Goal: Task Accomplishment & Management: Complete application form

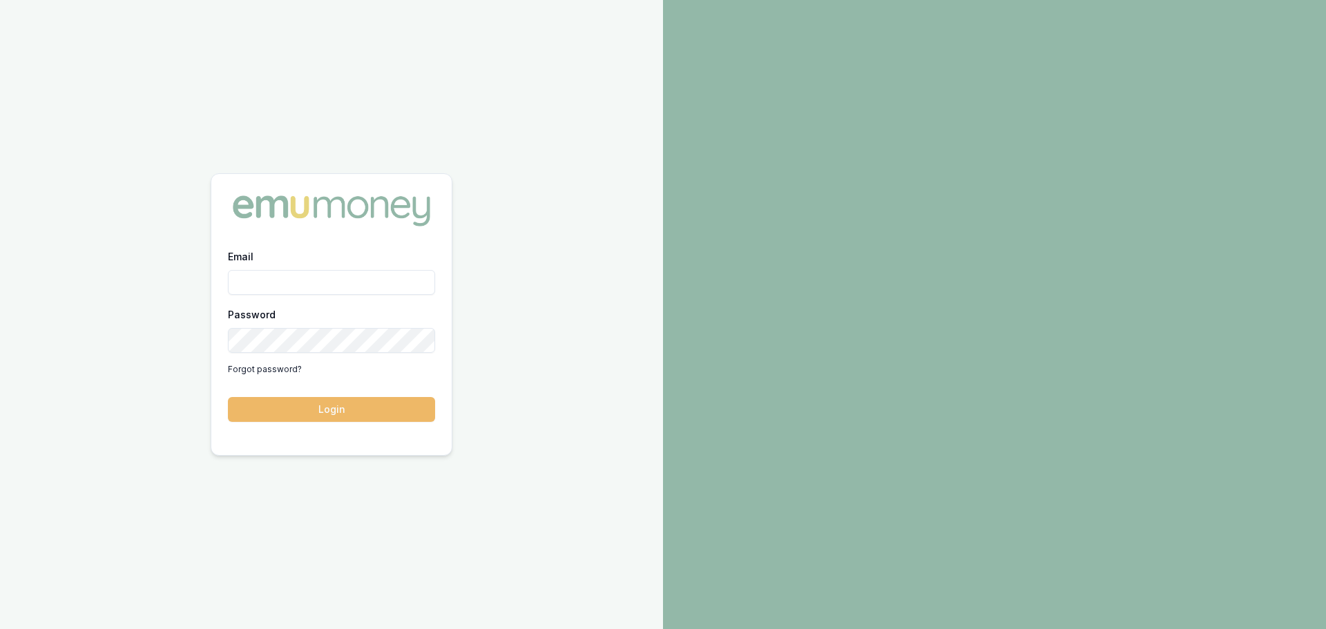
type input "jack.armstrong@emumoney.com.au"
click at [333, 418] on button "Login" at bounding box center [331, 409] width 207 height 25
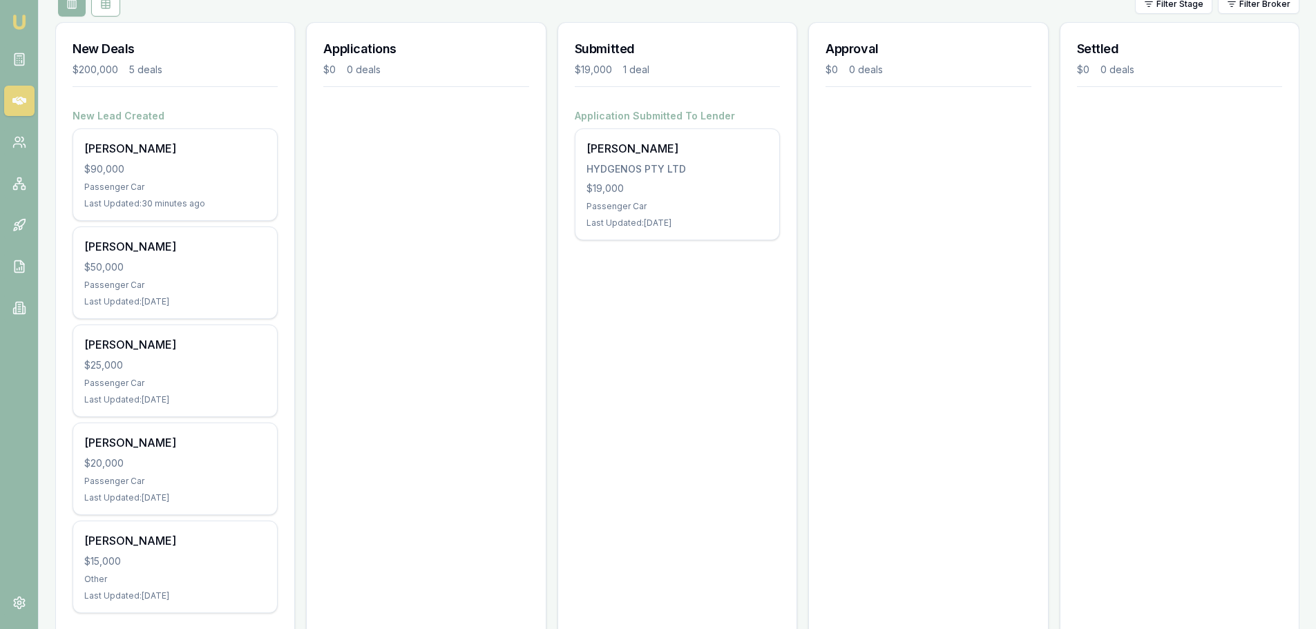
scroll to position [207, 0]
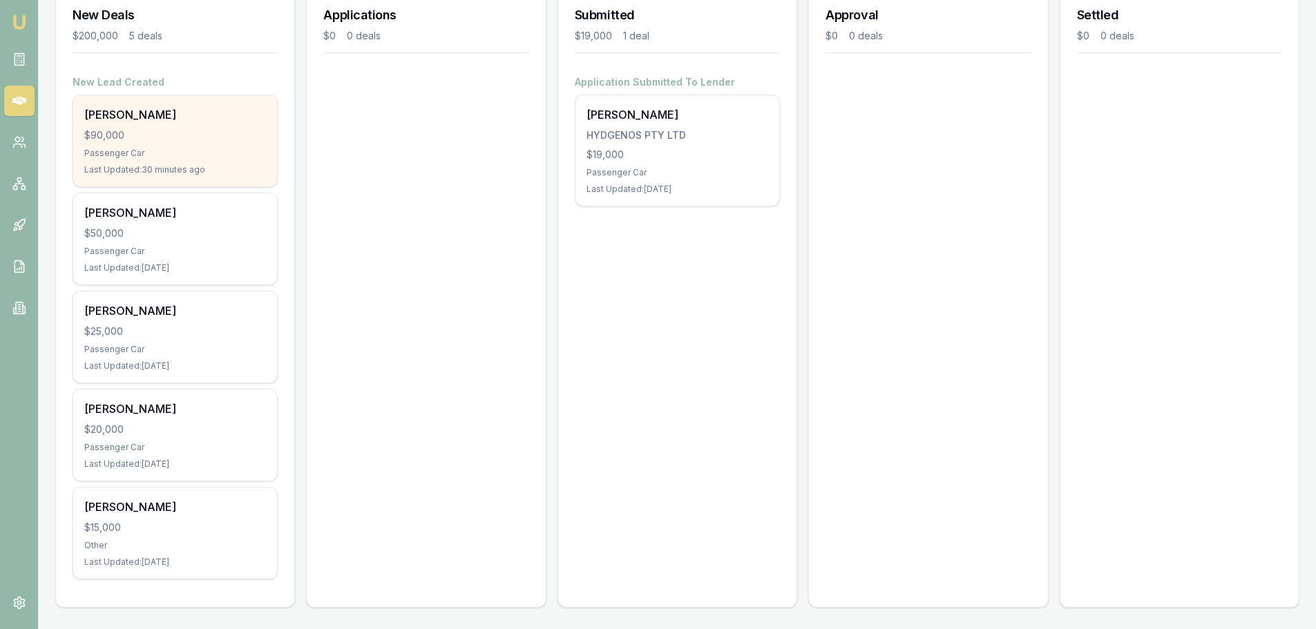
click at [207, 164] on div "Last Updated: 30 minutes ago" at bounding box center [175, 169] width 182 height 11
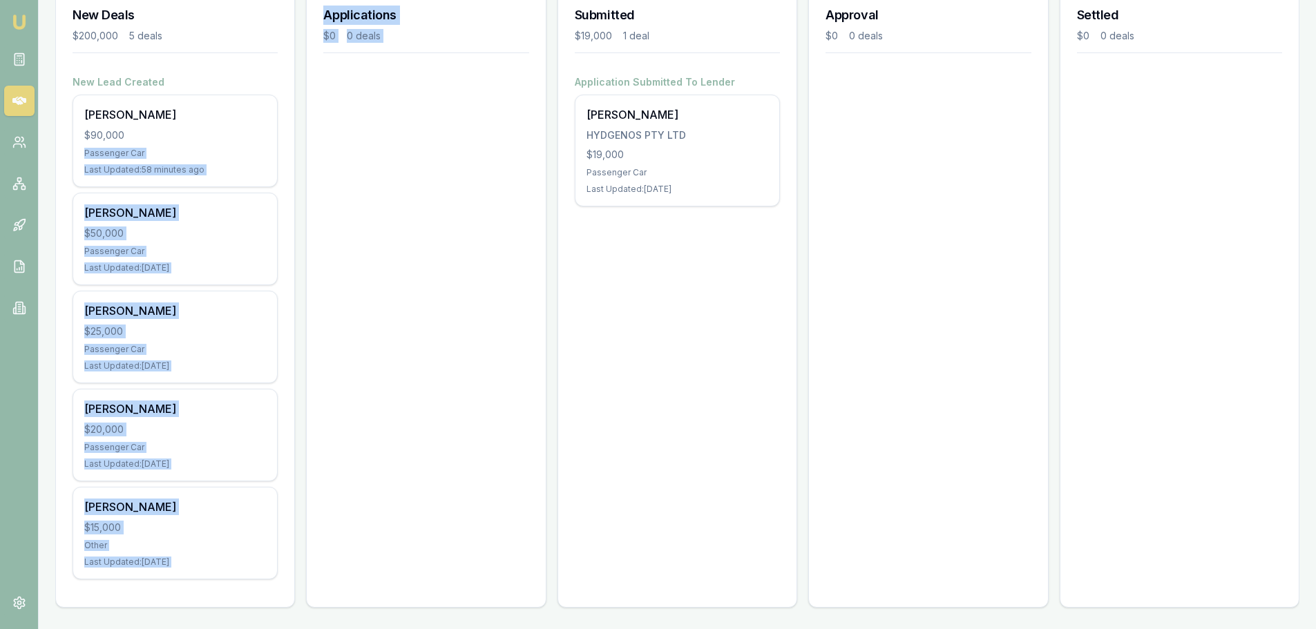
drag, startPoint x: 204, startPoint y: 149, endPoint x: 315, endPoint y: 145, distance: 111.3
click at [411, 140] on div "New Deals $200,000 5 deals New Lead Created Tyson Reddick $90,000 Passenger Car…" at bounding box center [677, 303] width 1244 height 631
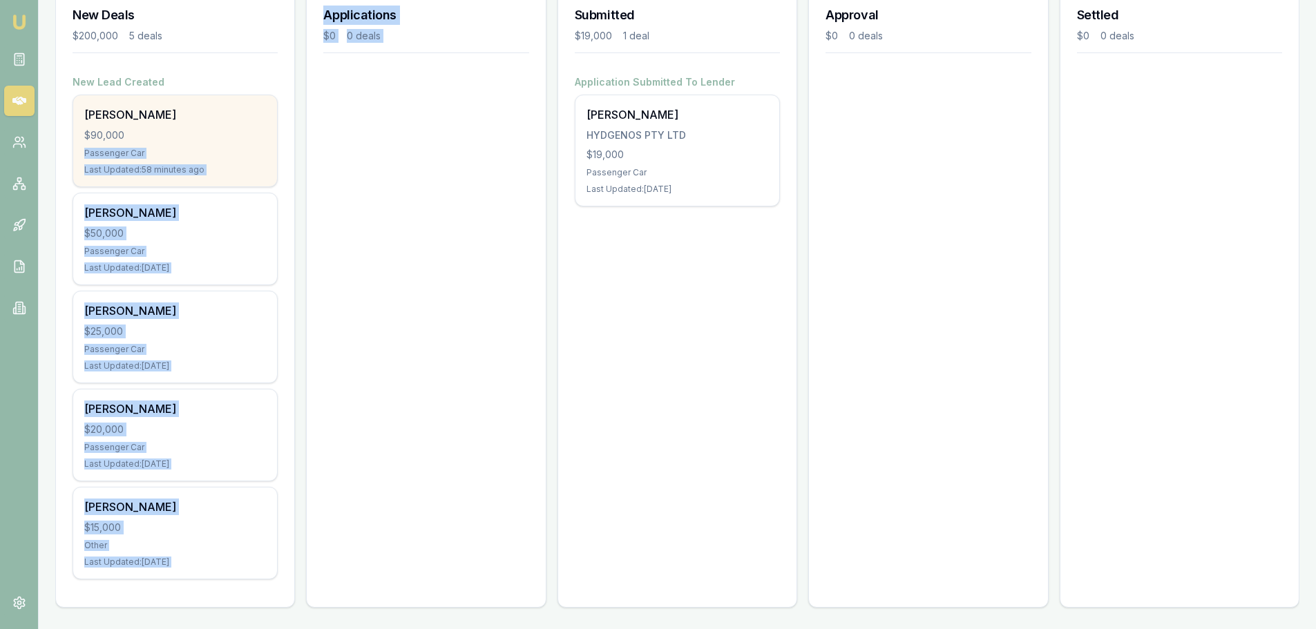
click at [203, 142] on div "$90,000" at bounding box center [175, 136] width 182 height 14
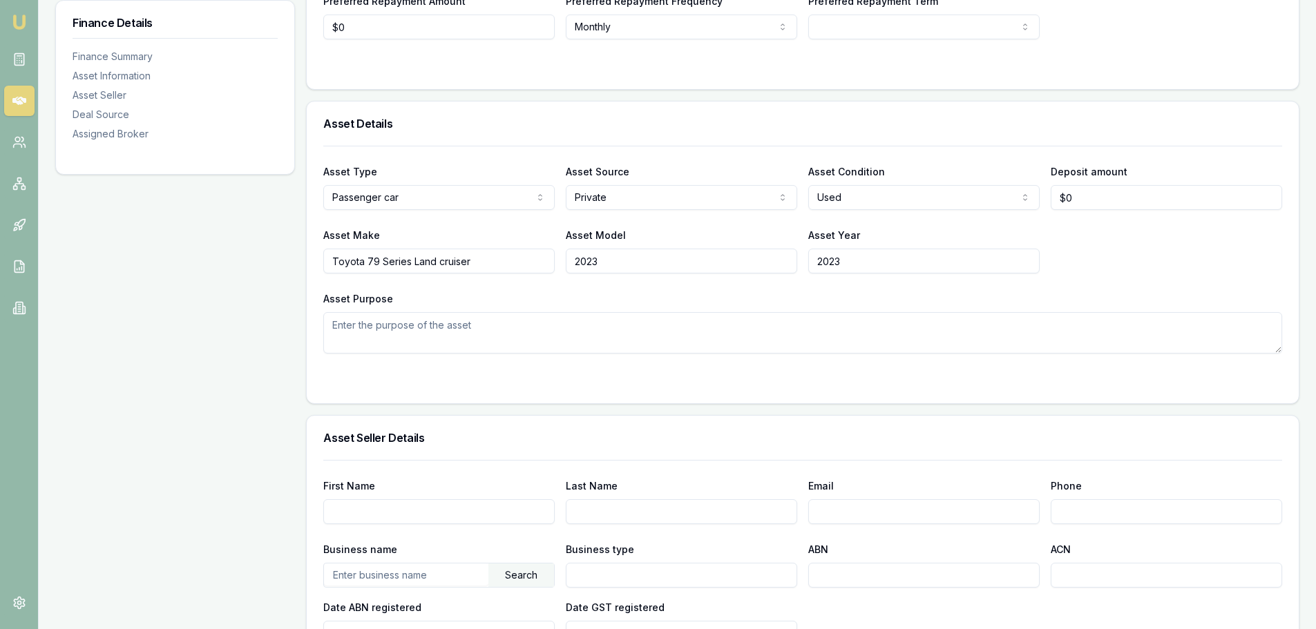
scroll to position [345, 0]
click at [511, 406] on div "Finance Summary Loan Type * Consumer asset Consumer loan Consumer asset Commerc…" at bounding box center [802, 581] width 993 height 1428
click at [438, 515] on input "First Name" at bounding box center [438, 512] width 231 height 25
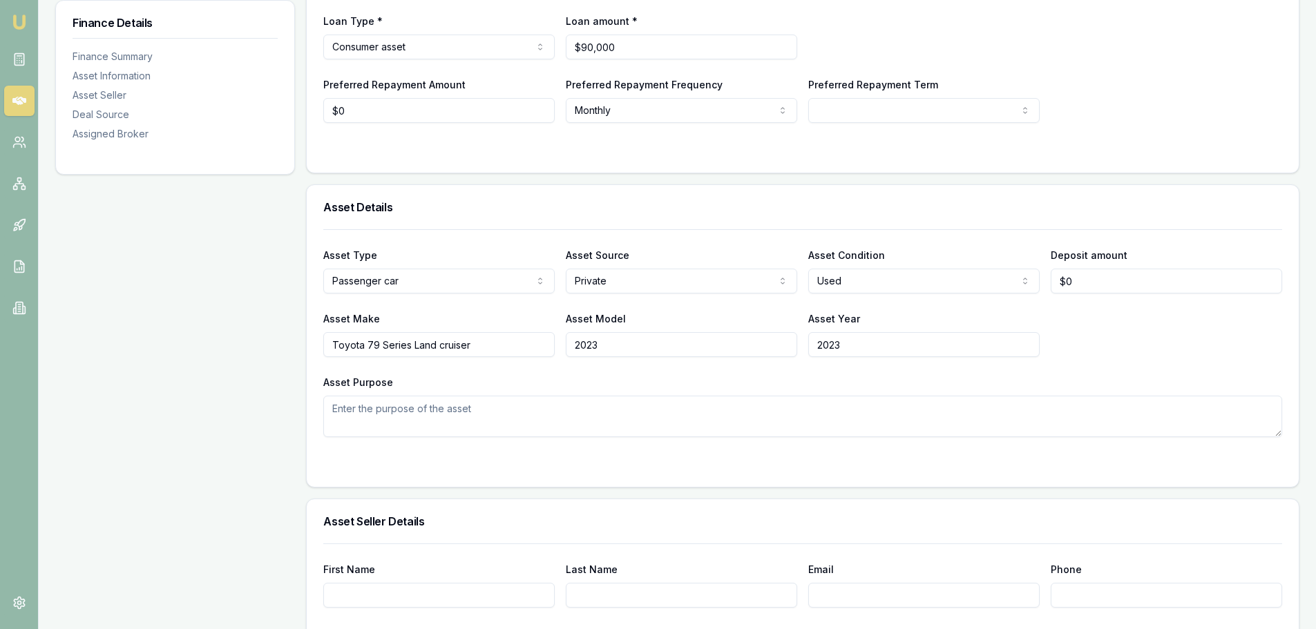
scroll to position [415, 0]
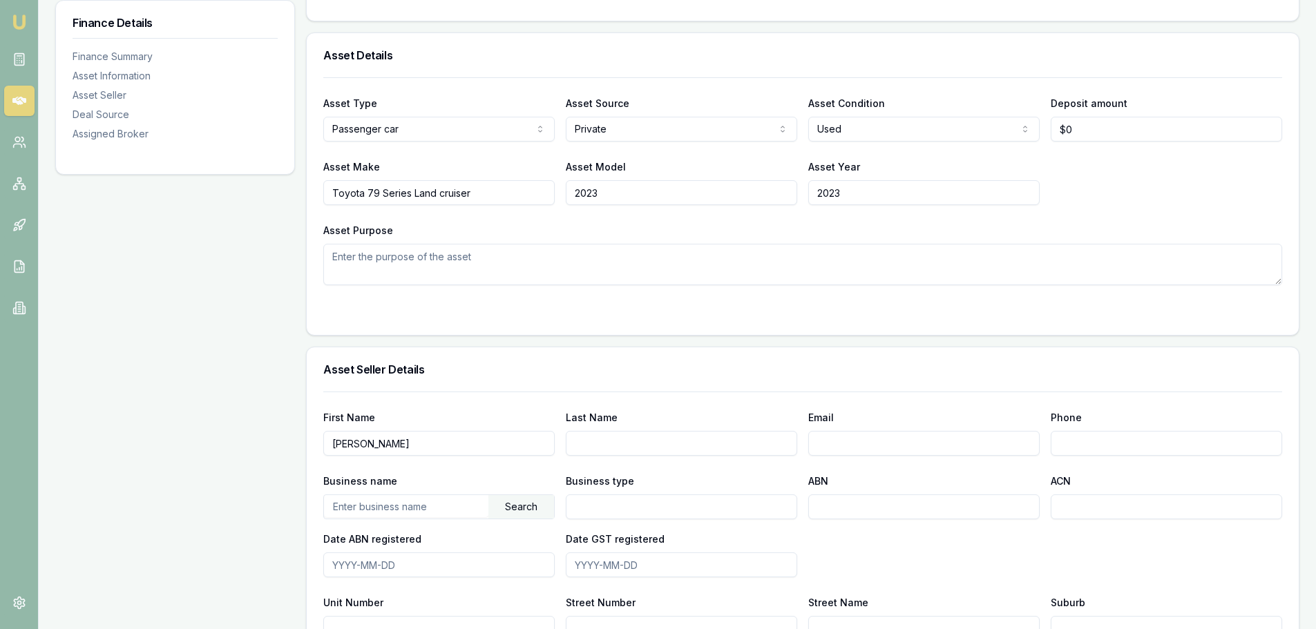
type input "[PERSON_NAME]"
drag, startPoint x: 506, startPoint y: 444, endPoint x: 146, endPoint y: 399, distance: 363.4
click at [156, 399] on div "Finance Details Finance Summary Asset Information Asset Seller Deal Source Assi…" at bounding box center [677, 512] width 1244 height 1428
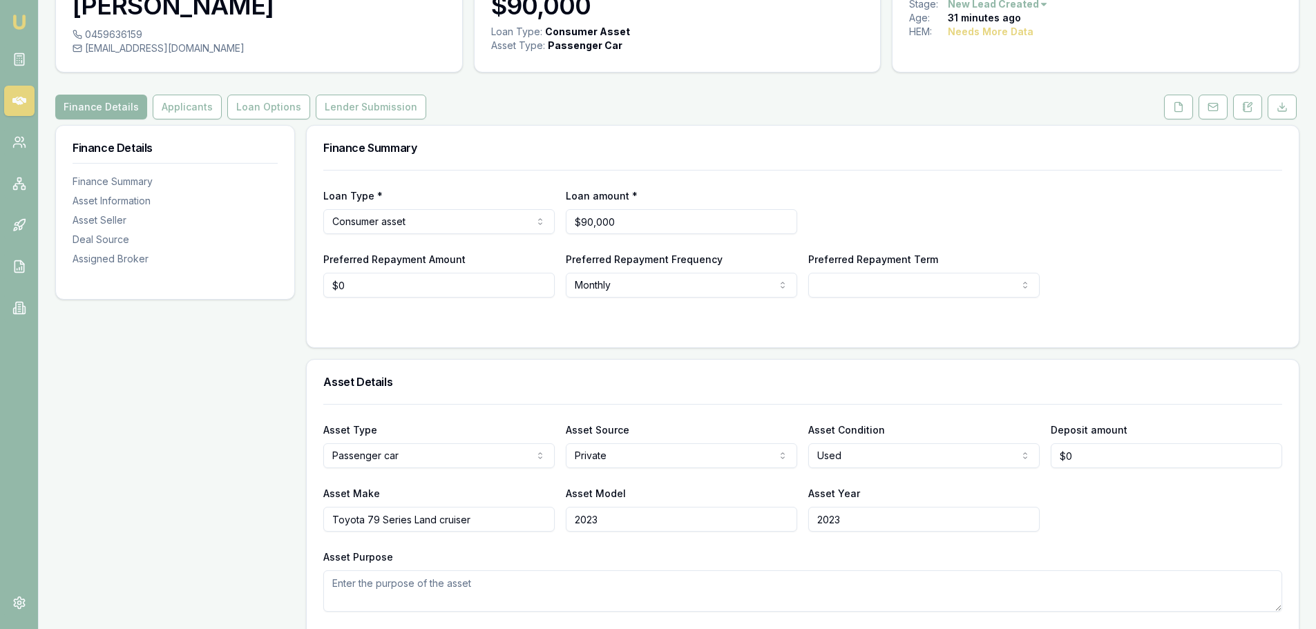
scroll to position [0, 0]
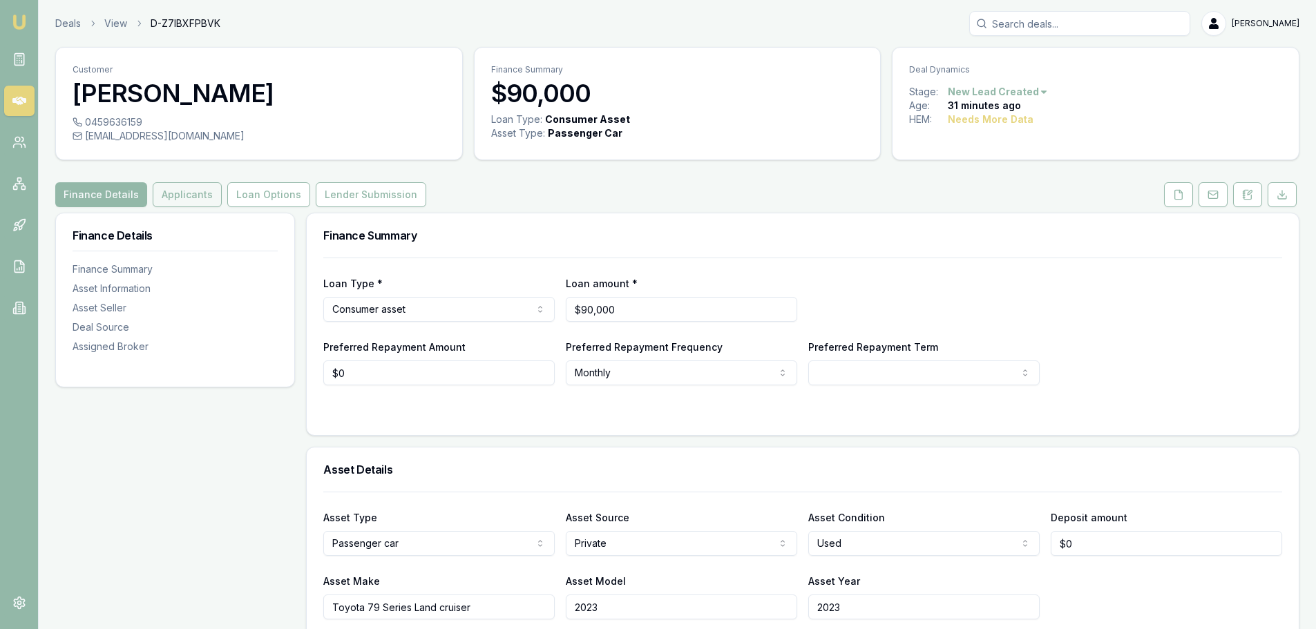
click at [184, 195] on button "Applicants" at bounding box center [187, 194] width 69 height 25
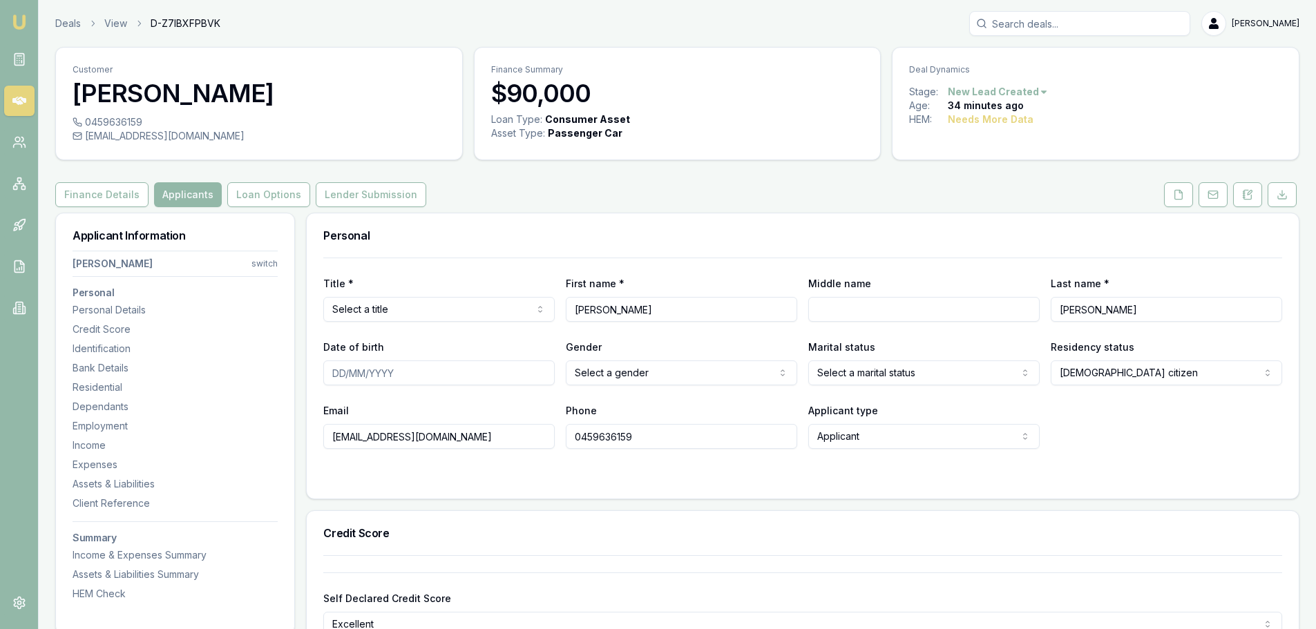
click at [450, 314] on html "Emu Broker Deals View D-Z7IBXFPBVK [PERSON_NAME] Toggle Menu Customer [PERSON_N…" at bounding box center [658, 314] width 1316 height 629
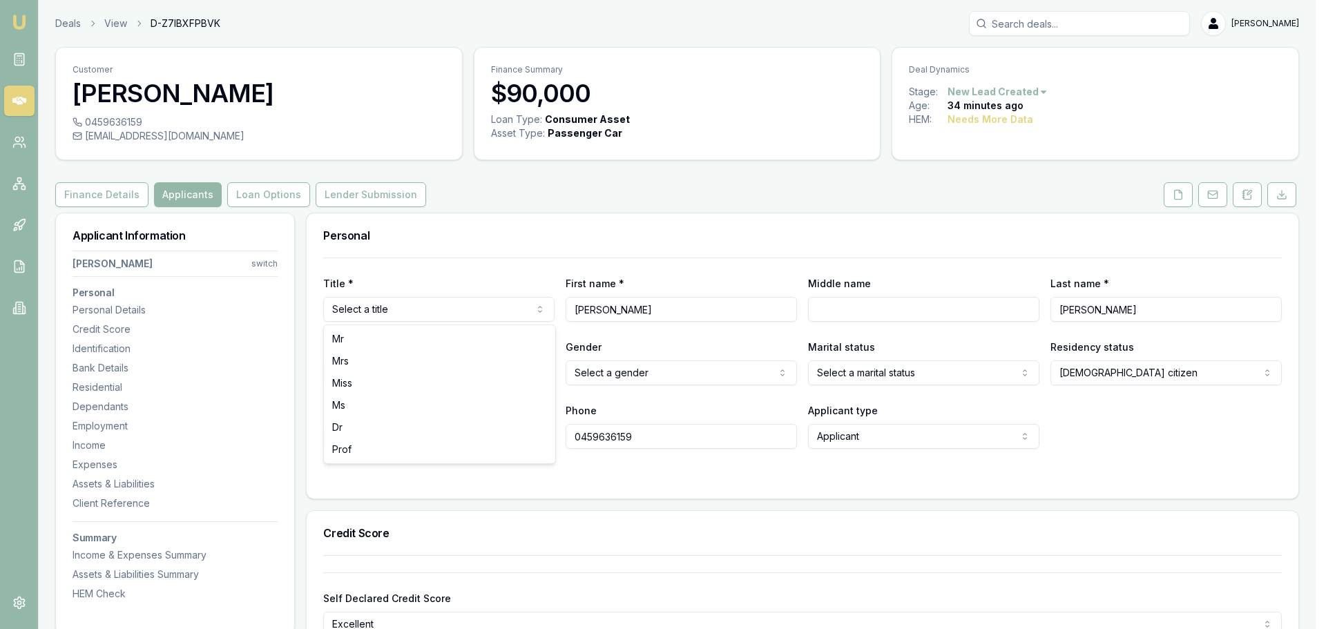
drag, startPoint x: 386, startPoint y: 343, endPoint x: 619, endPoint y: 328, distance: 234.0
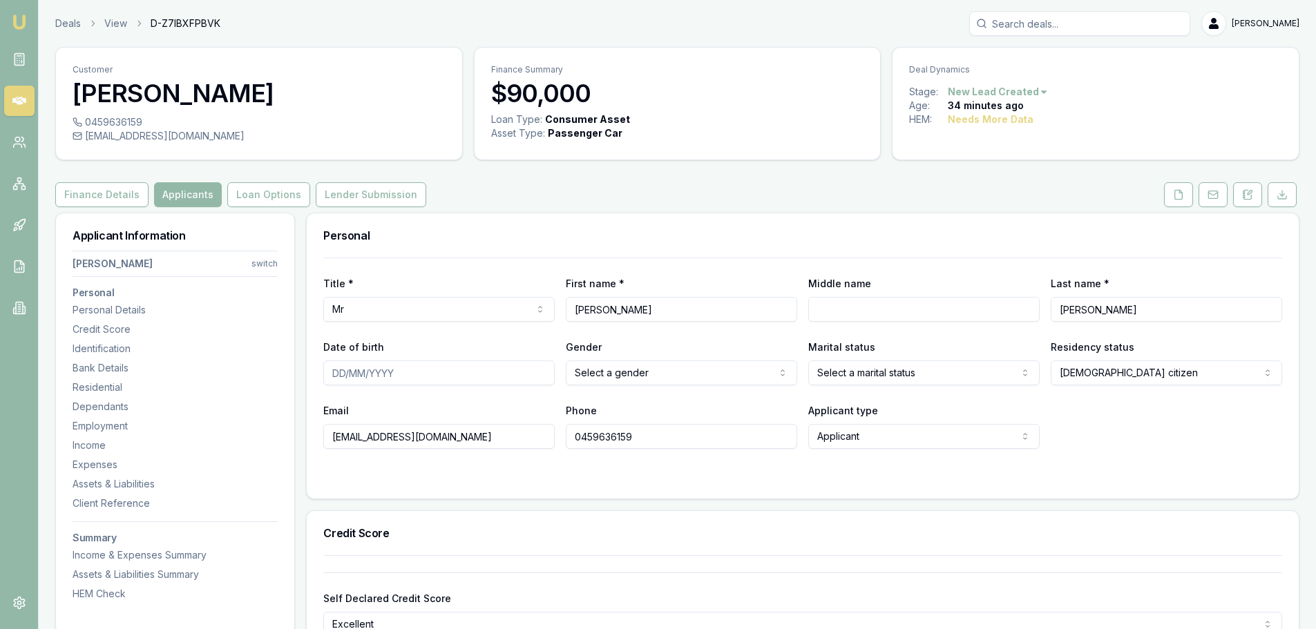
click at [641, 316] on input "[PERSON_NAME]" at bounding box center [681, 309] width 231 height 25
click at [902, 307] on input "Middle name" at bounding box center [923, 309] width 231 height 25
type input "[PERSON_NAME]"
click at [339, 370] on input "Date of birth" at bounding box center [438, 373] width 231 height 25
type input "[DATE]"
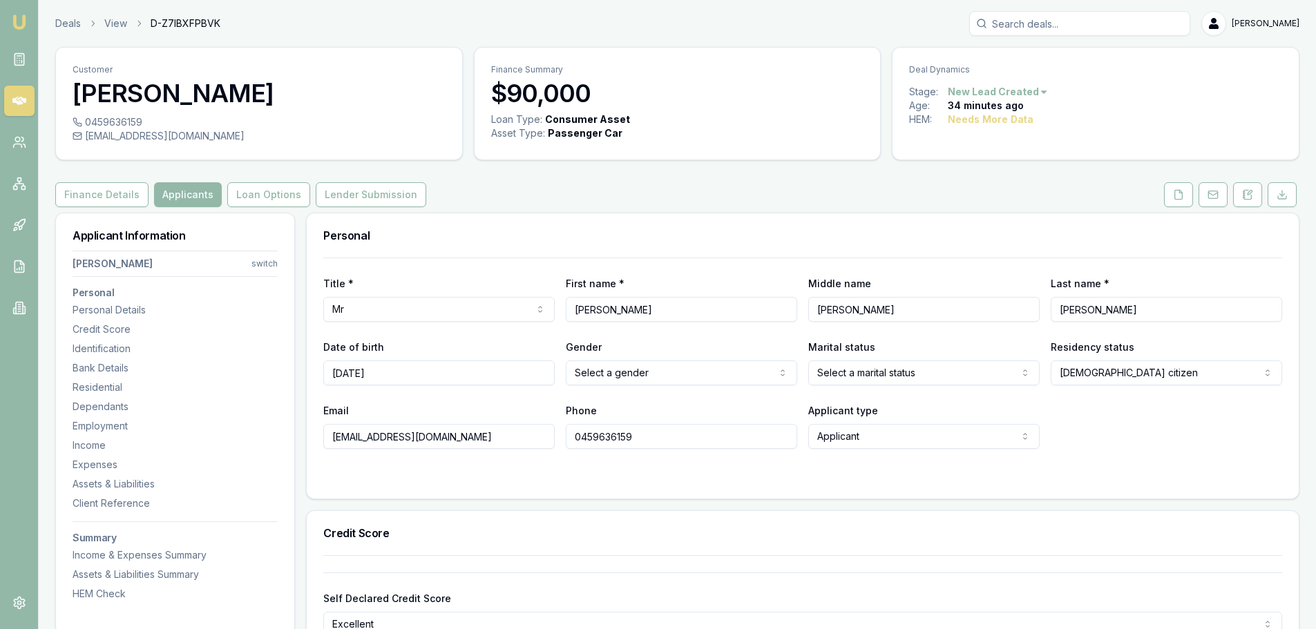
click at [628, 364] on html "Emu Broker Deals View D-Z7IBXFPBVK [PERSON_NAME] Toggle Menu Customer [PERSON_N…" at bounding box center [658, 314] width 1316 height 629
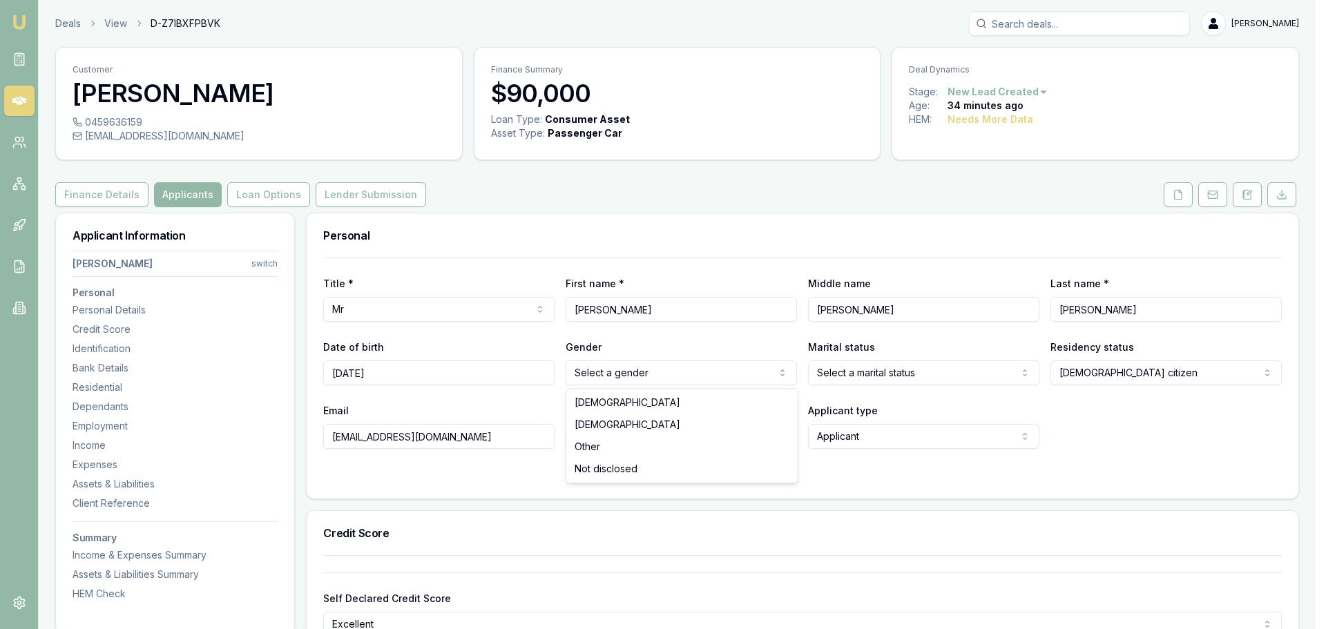
drag, startPoint x: 619, startPoint y: 410, endPoint x: 651, endPoint y: 409, distance: 31.8
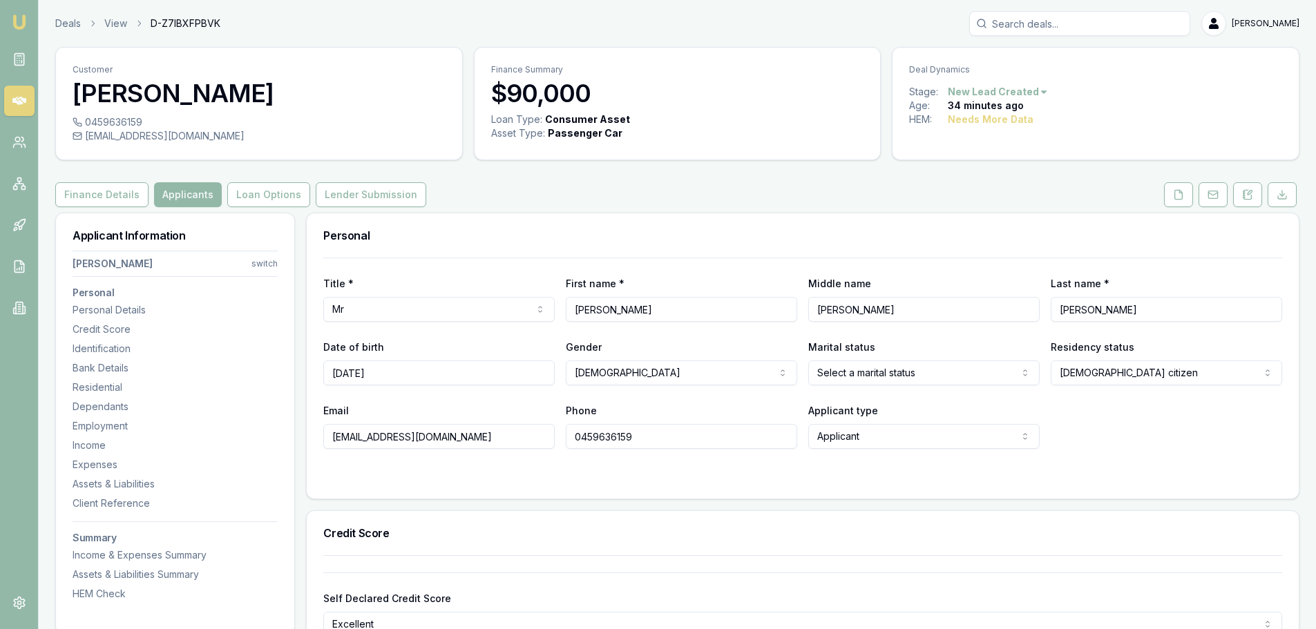
click at [868, 379] on html "Emu Broker Deals View D-Z7IBXFPBVK [PERSON_NAME] Toggle Menu Customer [PERSON_N…" at bounding box center [658, 314] width 1316 height 629
drag, startPoint x: 1188, startPoint y: 462, endPoint x: 755, endPoint y: 492, distance: 434.2
click at [1168, 462] on form "Title * Mr Mr Mrs Miss Ms Dr Prof First name * [PERSON_NAME] Middle name [PERSO…" at bounding box center [802, 370] width 959 height 225
drag, startPoint x: 339, startPoint y: 473, endPoint x: 356, endPoint y: 472, distance: 18.0
click at [339, 473] on div at bounding box center [802, 476] width 959 height 11
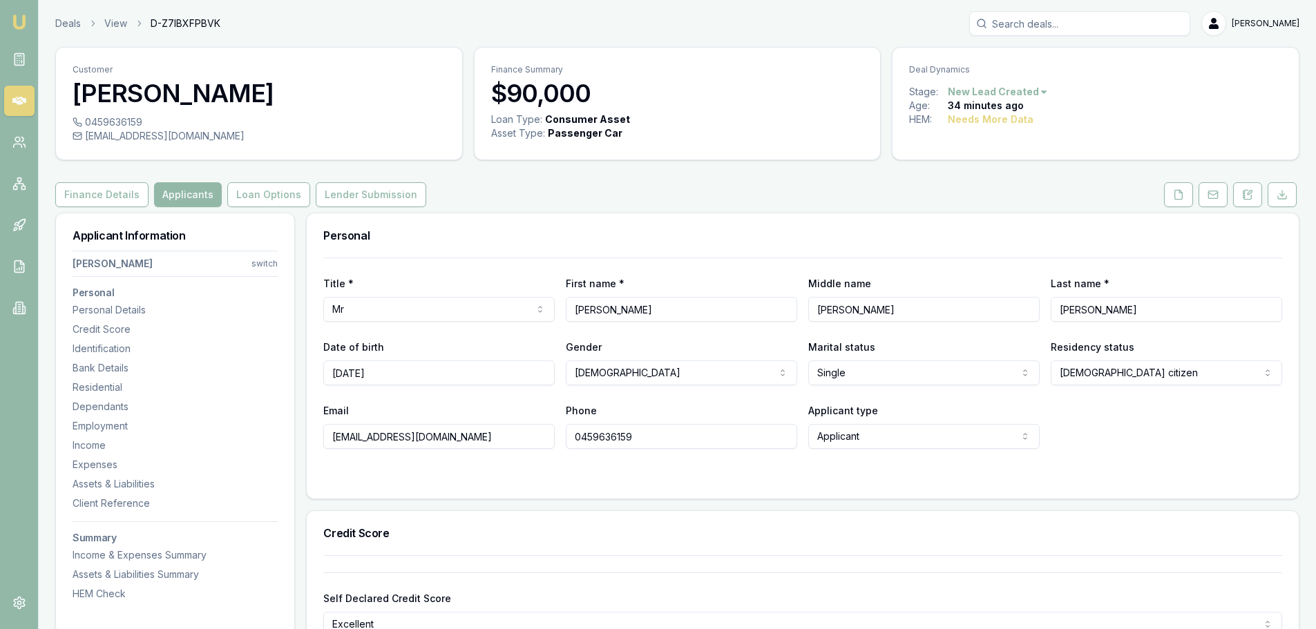
drag, startPoint x: 794, startPoint y: 479, endPoint x: 866, endPoint y: 463, distance: 73.7
click at [793, 479] on div at bounding box center [802, 476] width 959 height 11
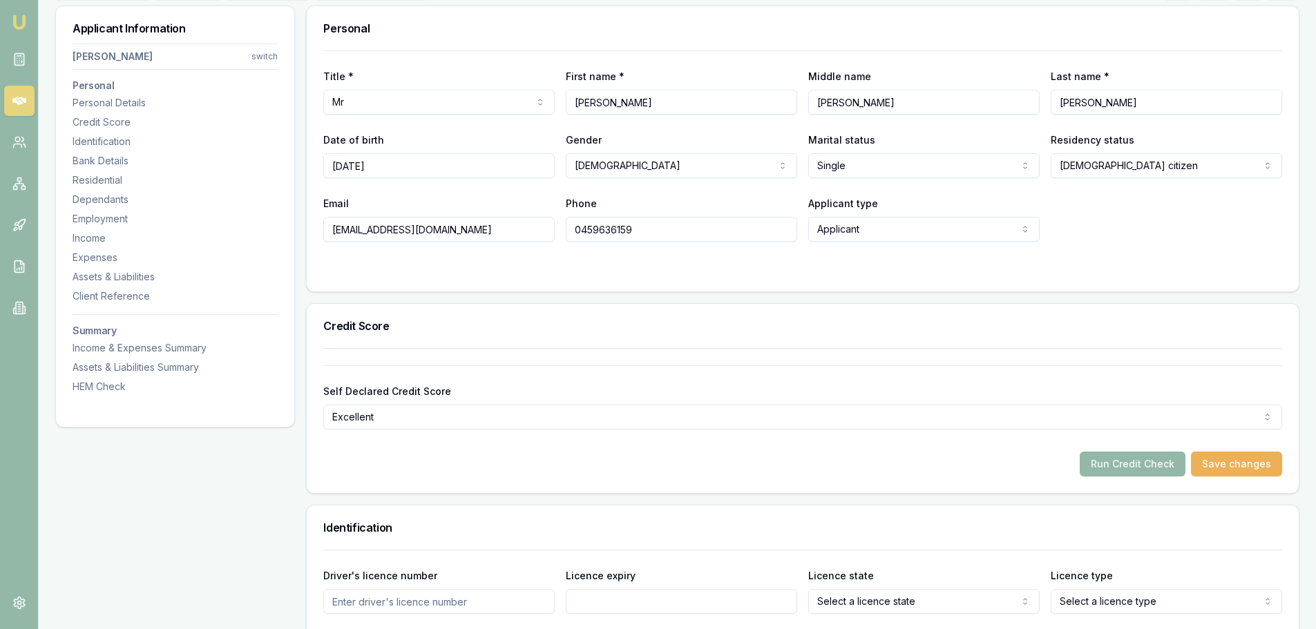
click at [529, 337] on div "Credit Score" at bounding box center [803, 326] width 992 height 44
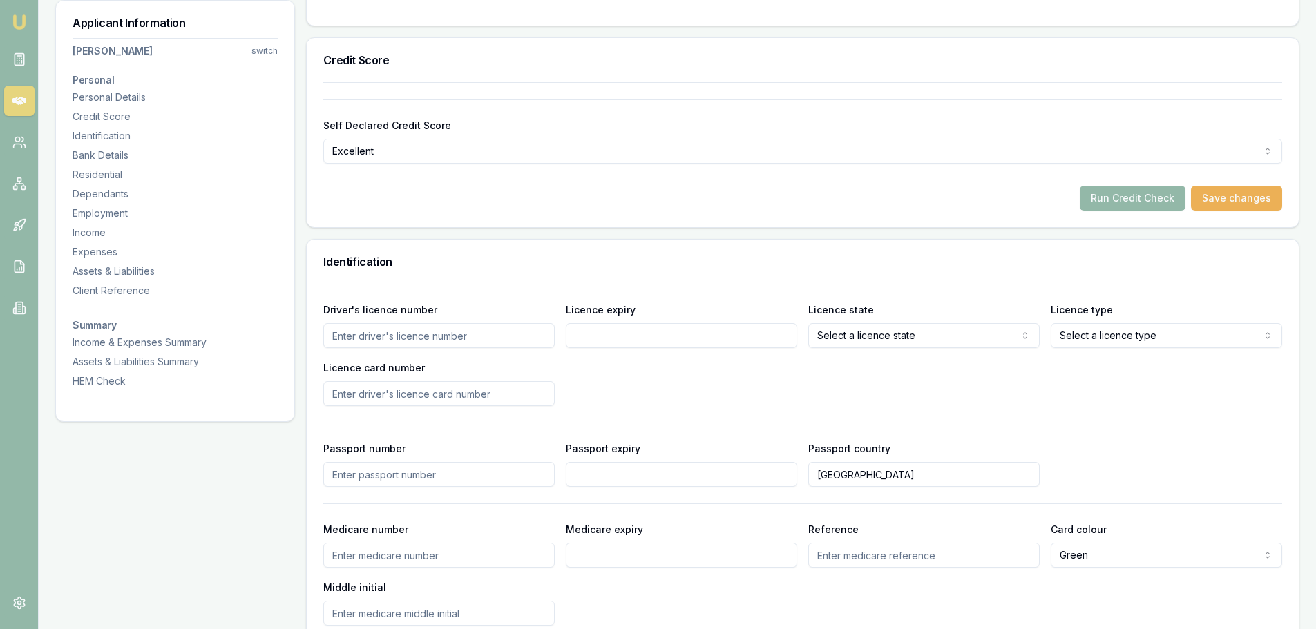
scroll to position [553, 0]
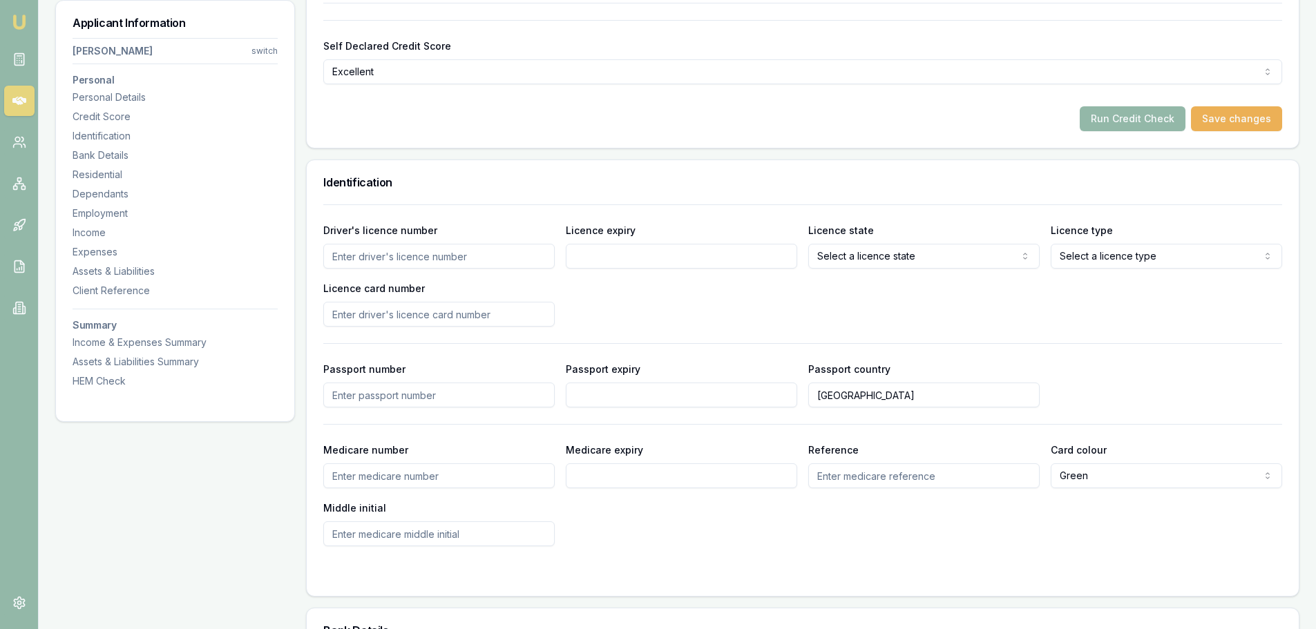
click at [381, 258] on input "Driver's licence number" at bounding box center [438, 256] width 231 height 25
type input "132260881"
type input "[DATE]"
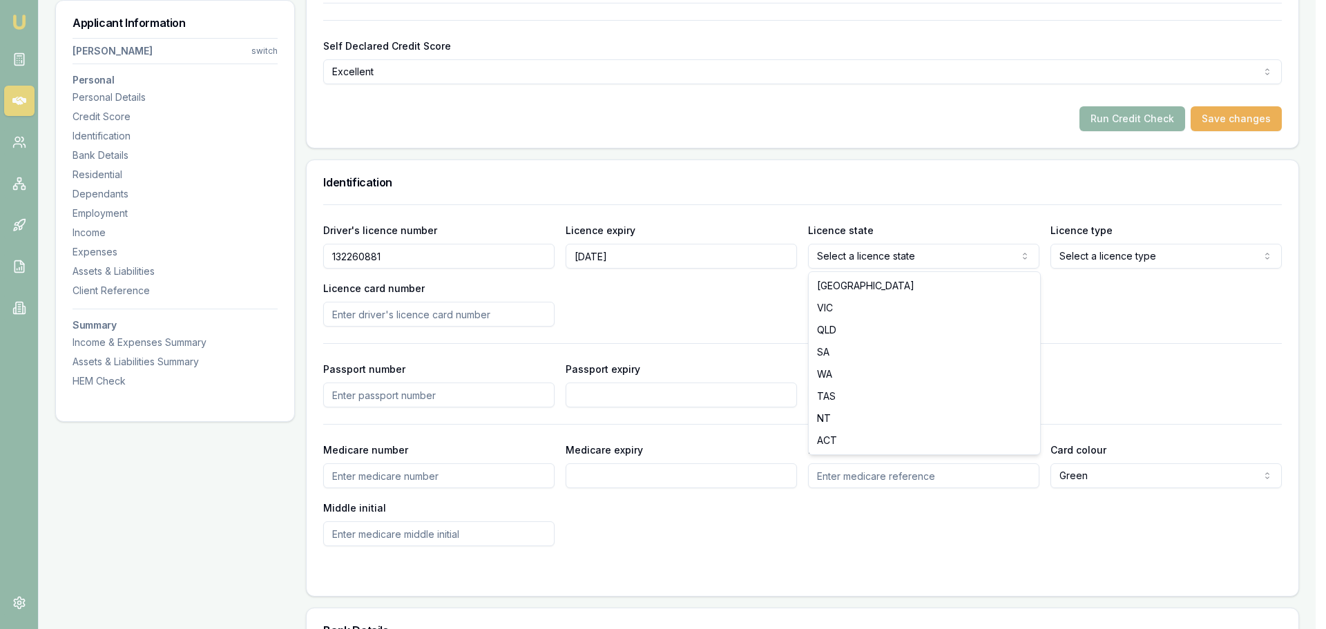
select select "QLD"
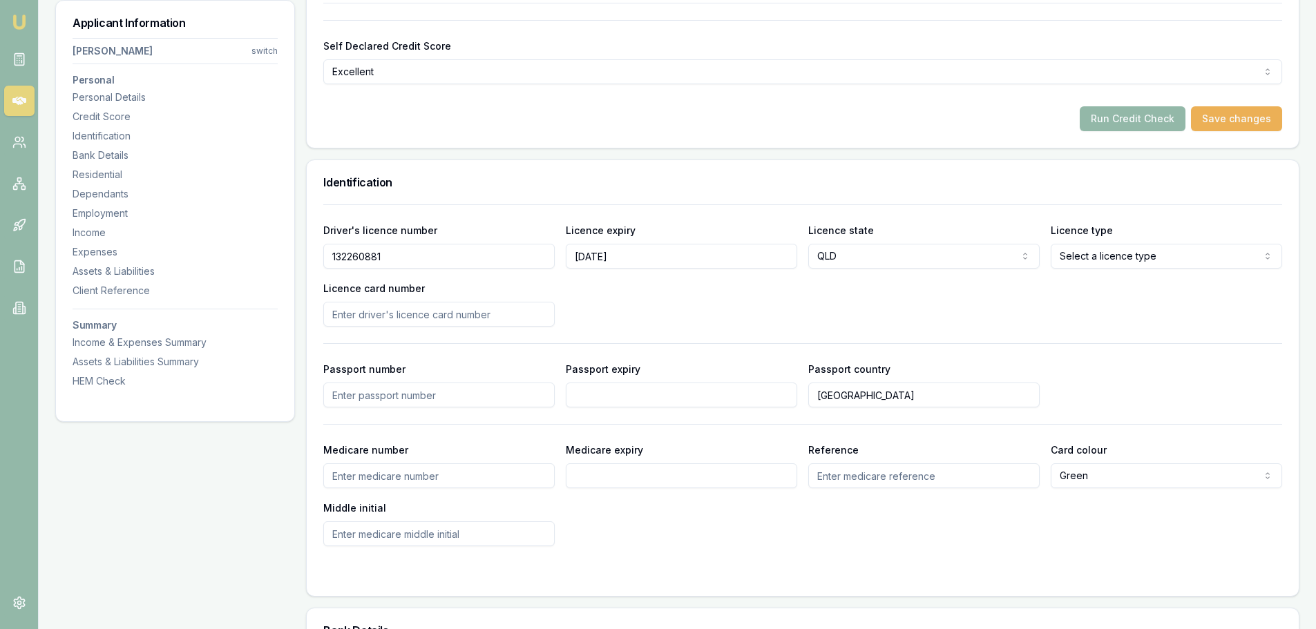
drag, startPoint x: 1114, startPoint y: 296, endPoint x: 1126, endPoint y: 274, distance: 25.4
click at [1114, 296] on div "Driver's licence number [DRIVERS_LICENSE_NUMBER] Licence expiry [DATE] Licence …" at bounding box center [802, 274] width 959 height 105
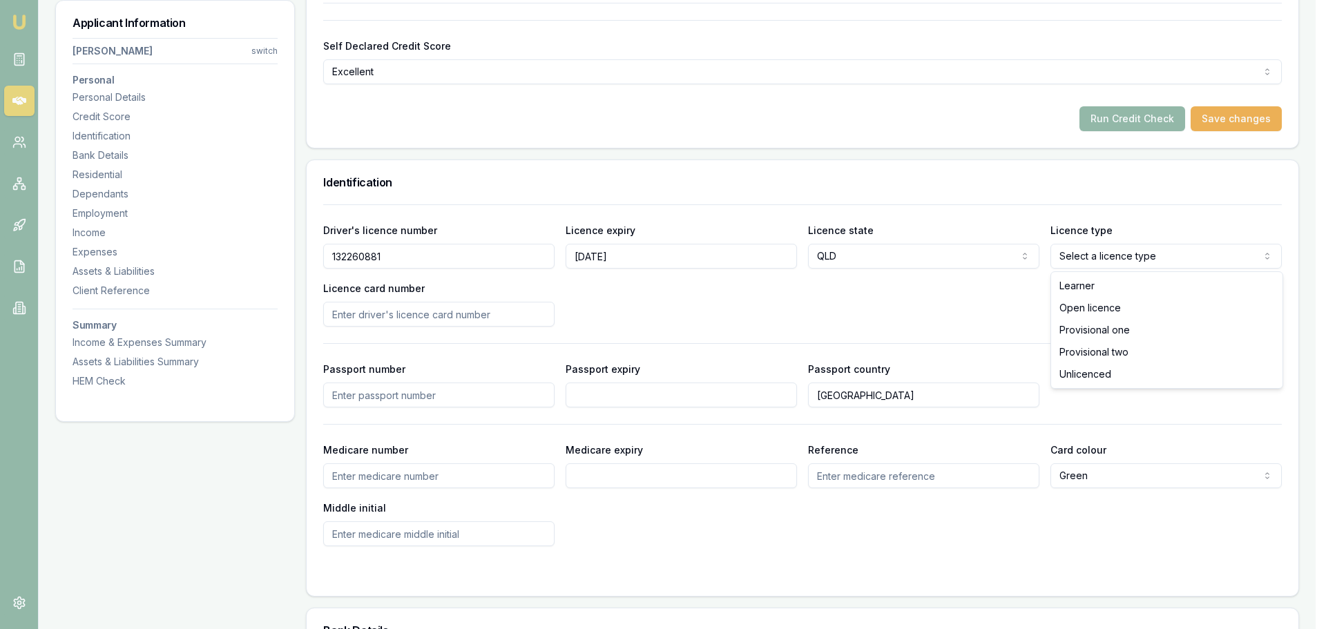
select select "OPEN_LICENCE"
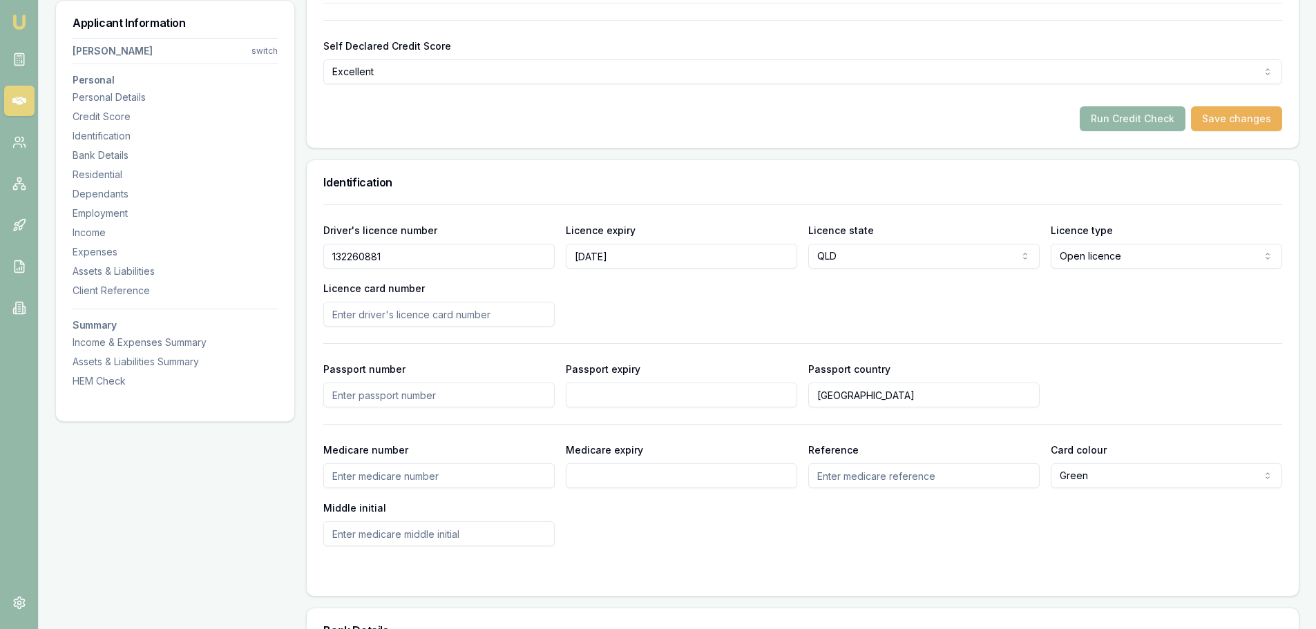
click at [968, 306] on div "Driver's licence number [DRIVERS_LICENSE_NUMBER] Licence expiry [DATE] Licence …" at bounding box center [802, 274] width 959 height 105
click at [437, 312] on input "Licence card number" at bounding box center [438, 314] width 231 height 25
click at [361, 314] on input "Licence card number" at bounding box center [438, 314] width 231 height 25
type input "63444D13A5"
click at [753, 298] on div "Driver's licence number [DRIVERS_LICENSE_NUMBER] Licence expiry [DATE] Licence …" at bounding box center [802, 274] width 959 height 105
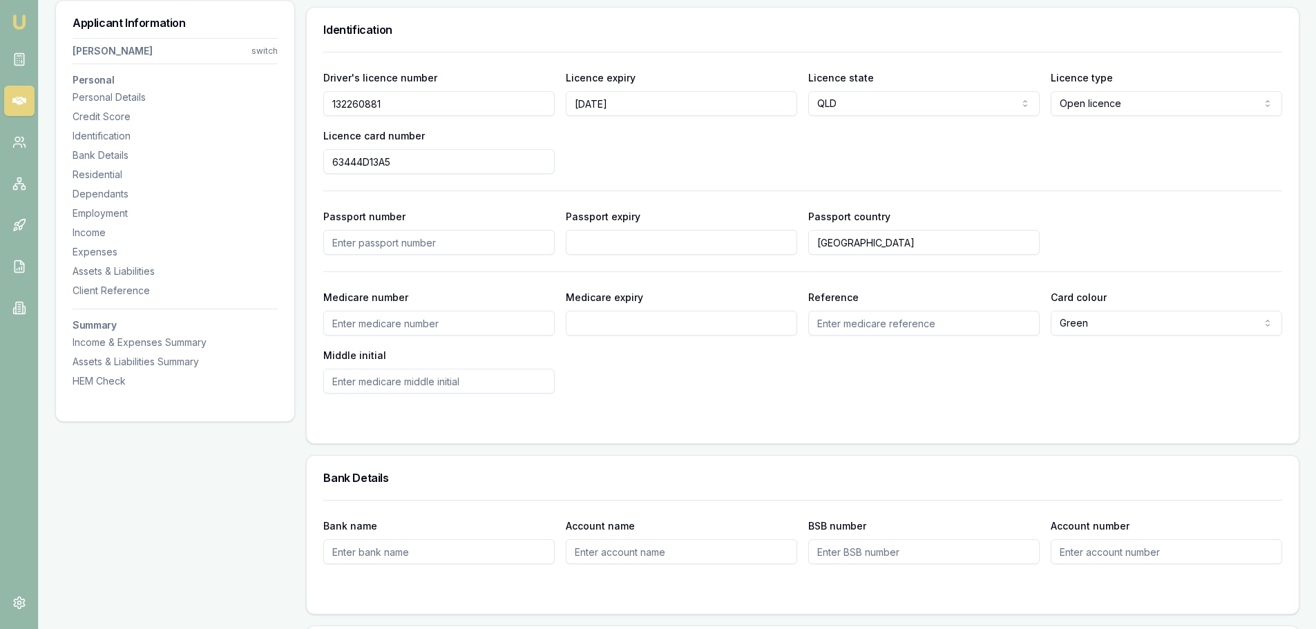
scroll to position [829, 0]
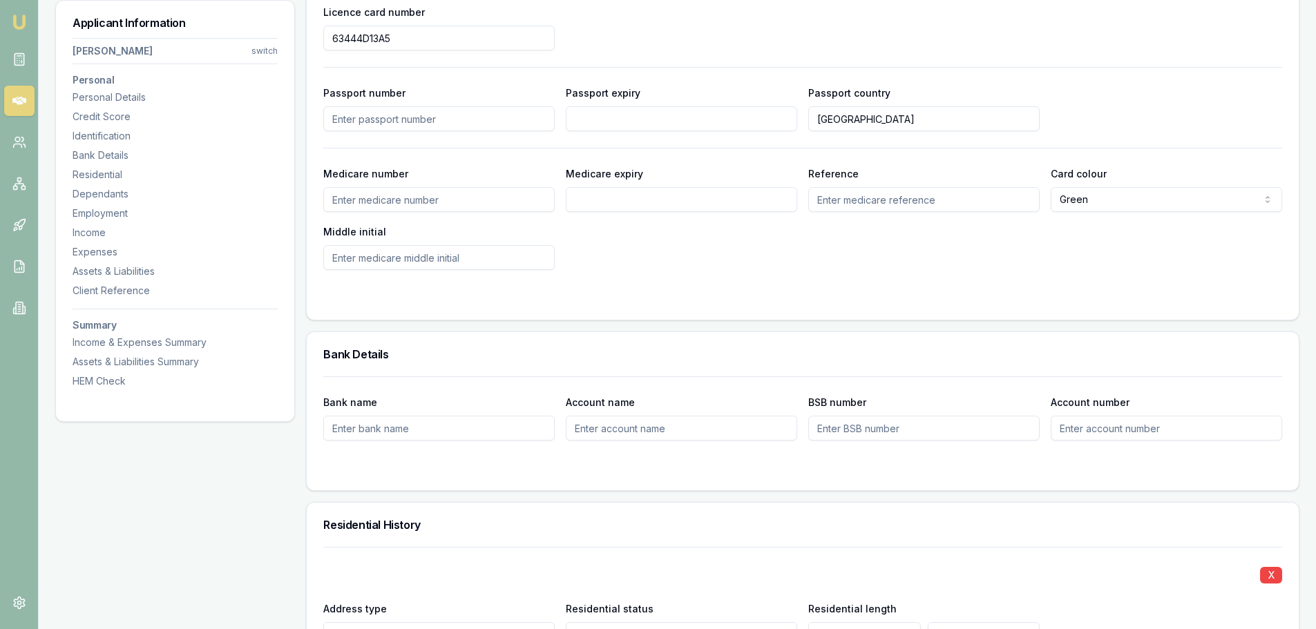
click at [399, 196] on input "Medicare number" at bounding box center [438, 199] width 231 height 25
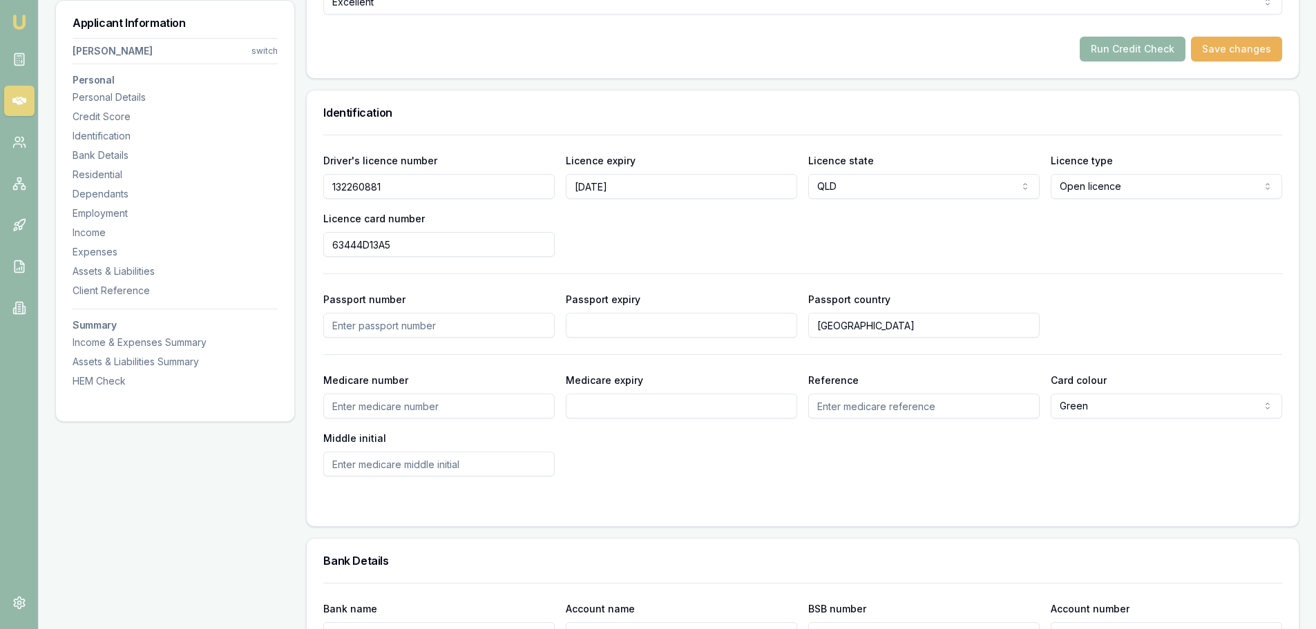
scroll to position [622, 0]
type input "4459879681"
click at [771, 462] on div "Medicare number [MEDICAL_ID] Medicare expiry Reference Card colour Green Green …" at bounding box center [802, 424] width 959 height 105
click at [891, 399] on input "Reference" at bounding box center [923, 406] width 231 height 25
type input "1"
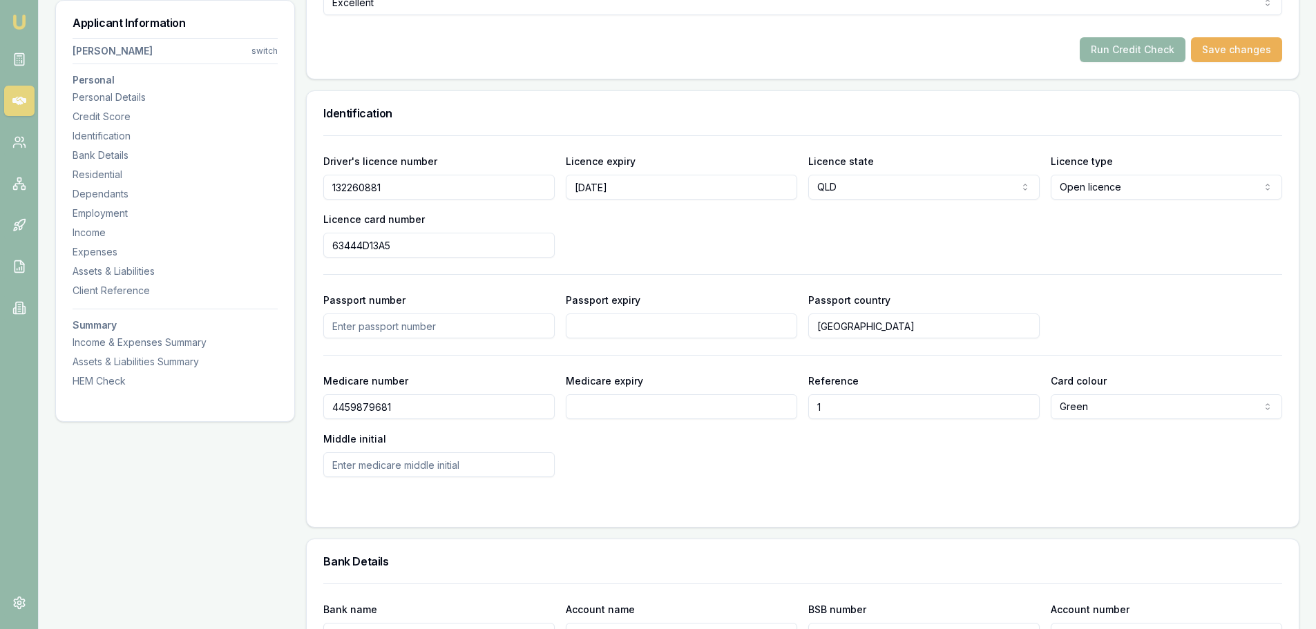
click at [642, 401] on input "Medicare expiry" at bounding box center [681, 406] width 231 height 25
type input "09/2027"
click at [435, 470] on input "Middle initial" at bounding box center [438, 465] width 231 height 25
type input "r"
click at [731, 503] on div at bounding box center [802, 504] width 959 height 11
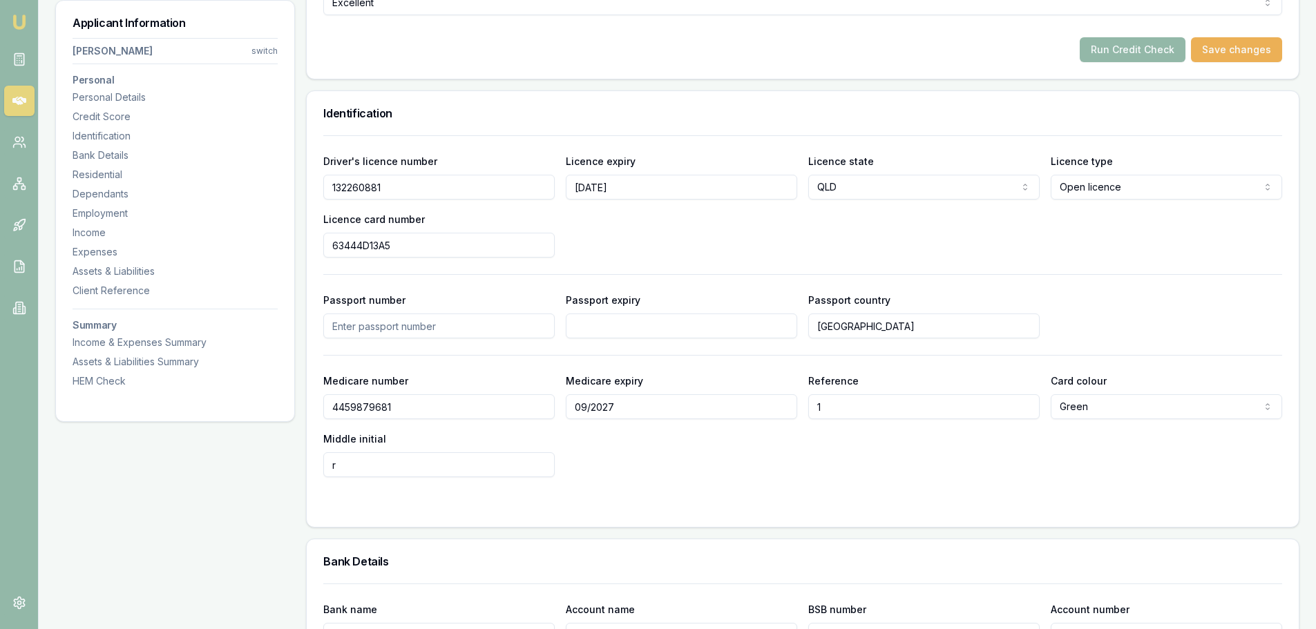
click at [401, 457] on input "r" at bounding box center [438, 465] width 231 height 25
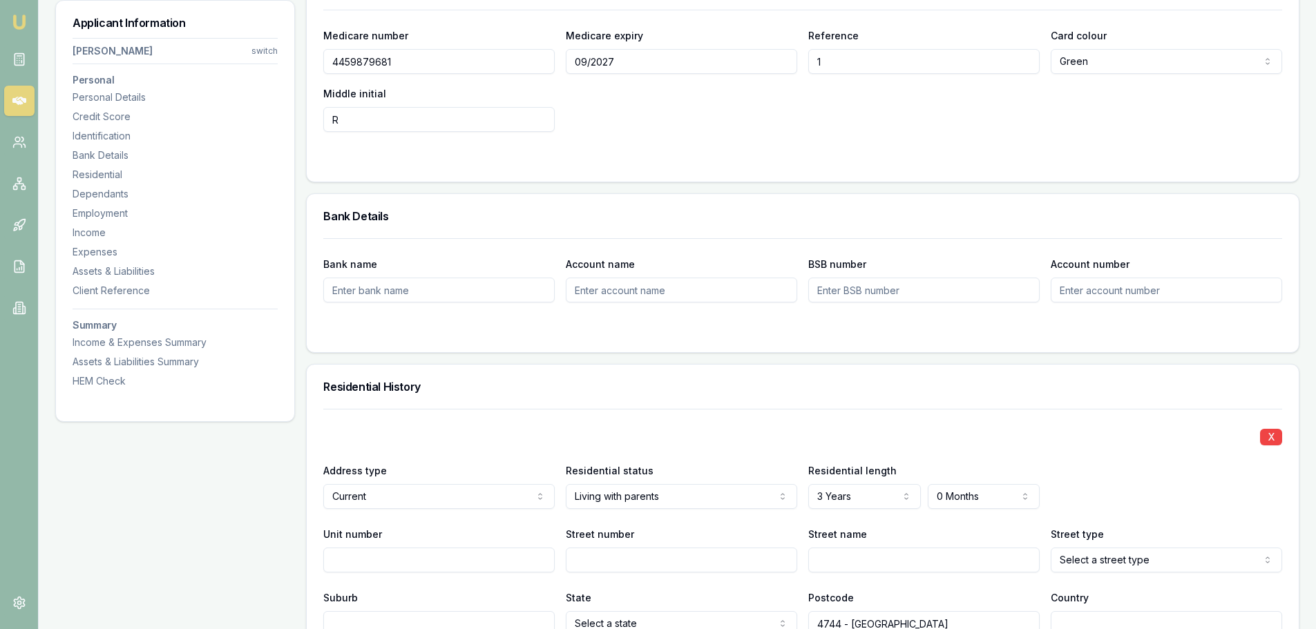
type input "R"
click at [512, 214] on h3 "Bank Details" at bounding box center [802, 216] width 959 height 11
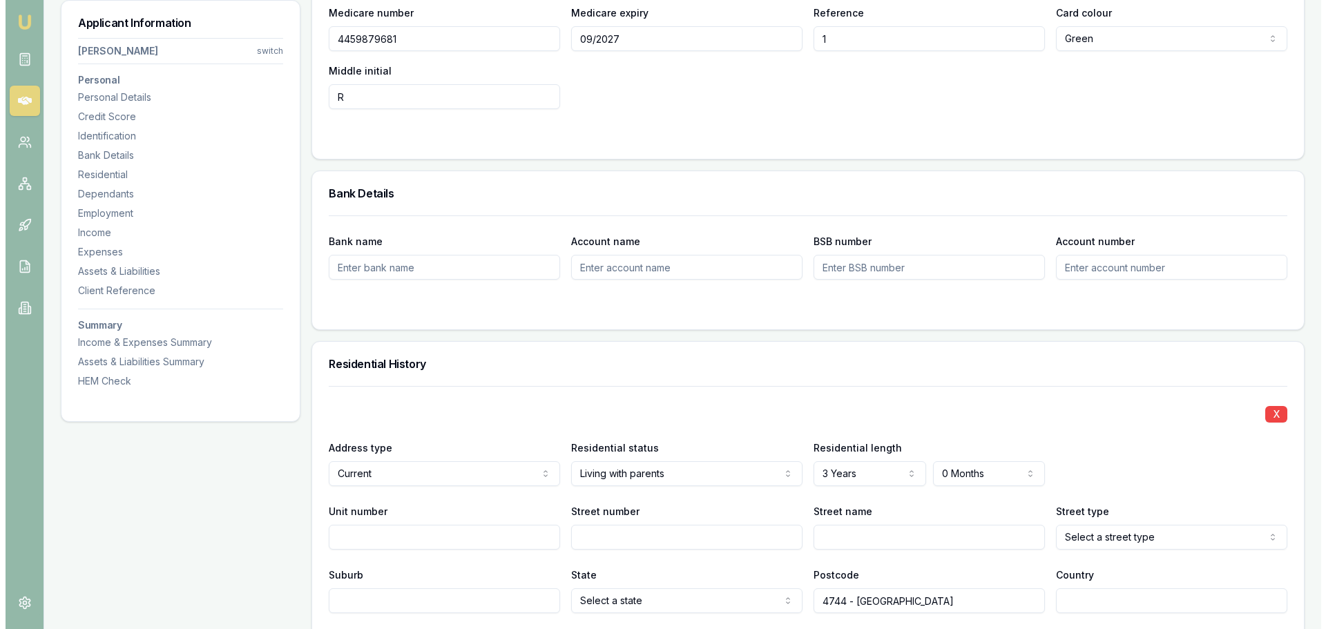
scroll to position [1105, 0]
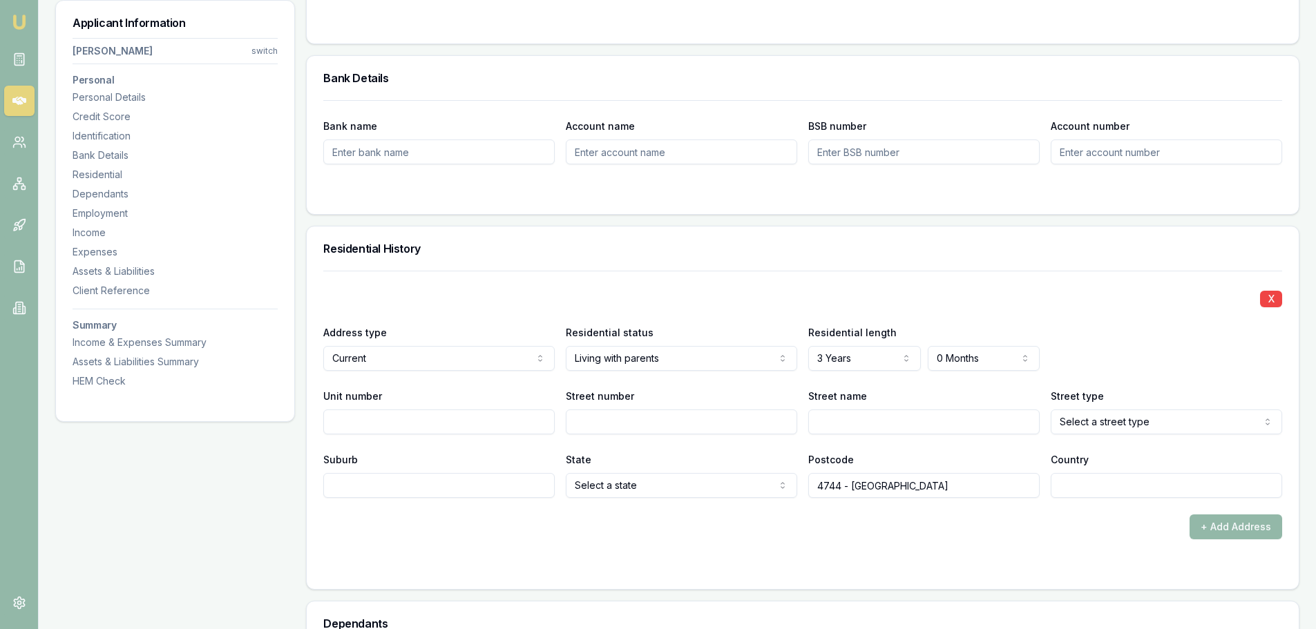
click at [453, 273] on div "X Address type Current Current Previous Residential status Living with parents …" at bounding box center [802, 384] width 959 height 227
click at [410, 415] on input "Unit number" at bounding box center [438, 422] width 231 height 25
drag, startPoint x: 418, startPoint y: 425, endPoint x: 426, endPoint y: 420, distance: 9.6
click at [417, 424] on input "Unit number" at bounding box center [438, 422] width 231 height 25
click at [580, 418] on input "Street number" at bounding box center [681, 422] width 231 height 25
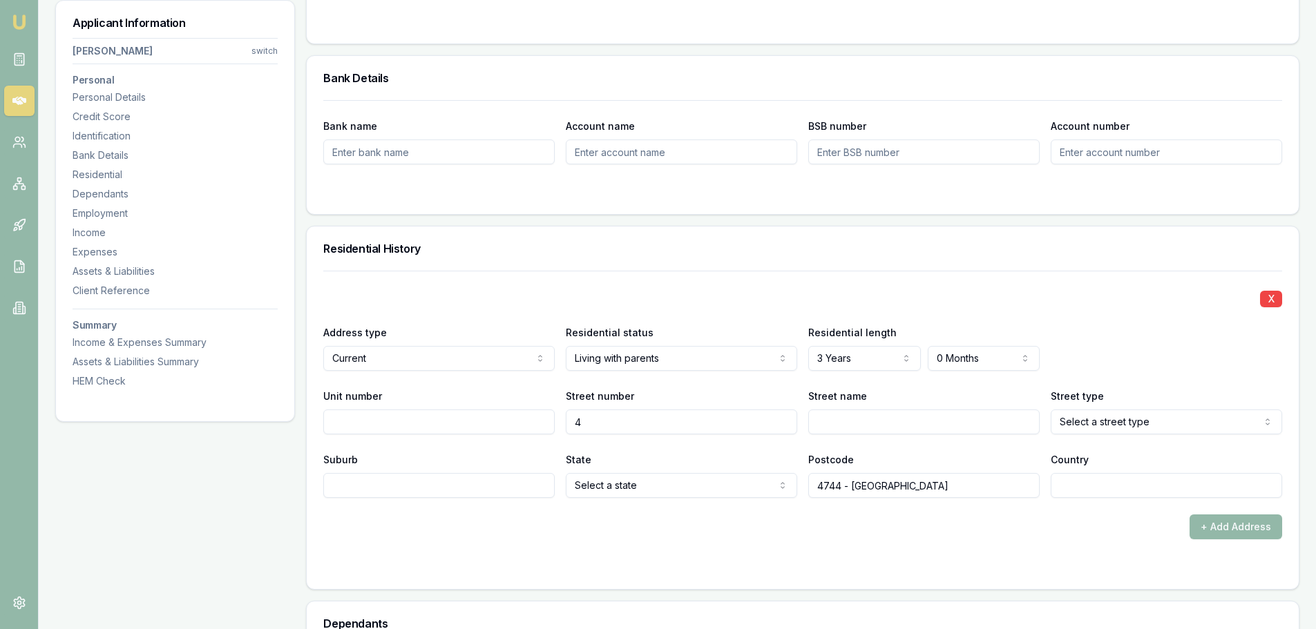
type input "4"
type input "[PERSON_NAME]"
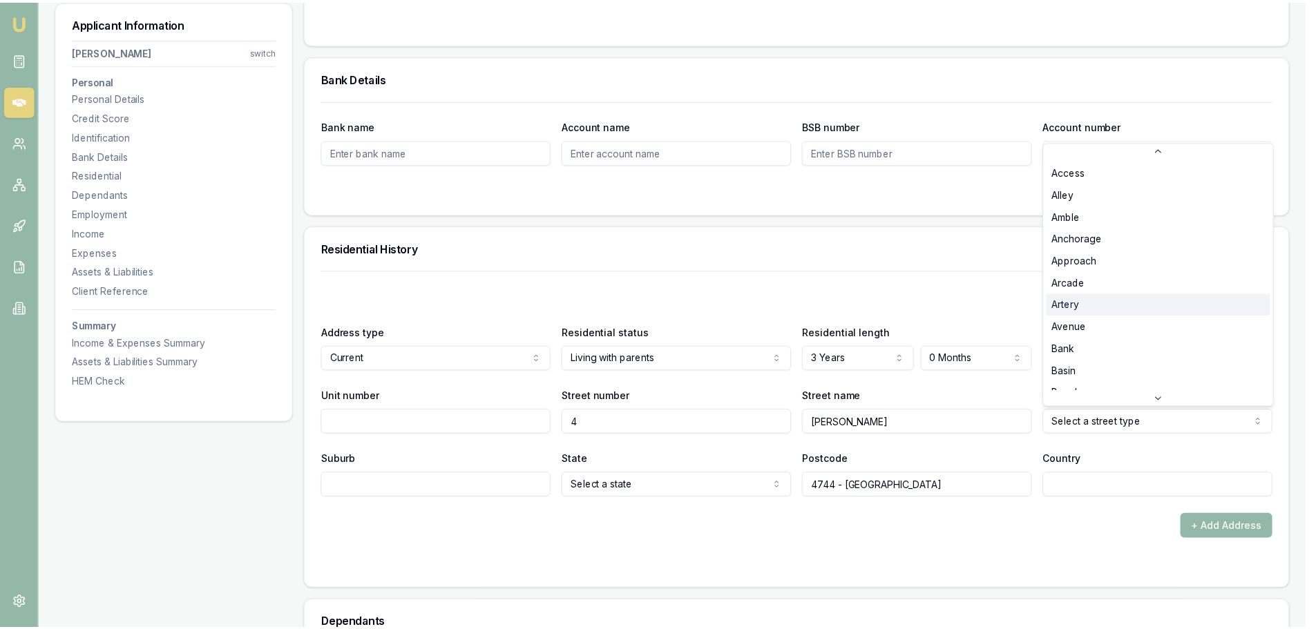
scroll to position [69, 0]
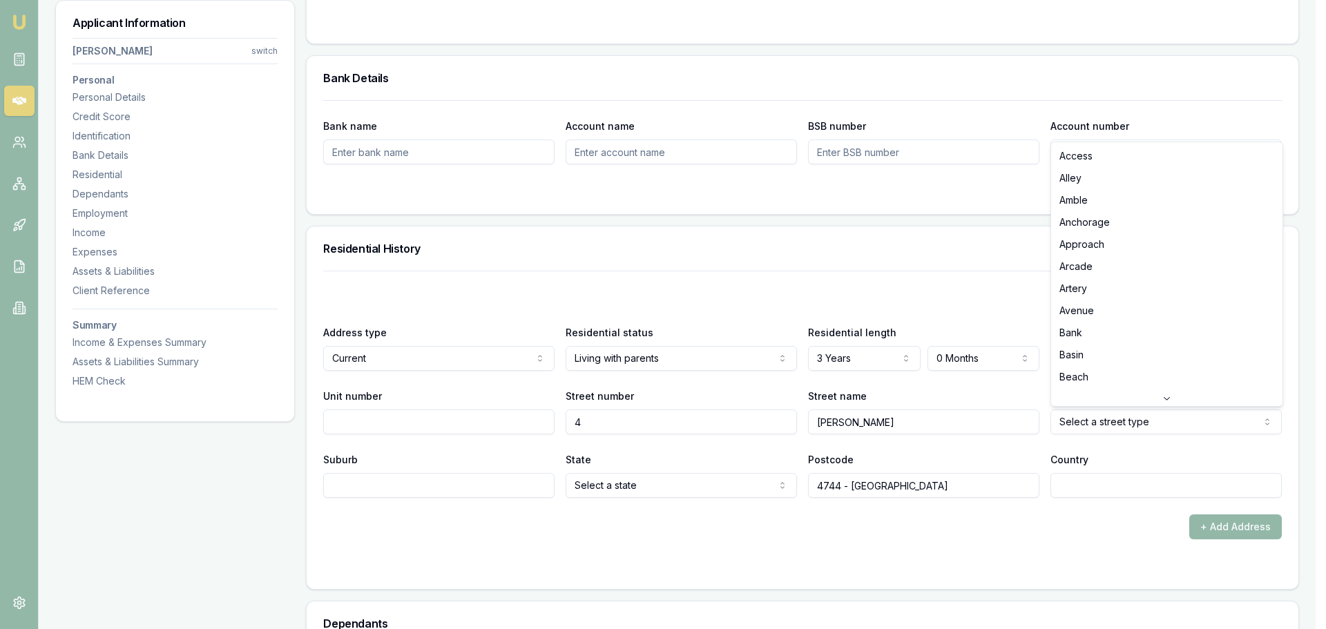
select select "Avenue"
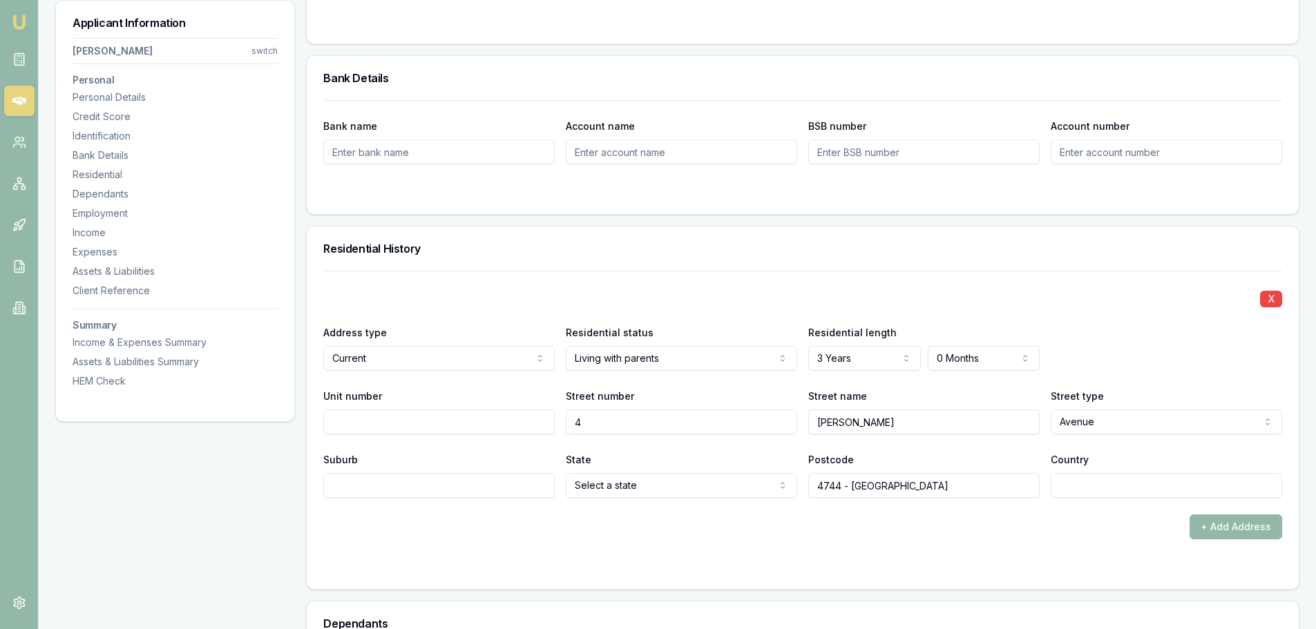
click at [356, 491] on input "Suburb" at bounding box center [438, 485] width 231 height 25
click at [379, 482] on input "Suburb" at bounding box center [438, 485] width 231 height 25
type input "MORANBAH"
click at [933, 485] on input "4744 - [GEOGRAPHIC_DATA]" at bounding box center [923, 485] width 231 height 25
type input "4744"
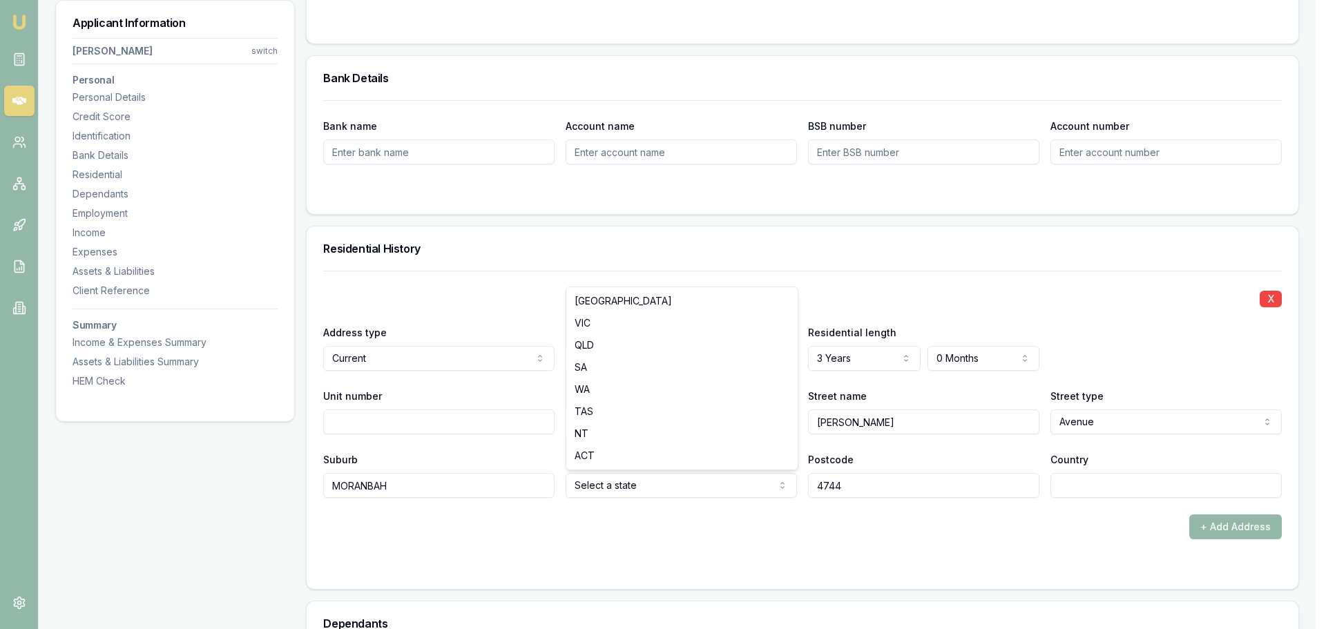
select select "QLD"
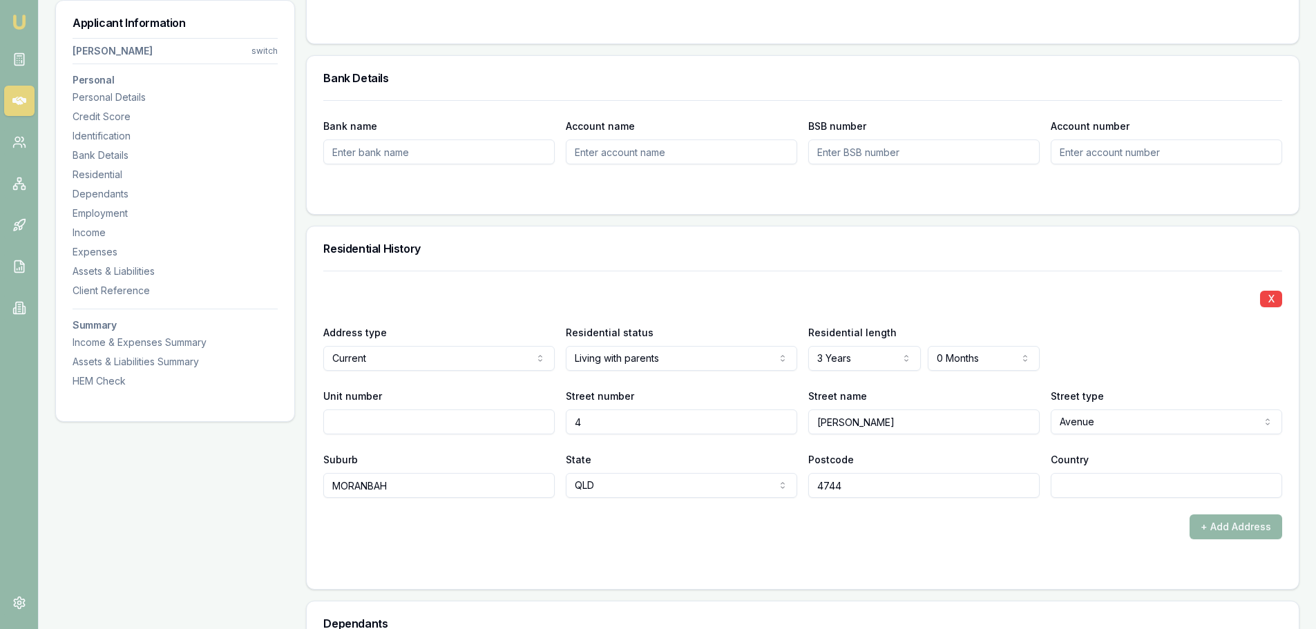
click at [572, 303] on div "X" at bounding box center [802, 297] width 959 height 19
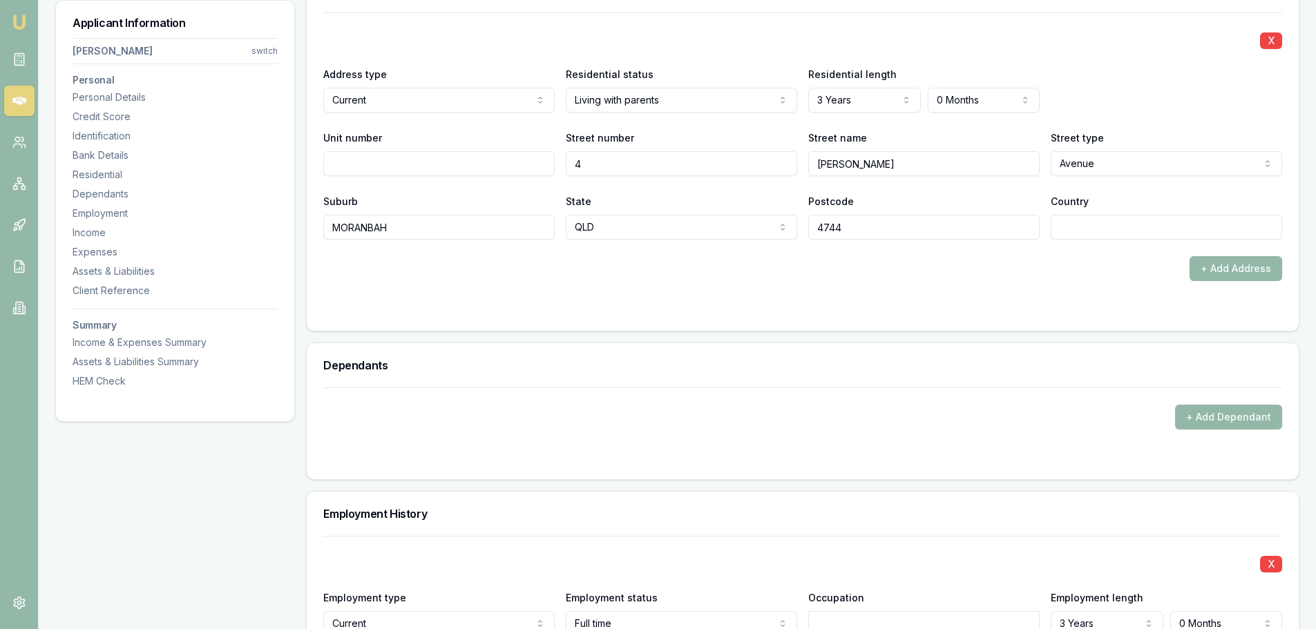
scroll to position [1520, 0]
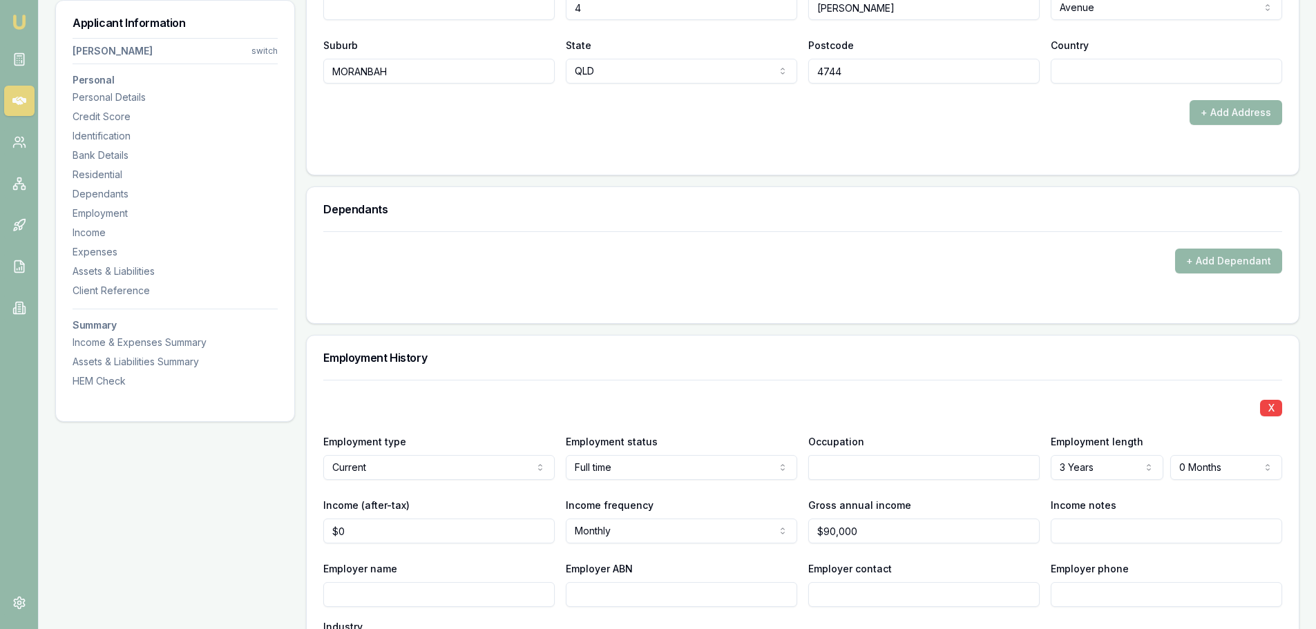
click at [423, 247] on div "+ Add Dependant" at bounding box center [802, 252] width 959 height 42
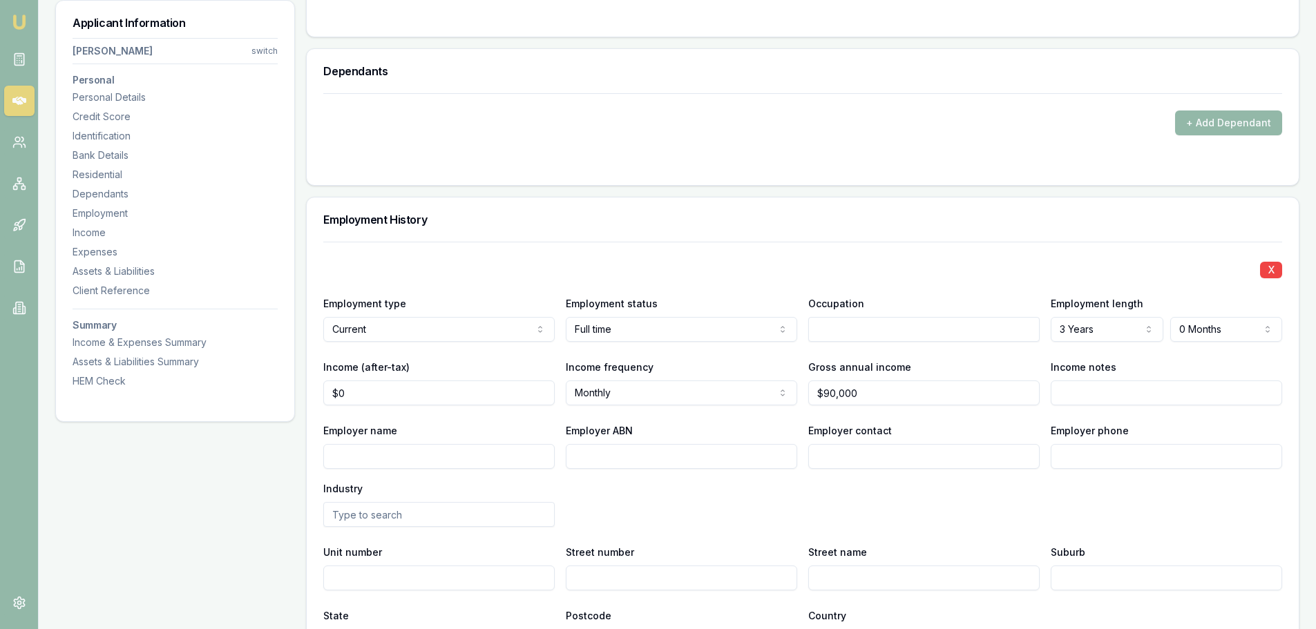
click at [471, 267] on div "X" at bounding box center [802, 268] width 959 height 19
click at [418, 251] on div "X Employment type Current Current Previous Employment status [DEMOGRAPHIC_DATA]…" at bounding box center [802, 448] width 959 height 412
click at [852, 322] on input "text" at bounding box center [923, 329] width 231 height 25
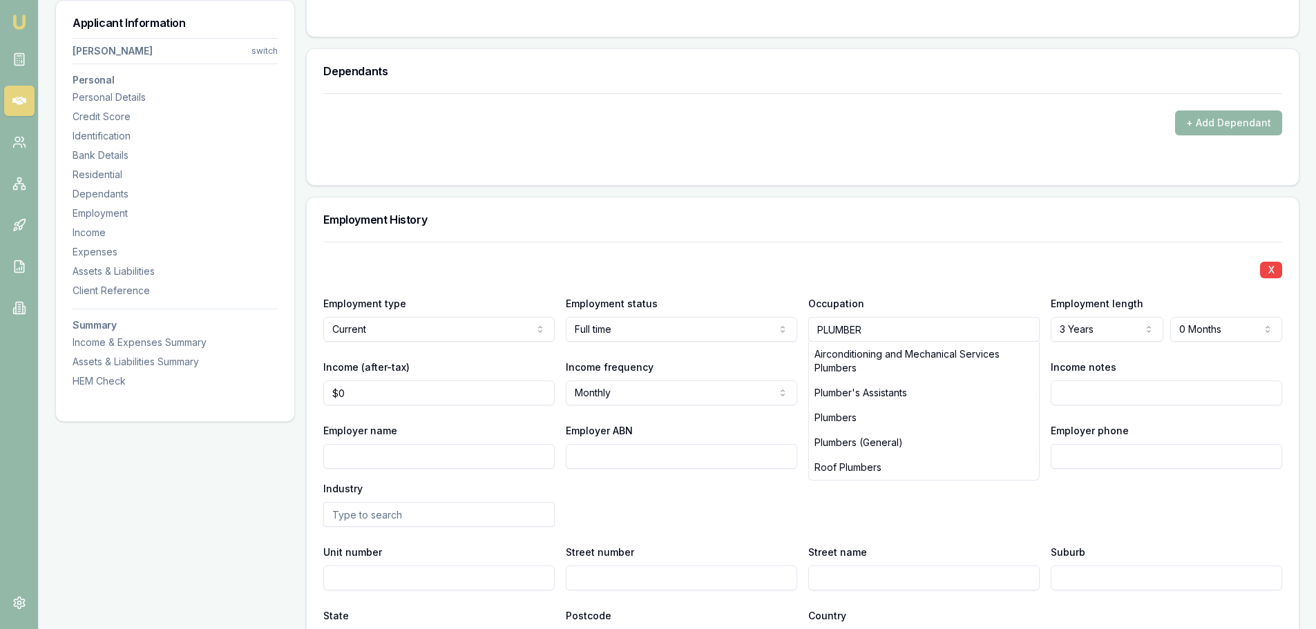
type input "PLUMBER"
click at [875, 275] on div "X" at bounding box center [802, 268] width 959 height 19
click at [444, 458] on input "Employer name" at bounding box center [438, 456] width 231 height 25
click at [452, 455] on input "Employer name" at bounding box center [438, 456] width 231 height 25
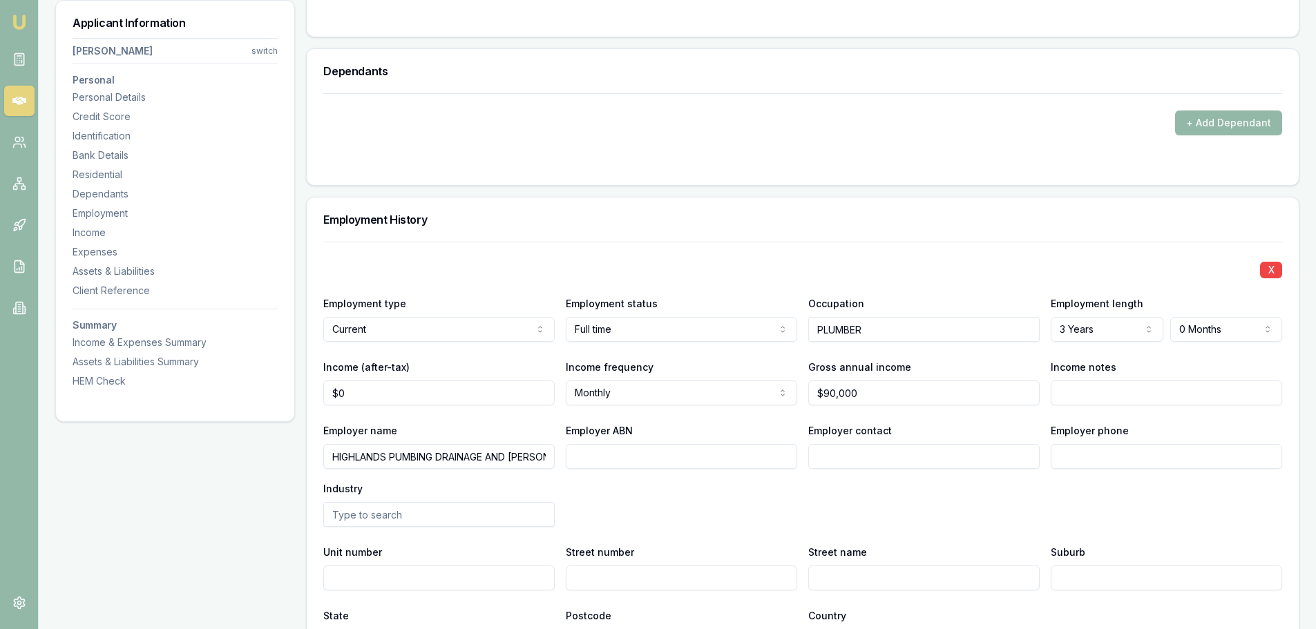
type input "HIGHLANDS PUMBING DRAINAGE AND [PERSON_NAME]"
click at [774, 414] on div "X Employment type Current Current Previous Employment status [DEMOGRAPHIC_DATA]…" at bounding box center [802, 448] width 959 height 412
type input "90000"
click at [976, 401] on input "90000" at bounding box center [923, 393] width 231 height 25
click at [1072, 391] on input "Income notes" at bounding box center [1166, 393] width 231 height 25
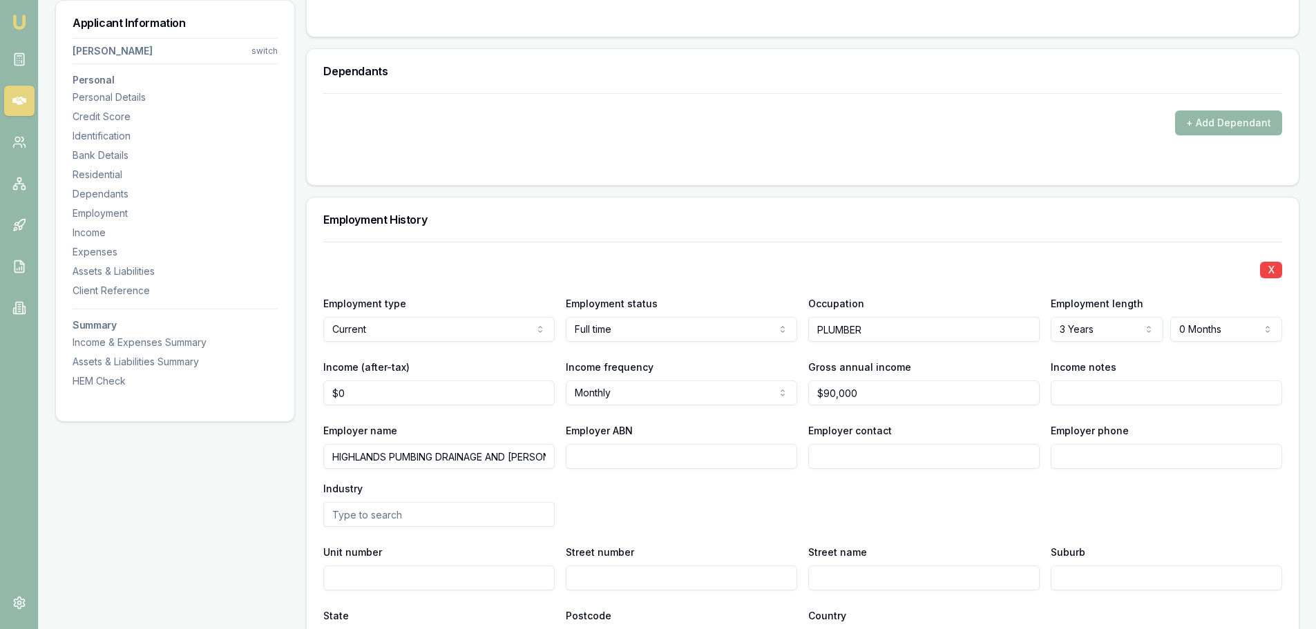
drag, startPoint x: 636, startPoint y: 370, endPoint x: 634, endPoint y: 382, distance: 12.6
click at [636, 370] on label "Income frequency" at bounding box center [610, 367] width 88 height 12
click at [636, 381] on button "Monthly" at bounding box center [681, 393] width 231 height 25
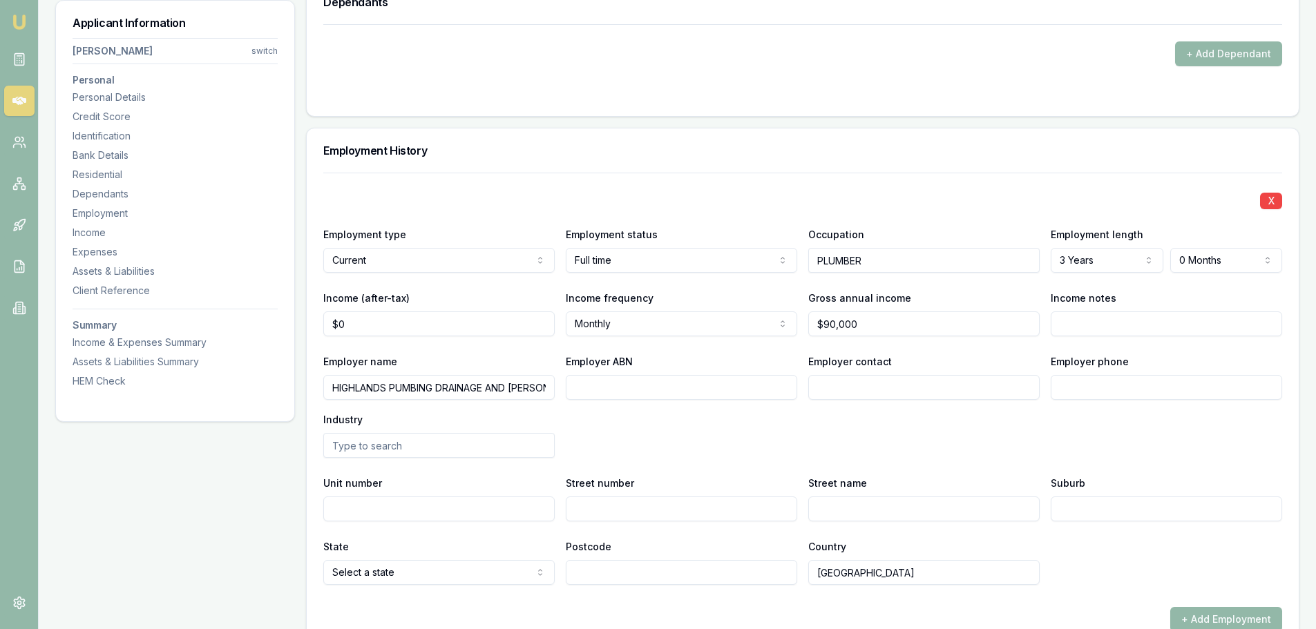
drag, startPoint x: 855, startPoint y: 419, endPoint x: 835, endPoint y: 416, distance: 20.2
click at [843, 416] on div "Employer name HIGHLANDS PUMBING DRAINAGE AND [PERSON_NAME] Employer ABN Employe…" at bounding box center [802, 405] width 959 height 105
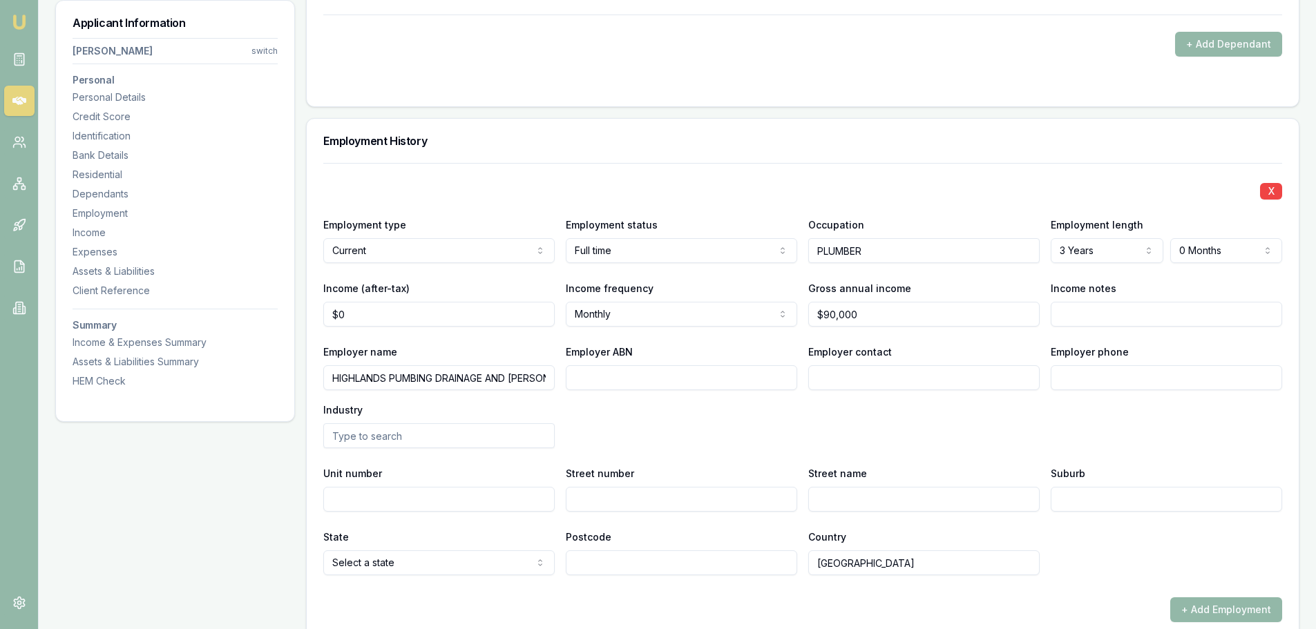
scroll to position [1865, 0]
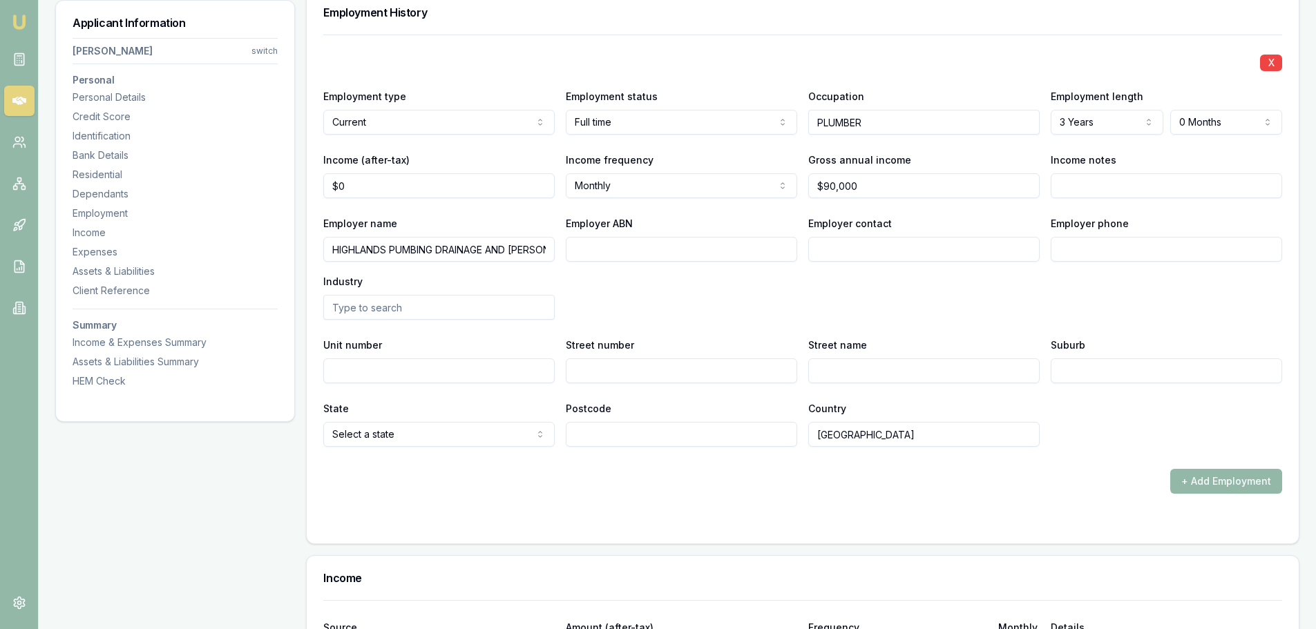
click at [468, 377] on input "Unit number" at bounding box center [438, 371] width 231 height 25
click at [666, 321] on div "X Employment type Current Current Previous Employment status [DEMOGRAPHIC_DATA]…" at bounding box center [802, 241] width 959 height 412
click at [551, 470] on div "+ Add Employment" at bounding box center [802, 481] width 959 height 25
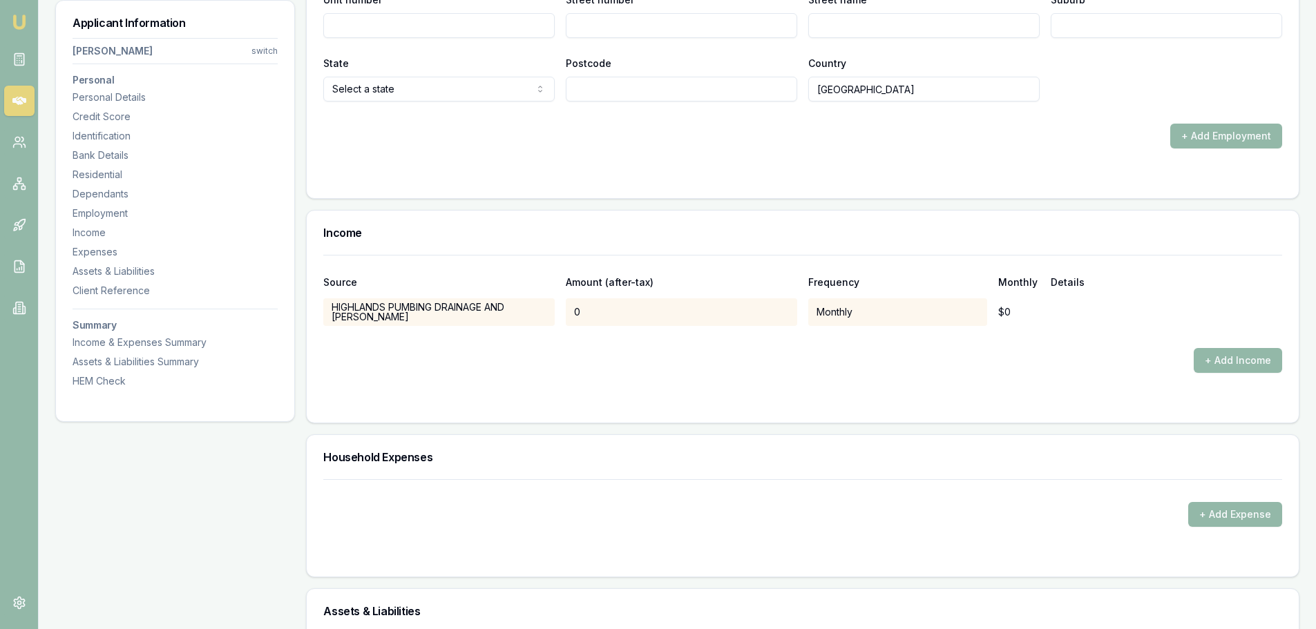
drag, startPoint x: 585, startPoint y: 383, endPoint x: 600, endPoint y: 350, distance: 36.8
click at [587, 383] on form "Source Amount (after-tax) Frequency Monthly Details HIGHLANDS PUMBING DRAINAGE …" at bounding box center [802, 330] width 959 height 151
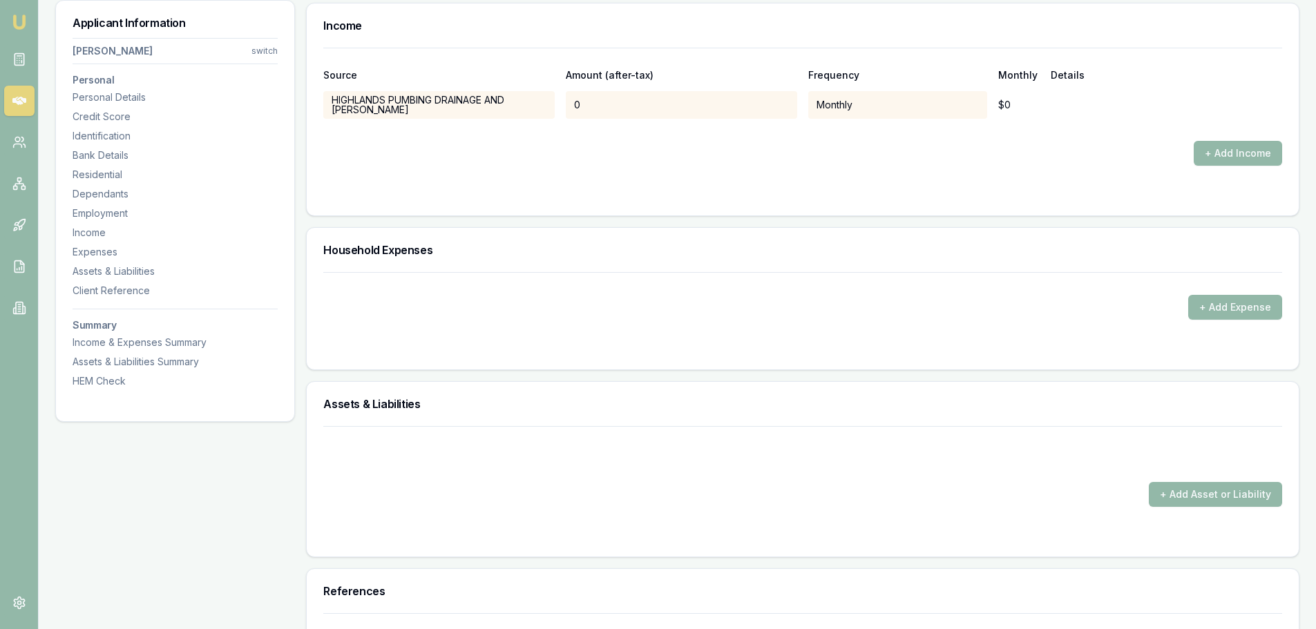
click at [587, 475] on div "+ Add Asset or Liability" at bounding box center [802, 466] width 959 height 81
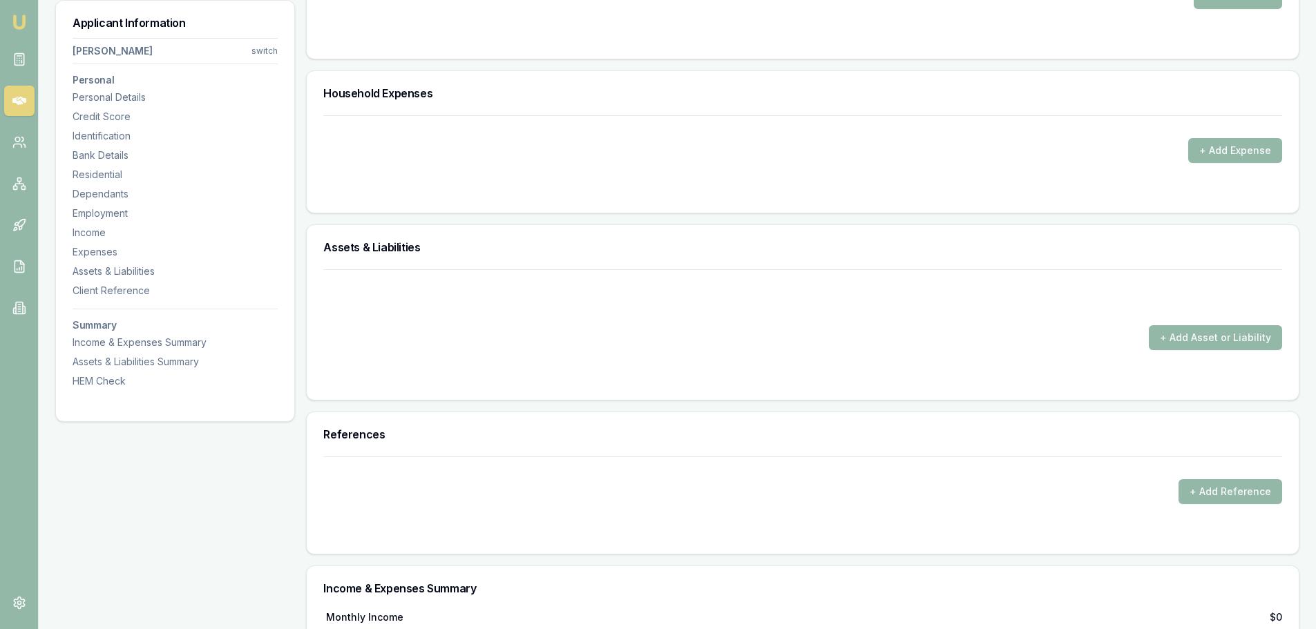
scroll to position [2694, 0]
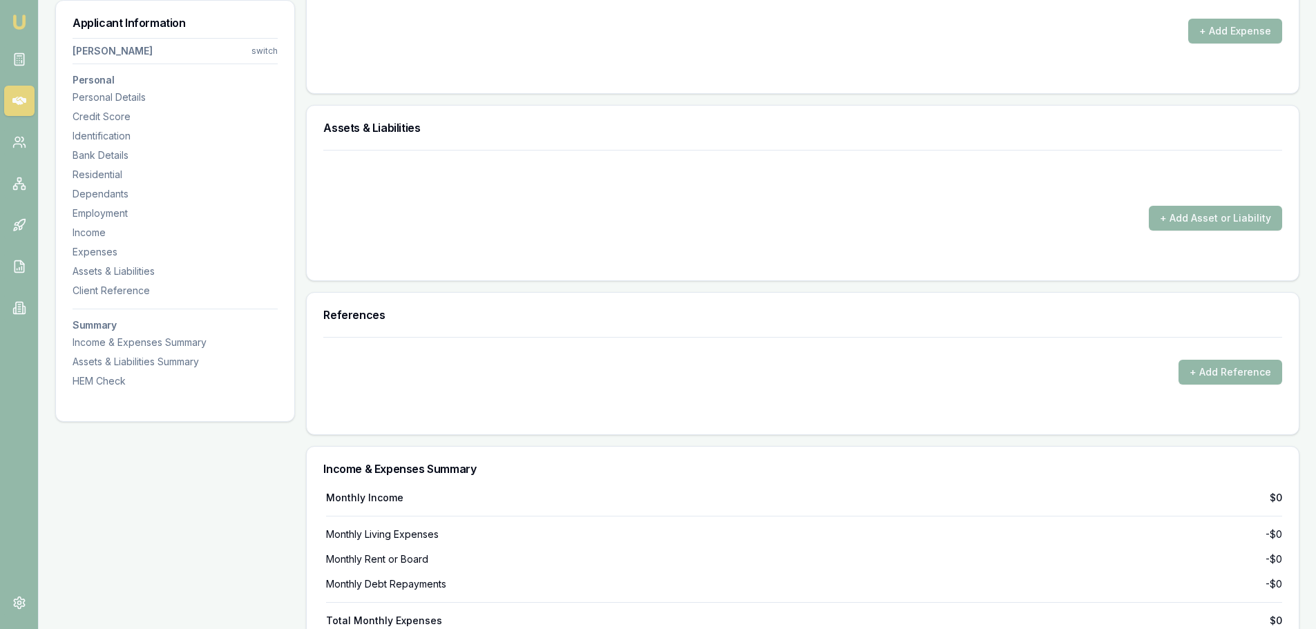
click at [785, 272] on div "+ Add Asset or Liability" at bounding box center [803, 215] width 992 height 131
click at [1171, 220] on button "+ Add Asset or Liability" at bounding box center [1215, 218] width 133 height 25
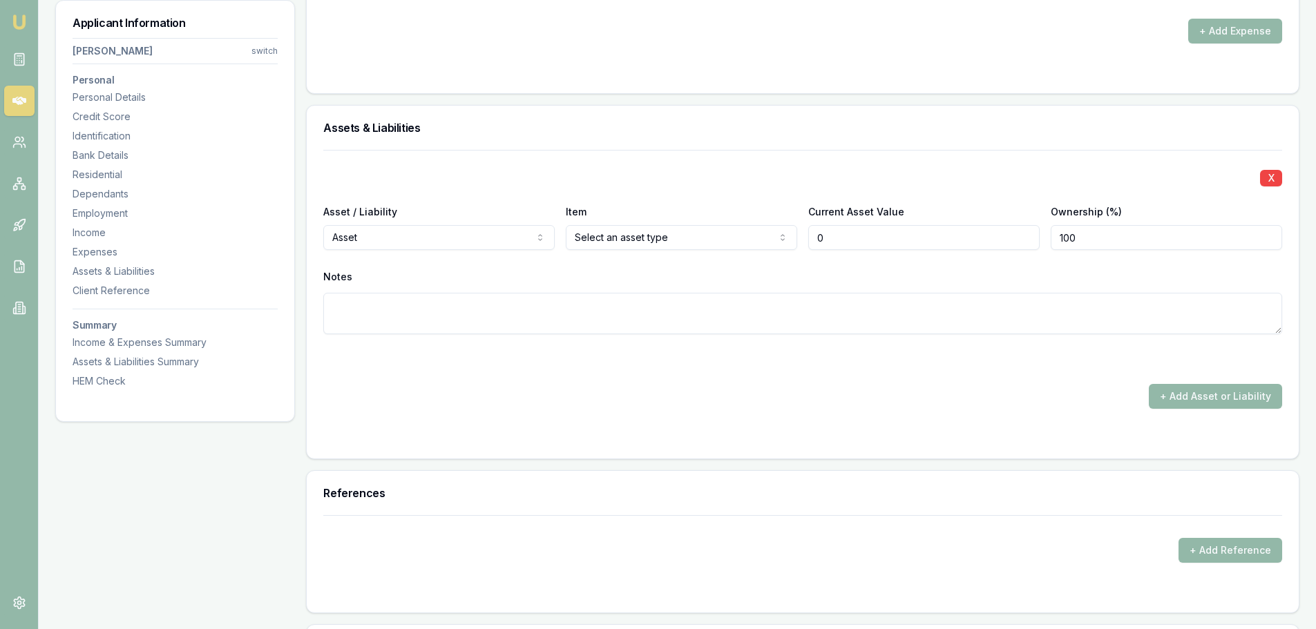
type input "$0"
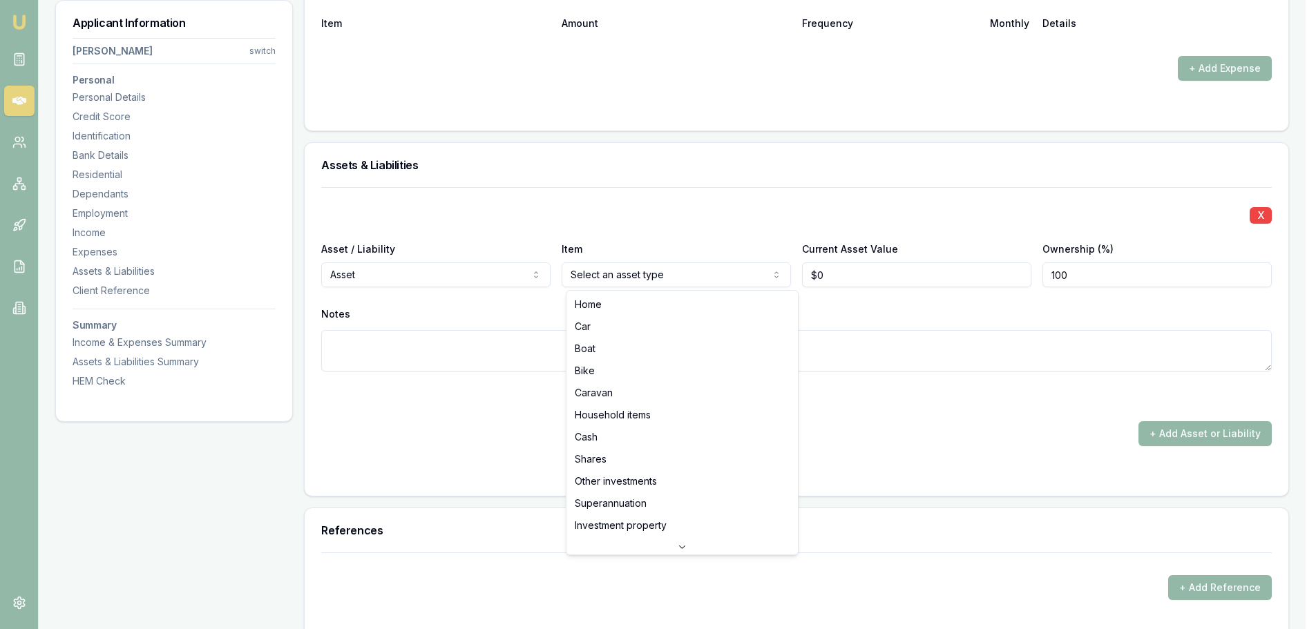
select select "CAR"
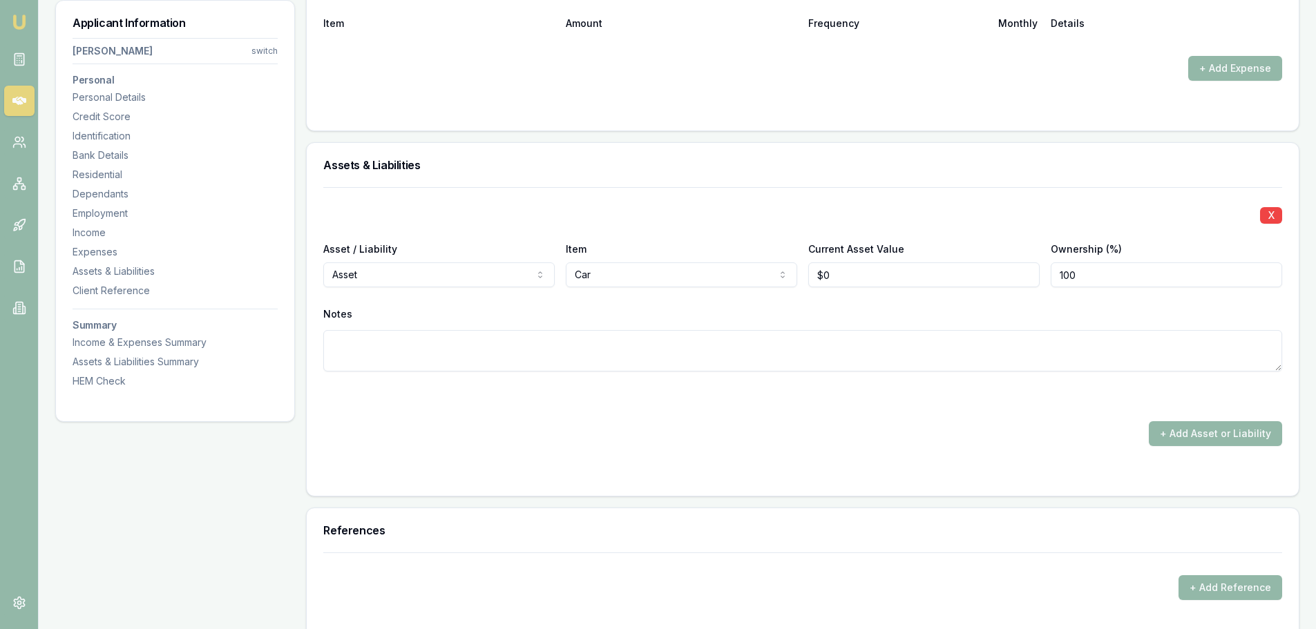
type input "0"
click at [828, 273] on input "0" at bounding box center [923, 275] width 231 height 25
drag, startPoint x: 869, startPoint y: 278, endPoint x: 723, endPoint y: 280, distance: 146.5
click at [732, 279] on div "Asset / Liability Asset Asset Liability Item Car Home Car Boat Bike Caravan Hou…" at bounding box center [802, 263] width 959 height 47
type input "0"
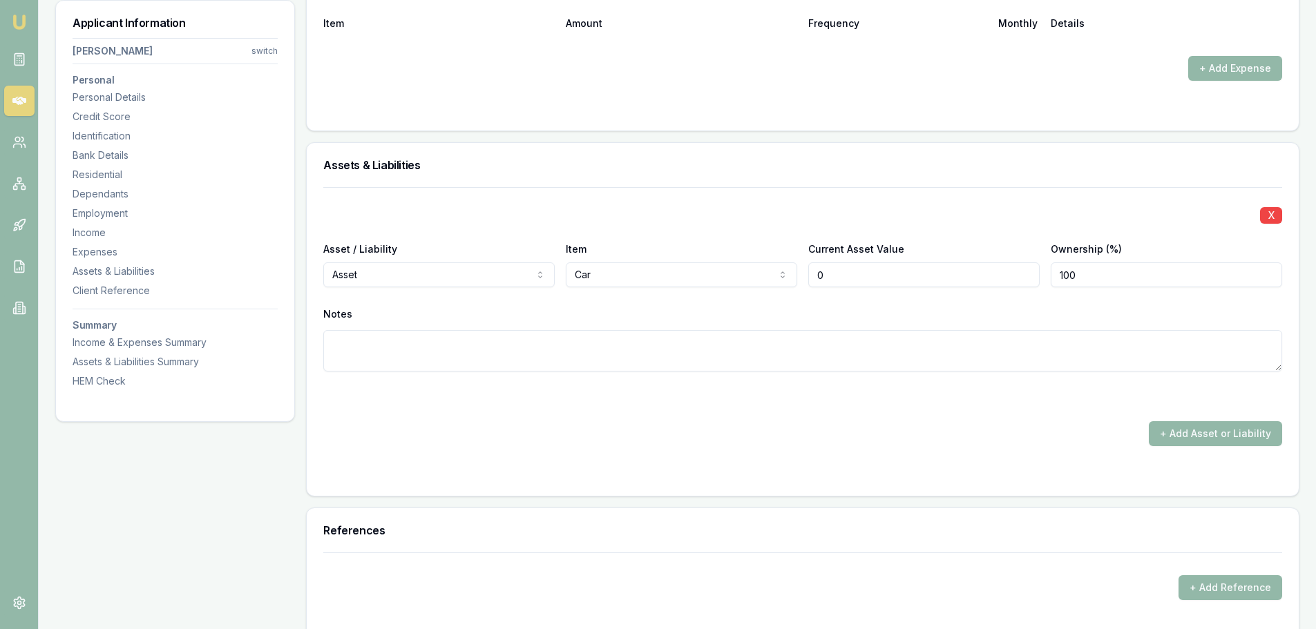
click at [891, 272] on input "0" at bounding box center [923, 275] width 231 height 25
click at [893, 224] on div "X Asset / Liability Asset Asset Liability Item Car Home Car Boat Bike Caravan H…" at bounding box center [802, 296] width 959 height 218
click at [858, 278] on input "2000" at bounding box center [923, 275] width 231 height 25
type input "$20,000"
click at [683, 166] on h3 "Assets & Liabilities" at bounding box center [802, 165] width 959 height 11
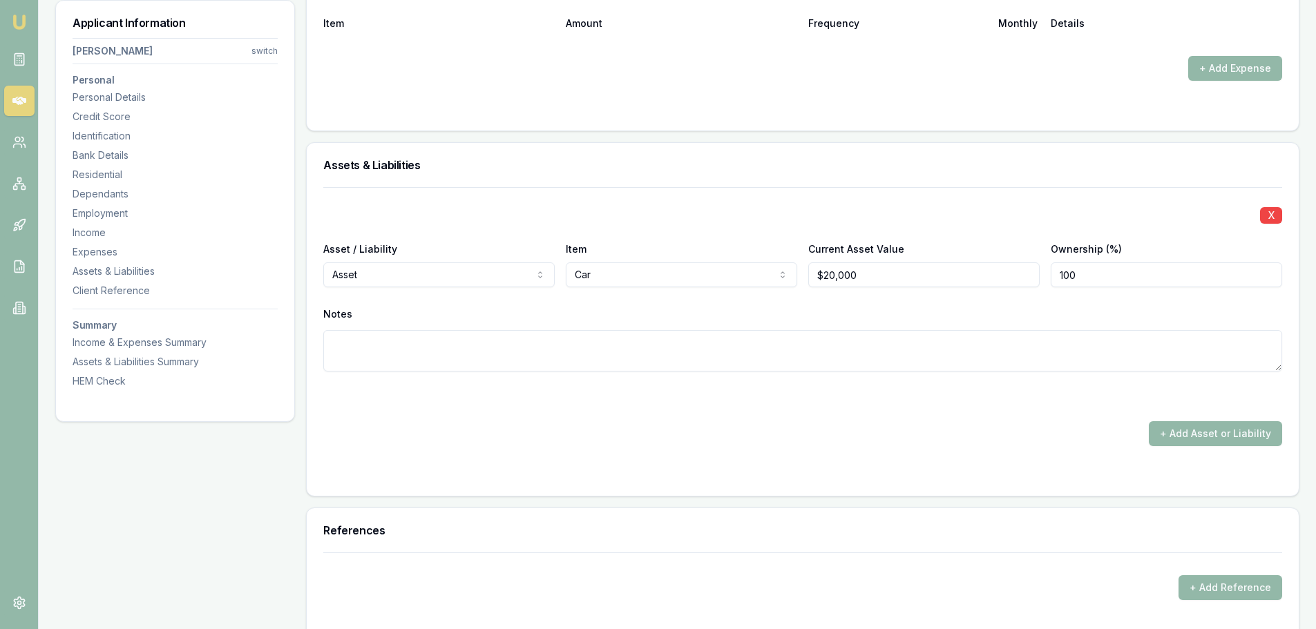
click at [692, 331] on textarea at bounding box center [802, 350] width 959 height 41
click at [428, 418] on div "X Asset / Liability Asset Asset Liability Item Car Home Car Boat Bike Caravan H…" at bounding box center [802, 316] width 959 height 259
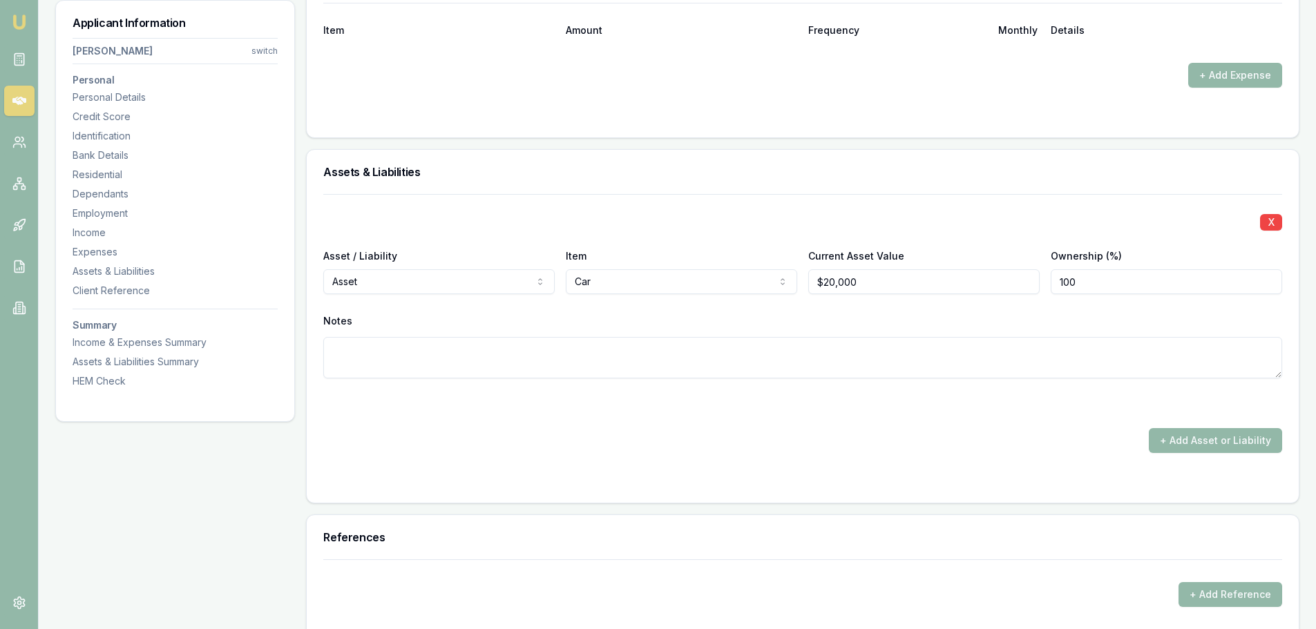
scroll to position [2625, 0]
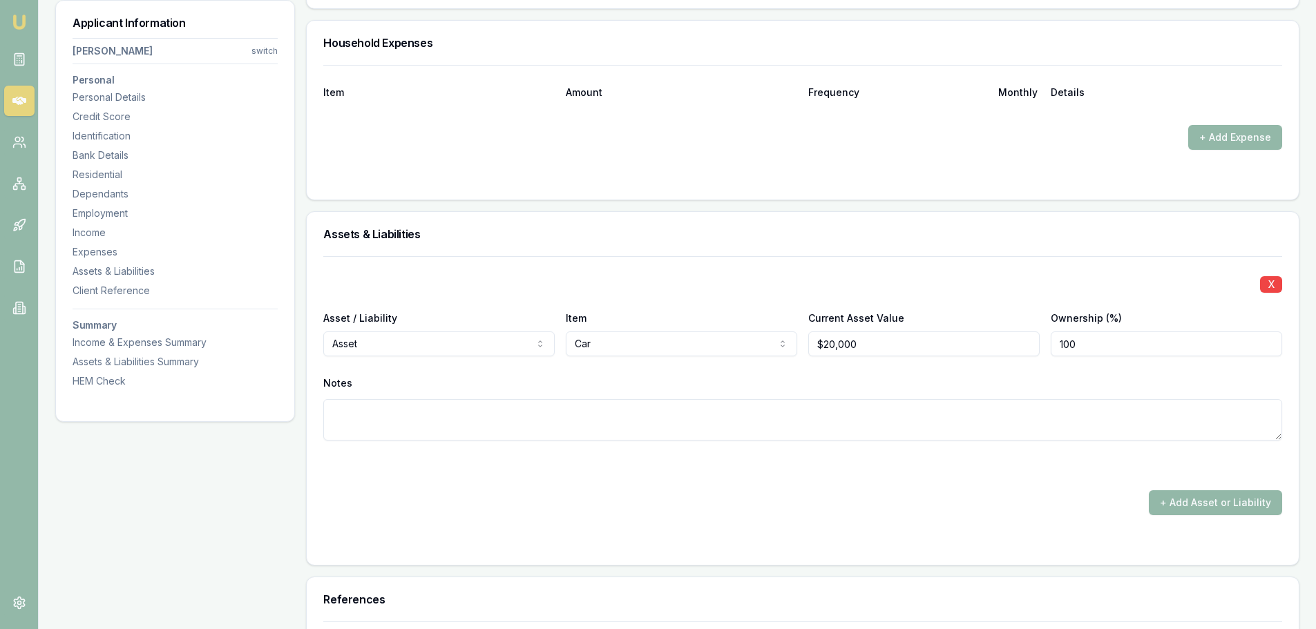
click at [487, 474] on div "X Asset / Liability Asset Asset Liability Item Car Home Car Boat Bike Caravan H…" at bounding box center [802, 385] width 959 height 259
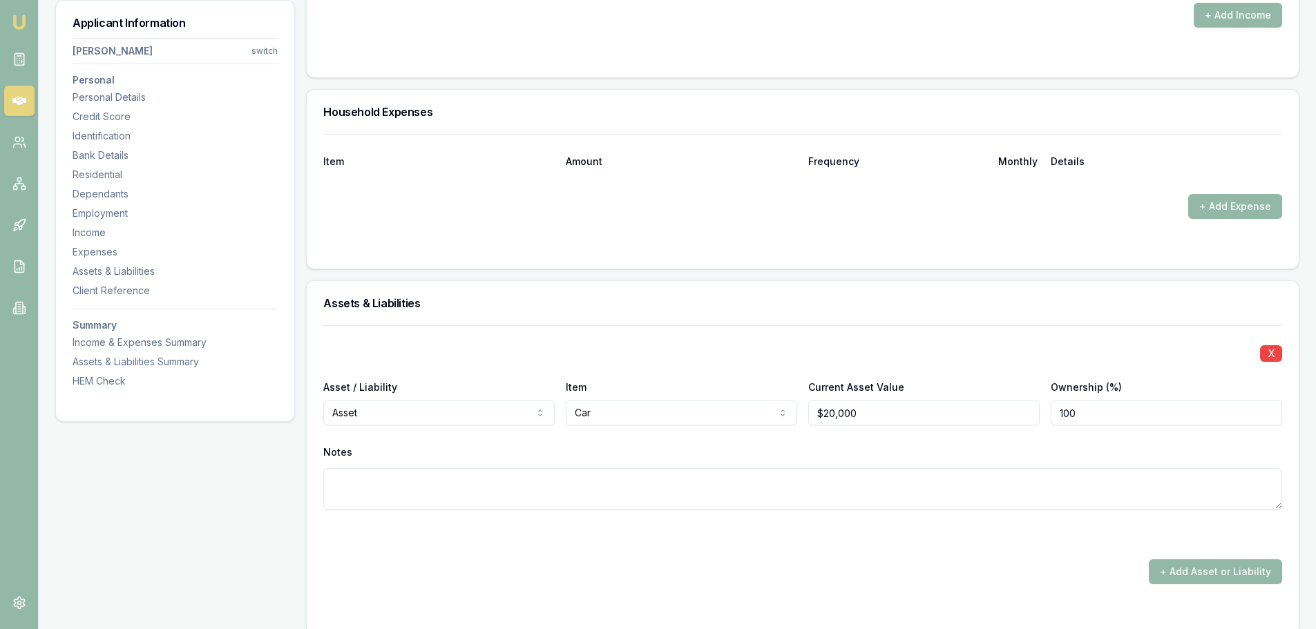
click at [440, 489] on textarea at bounding box center [802, 488] width 959 height 41
type textarea "PEPPER -"
click at [487, 497] on textarea "PEPPER -" at bounding box center [802, 488] width 959 height 41
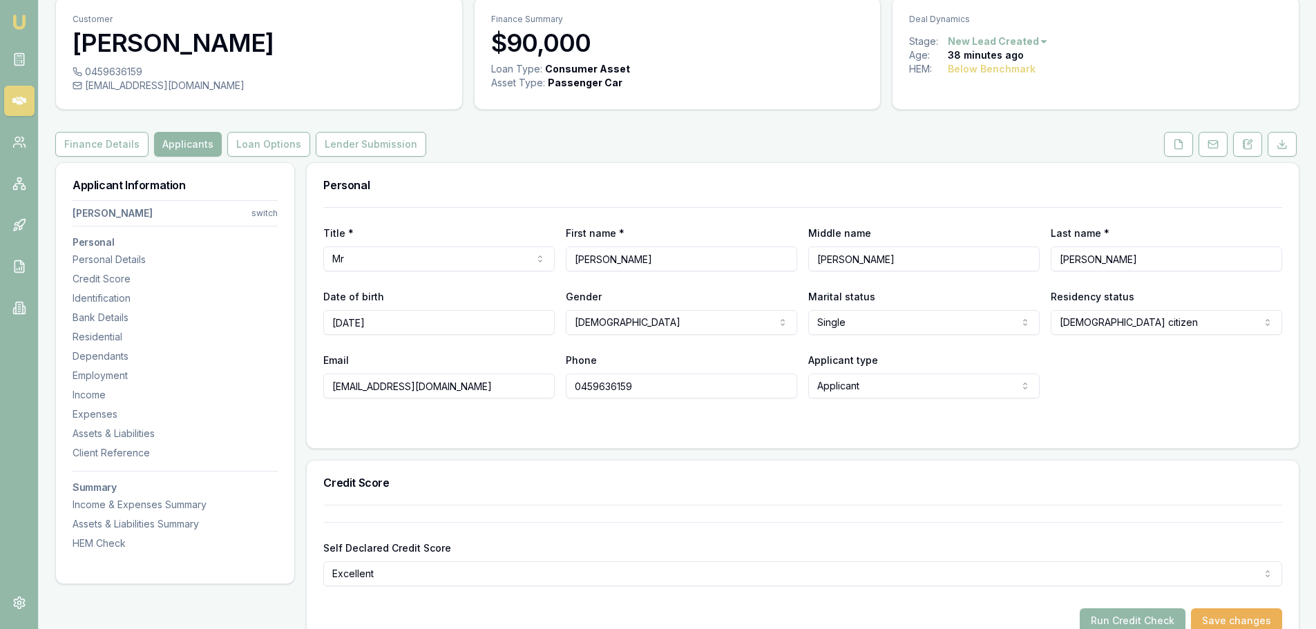
scroll to position [0, 0]
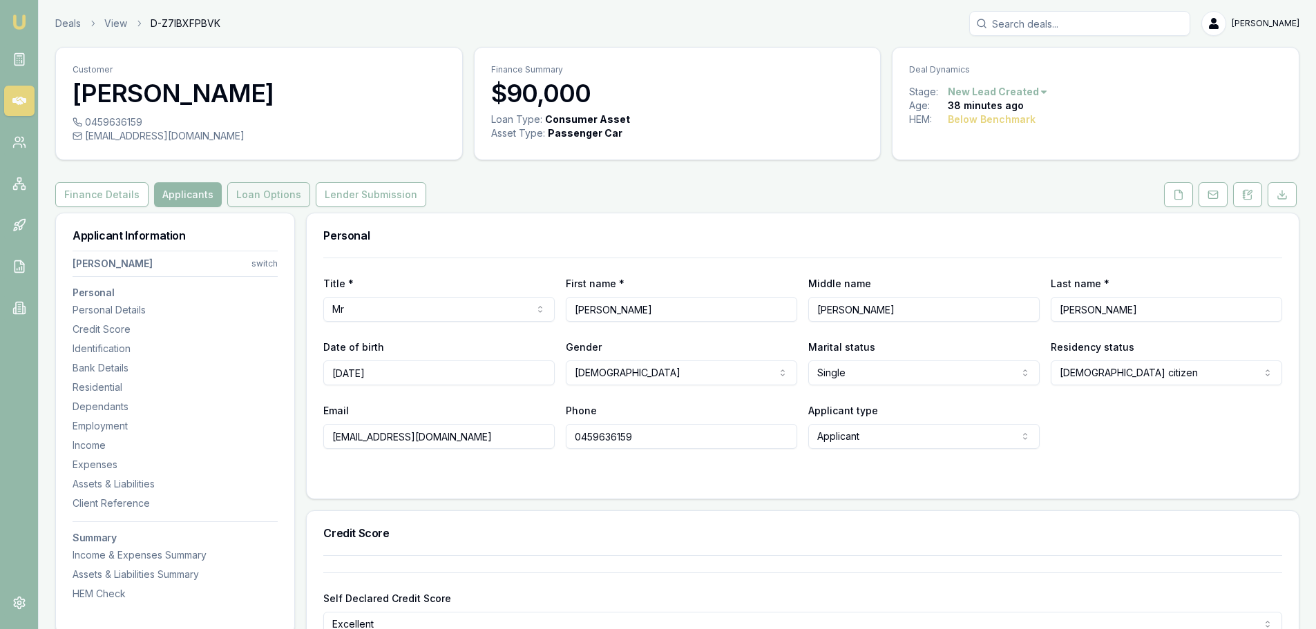
click at [271, 193] on button "Loan Options" at bounding box center [268, 194] width 83 height 25
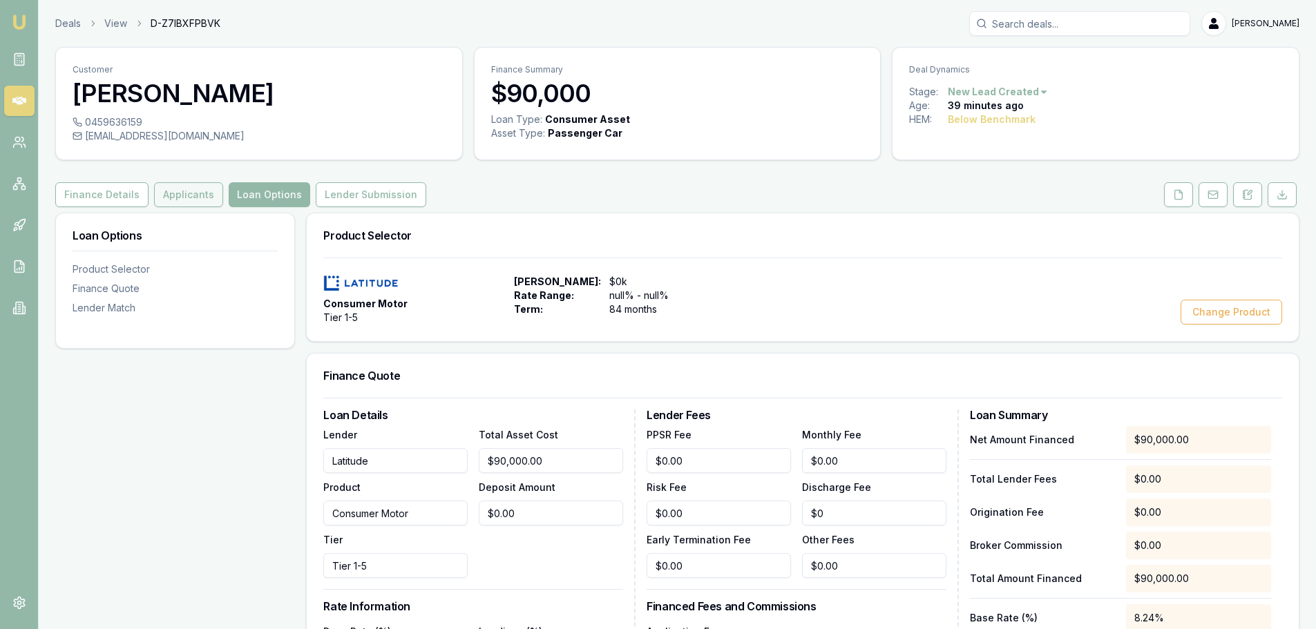
click at [176, 196] on button "Applicants" at bounding box center [188, 194] width 69 height 25
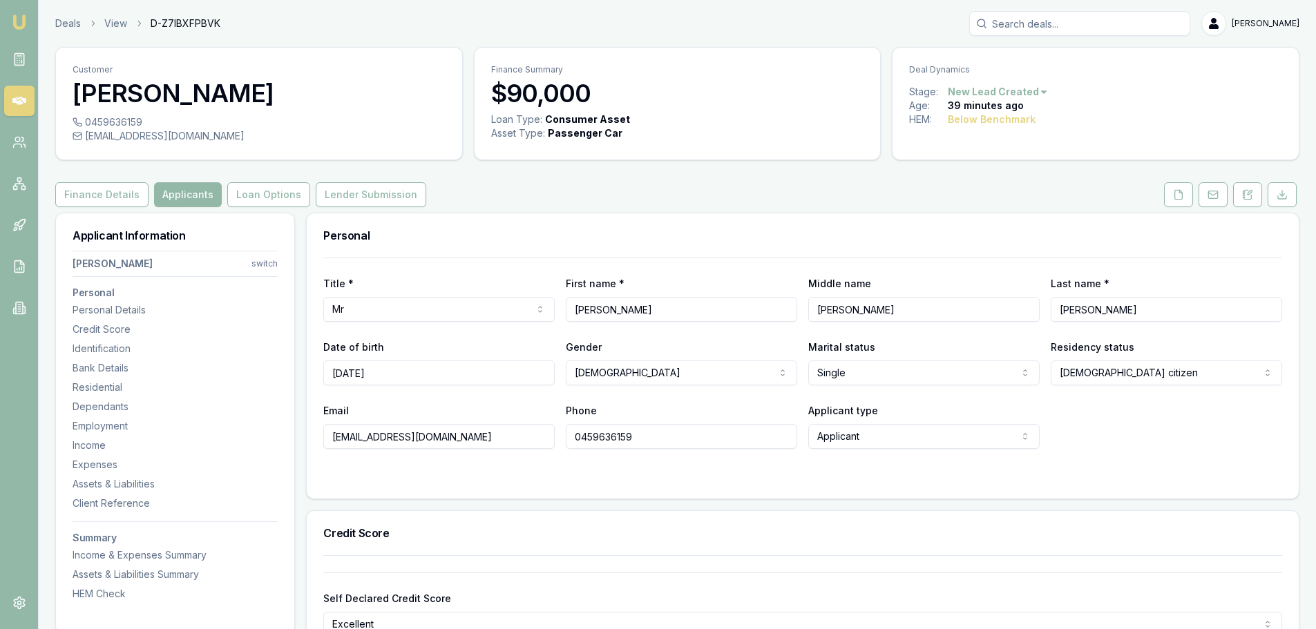
click at [942, 213] on div "Personal" at bounding box center [803, 235] width 992 height 44
click at [1179, 196] on icon at bounding box center [1178, 194] width 11 height 11
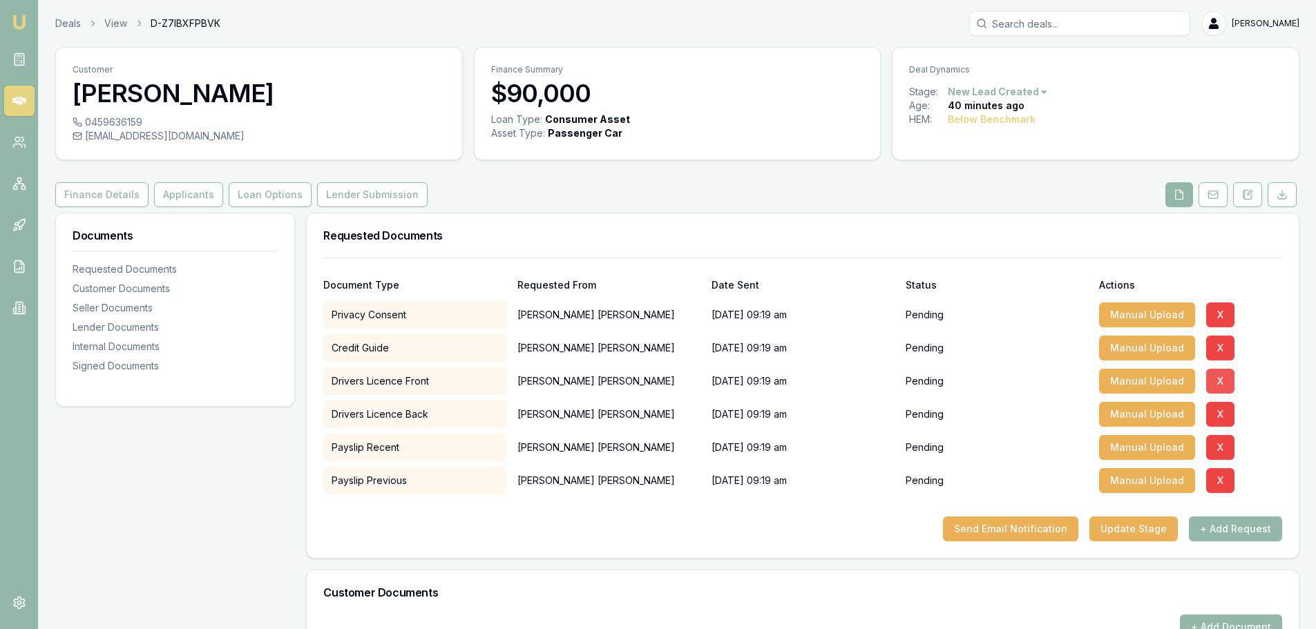
click at [1214, 376] on button "X" at bounding box center [1220, 381] width 28 height 25
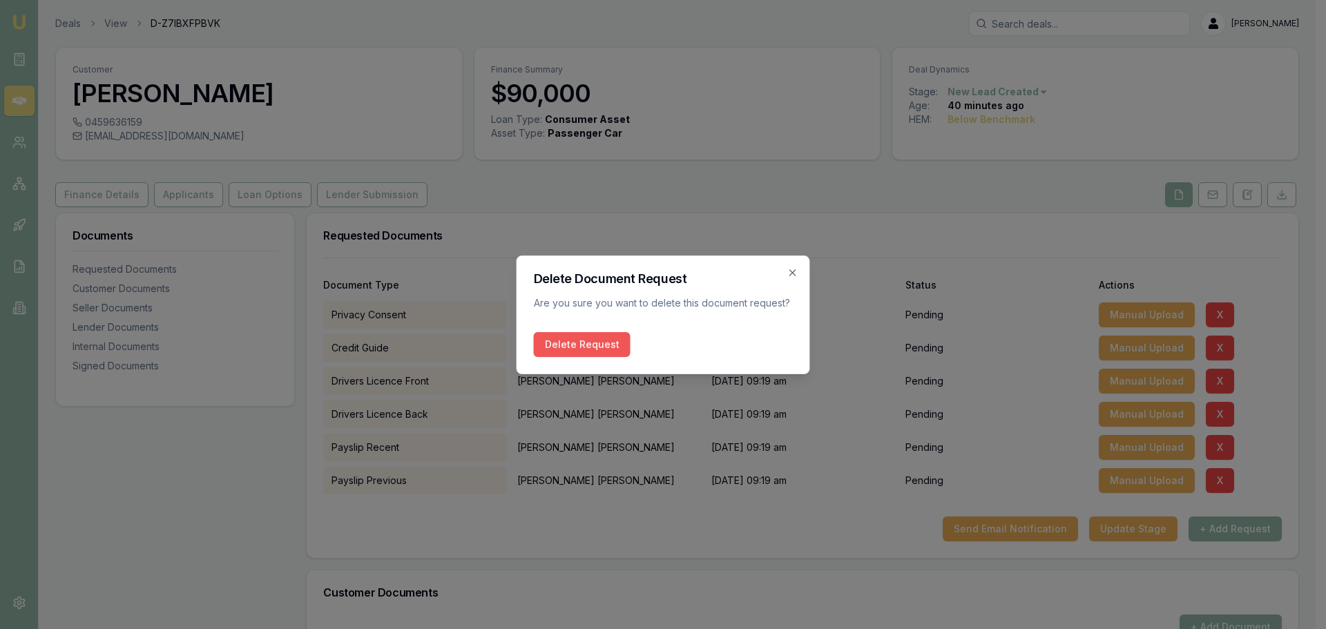
click at [572, 350] on button "Delete Request" at bounding box center [582, 344] width 97 height 25
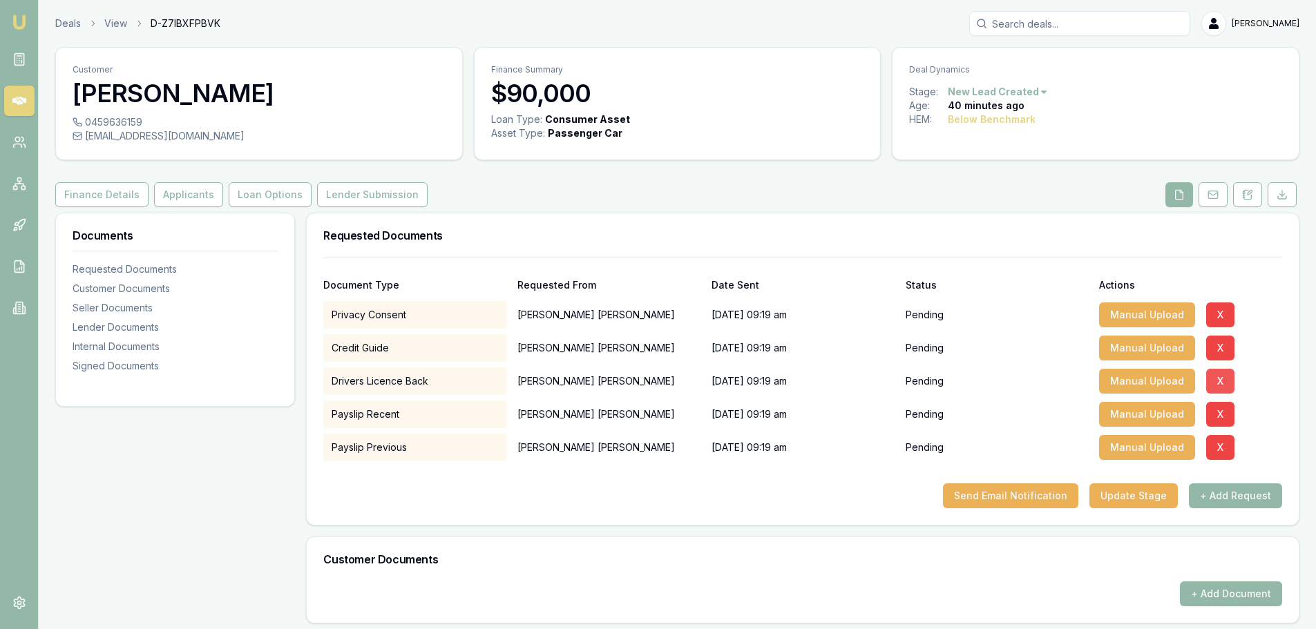
click at [1226, 382] on button "X" at bounding box center [1220, 381] width 28 height 25
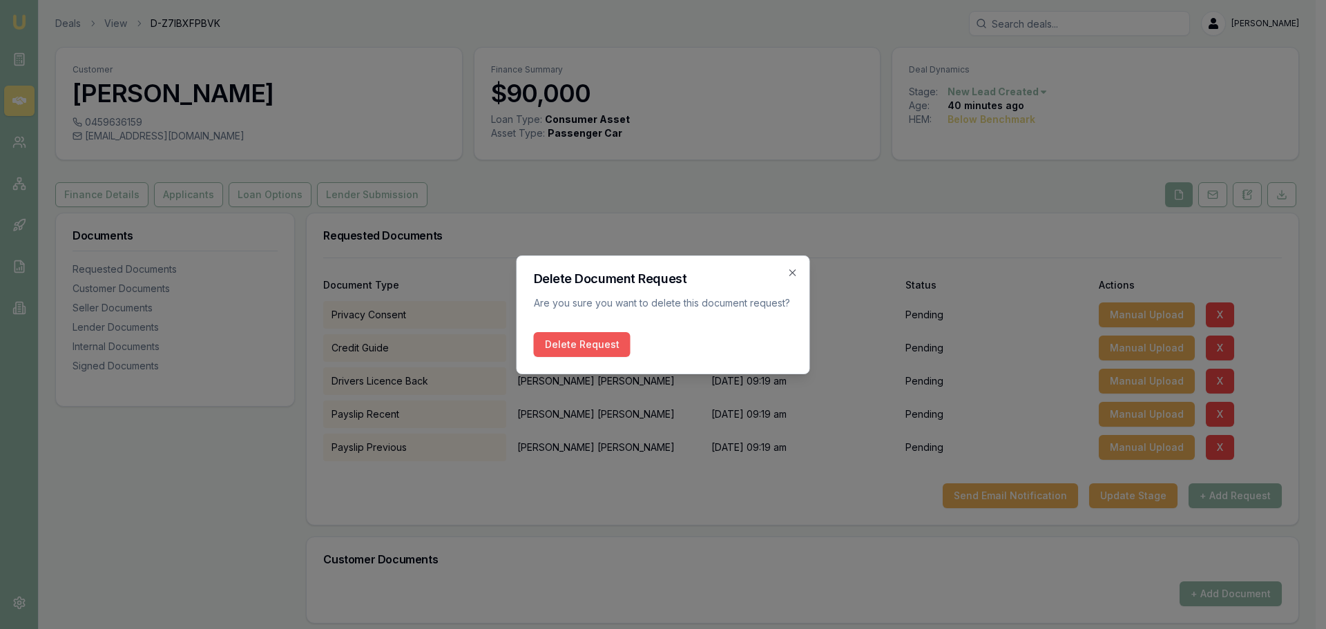
click at [582, 341] on button "Delete Request" at bounding box center [582, 344] width 97 height 25
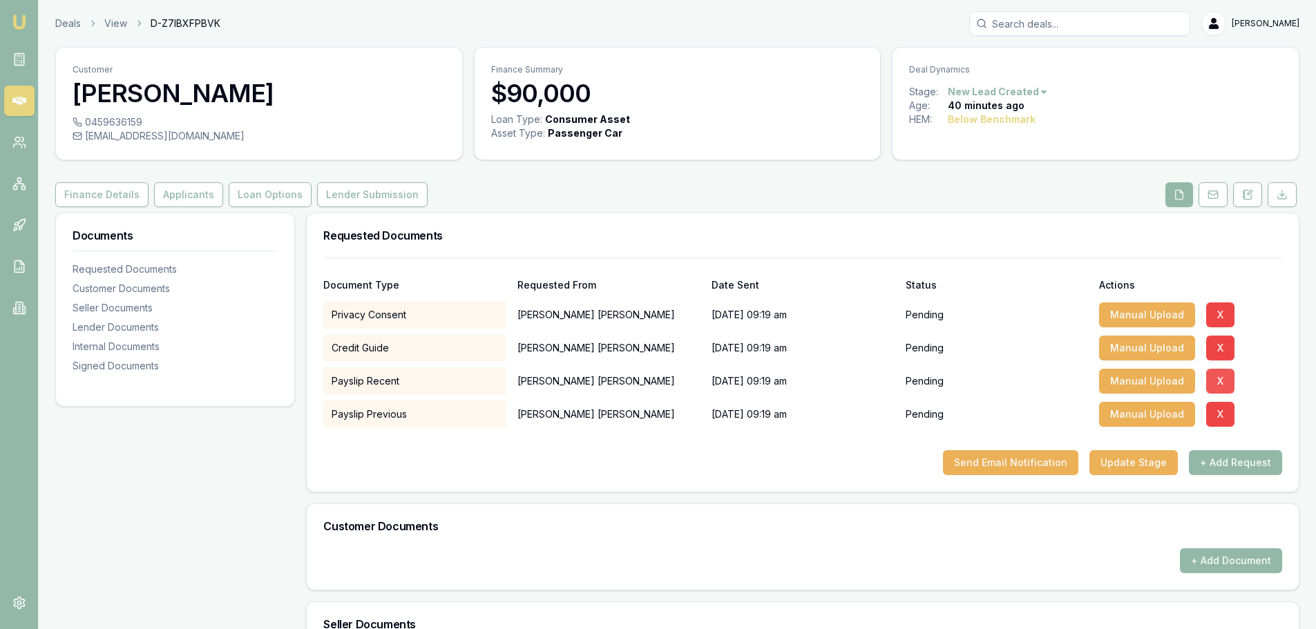
click at [1215, 381] on button "X" at bounding box center [1220, 381] width 28 height 25
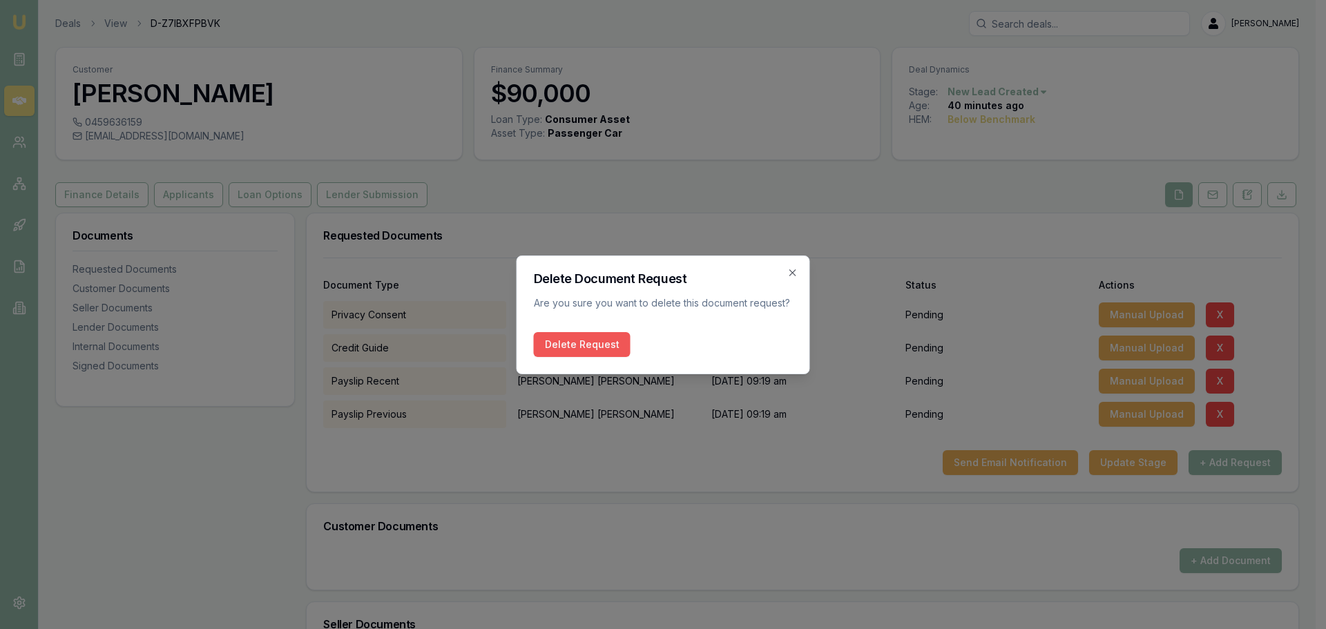
click at [591, 336] on button "Delete Request" at bounding box center [582, 344] width 97 height 25
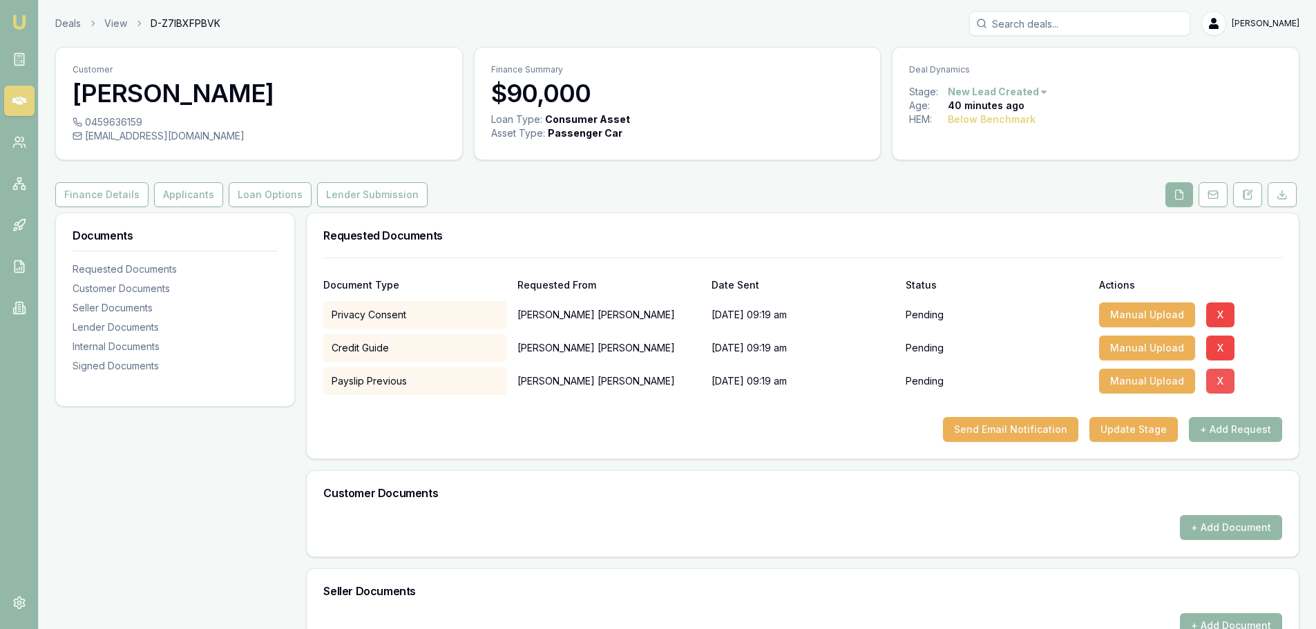
click at [1219, 376] on button "X" at bounding box center [1220, 381] width 28 height 25
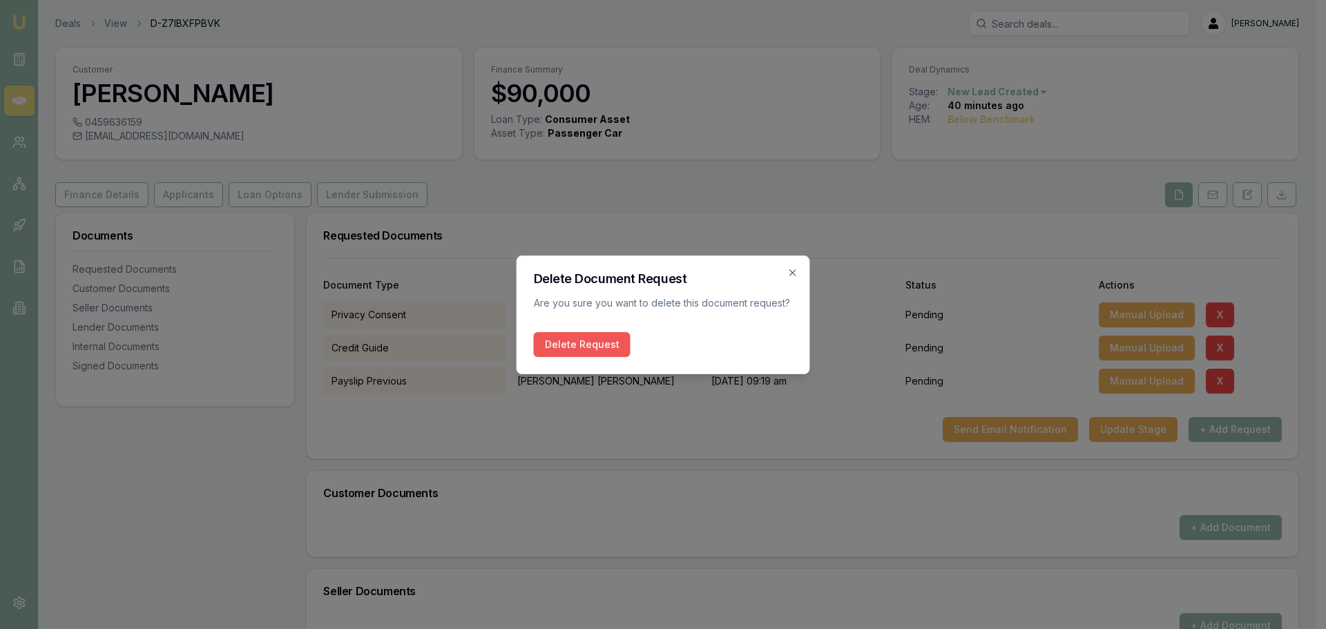
click at [573, 343] on button "Delete Request" at bounding box center [582, 344] width 97 height 25
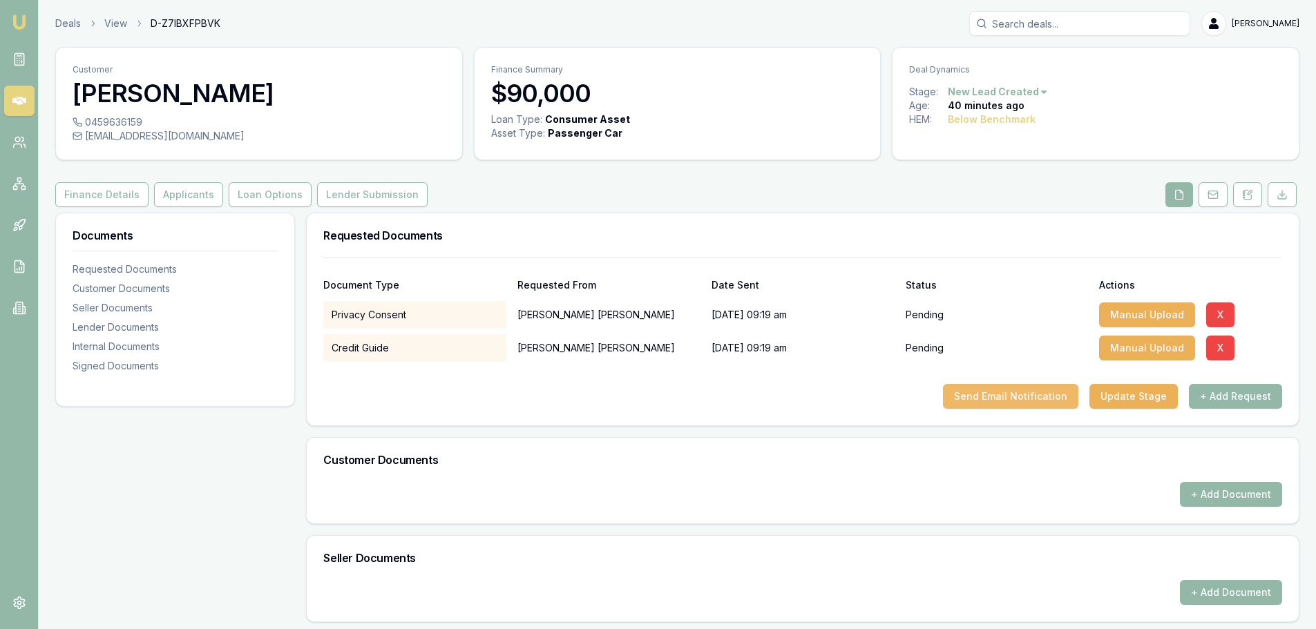
click at [1005, 405] on button "Send Email Notification" at bounding box center [1010, 396] width 135 height 25
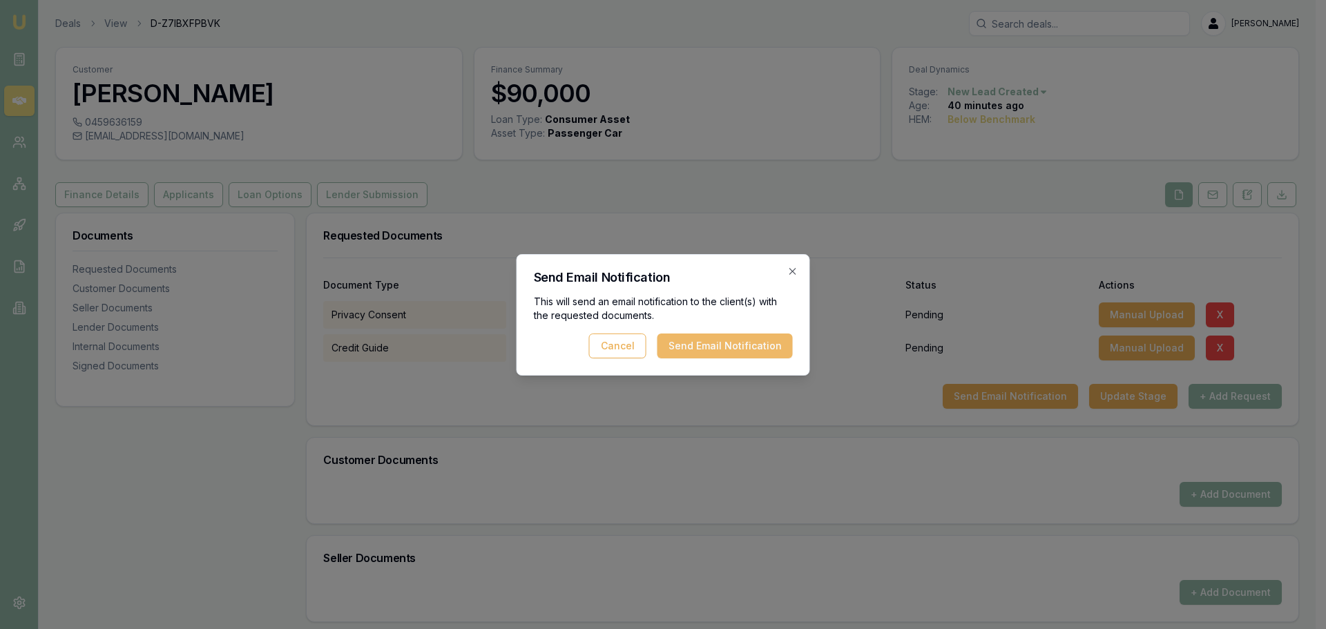
click at [743, 342] on button "Send Email Notification" at bounding box center [725, 346] width 135 height 25
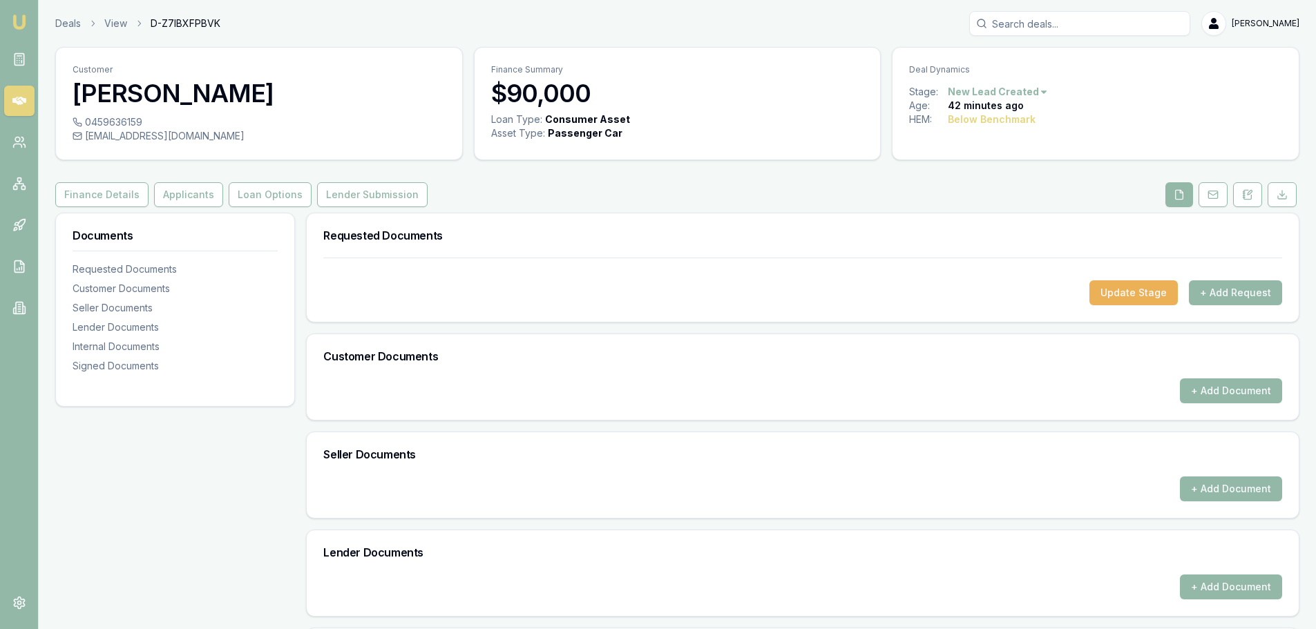
click at [488, 265] on div at bounding box center [802, 269] width 959 height 22
click at [417, 243] on div "Requested Documents" at bounding box center [803, 235] width 992 height 44
click at [634, 260] on div at bounding box center [802, 269] width 959 height 22
drag, startPoint x: 240, startPoint y: 137, endPoint x: 221, endPoint y: 140, distance: 19.5
click at [221, 140] on div "[EMAIL_ADDRESS][DOMAIN_NAME]" at bounding box center [259, 136] width 373 height 14
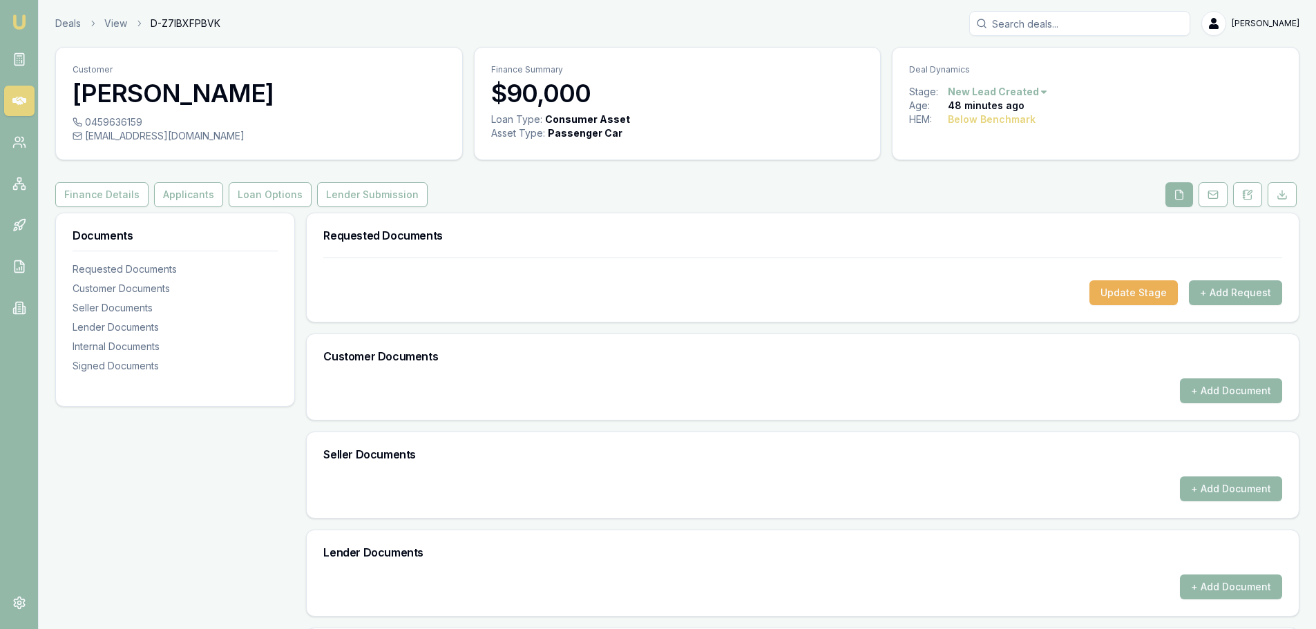
click at [230, 138] on div "[EMAIL_ADDRESS][DOMAIN_NAME]" at bounding box center [259, 136] width 373 height 14
drag, startPoint x: 238, startPoint y: 141, endPoint x: 86, endPoint y: 141, distance: 151.3
click at [86, 141] on div "[EMAIL_ADDRESS][DOMAIN_NAME]" at bounding box center [259, 136] width 373 height 14
copy div "[EMAIL_ADDRESS][DOMAIN_NAME]"
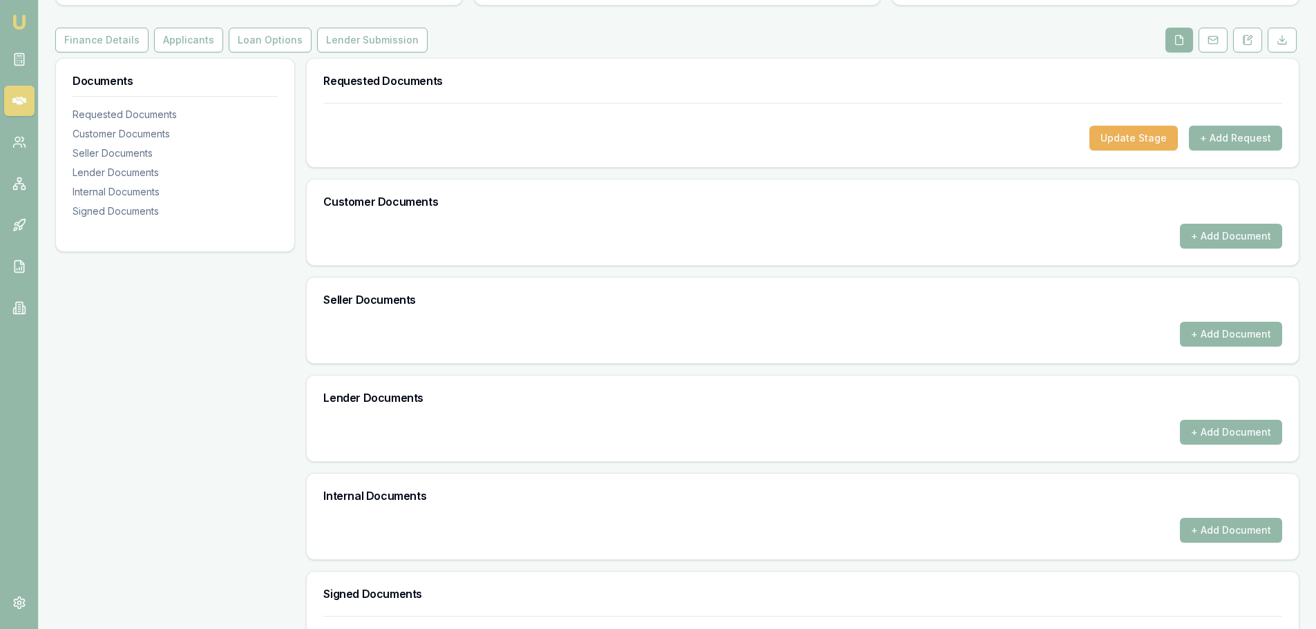
scroll to position [321, 0]
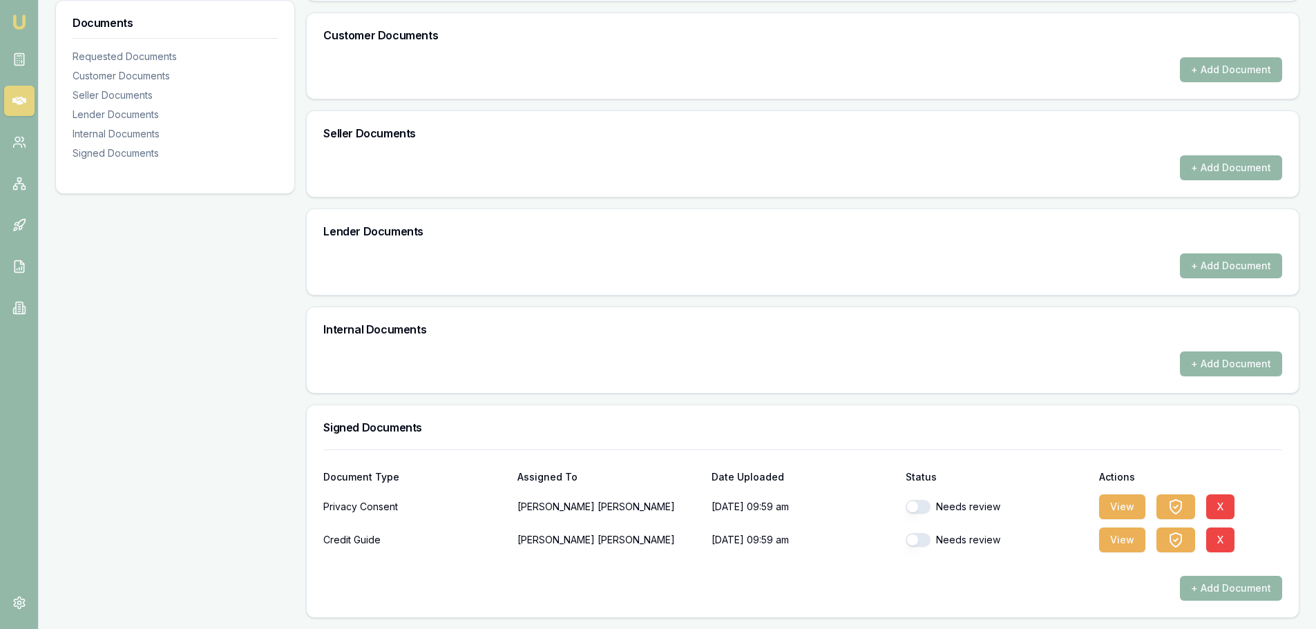
click at [921, 514] on div "Needs review" at bounding box center [997, 507] width 183 height 28
click at [911, 508] on button "button" at bounding box center [918, 507] width 25 height 14
checkbox input "true"
click at [917, 545] on button "button" at bounding box center [918, 540] width 25 height 14
checkbox input "true"
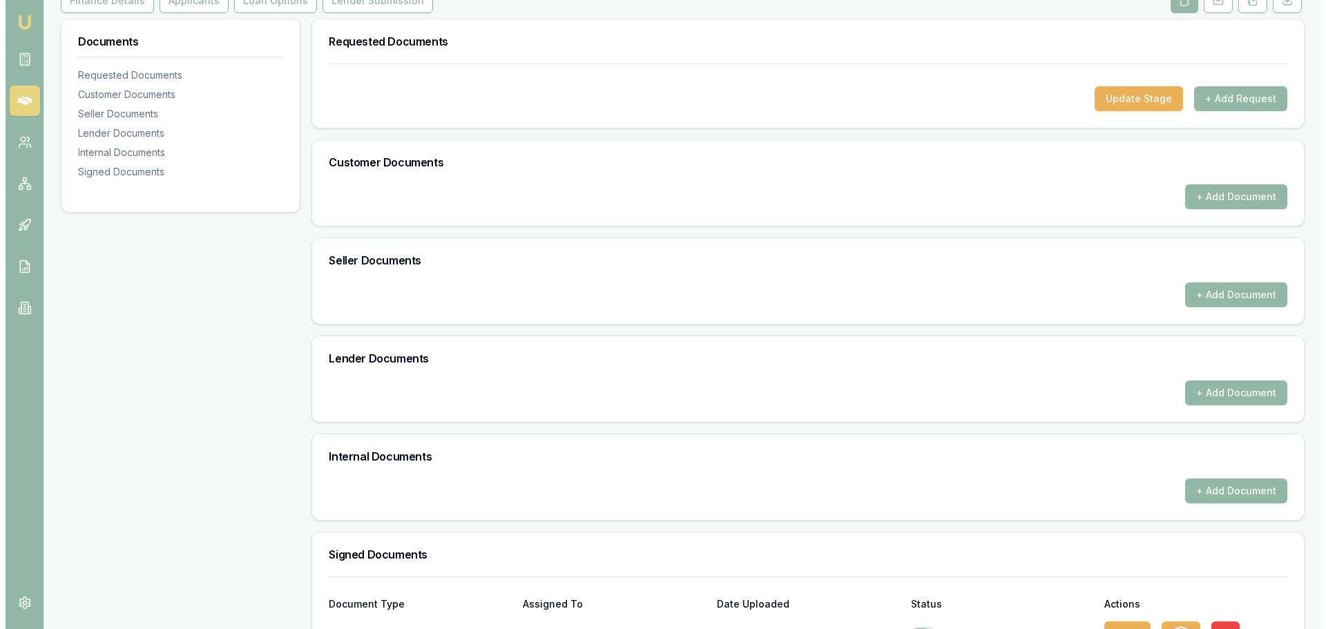
scroll to position [0, 0]
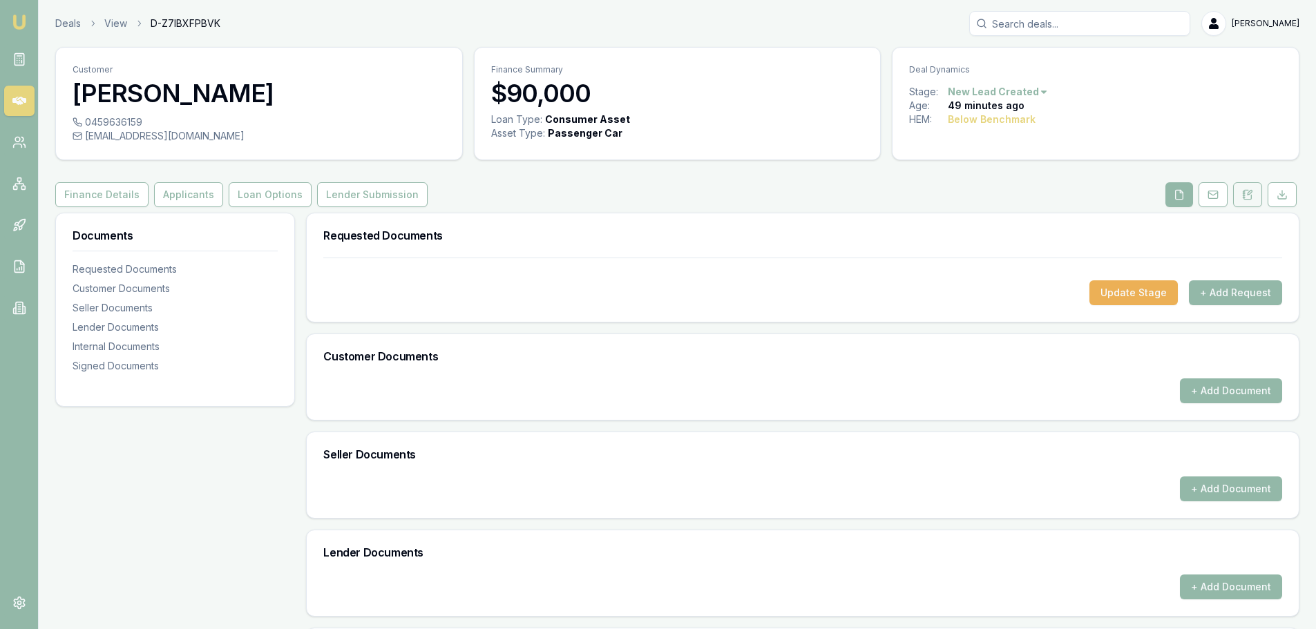
click at [1256, 189] on button at bounding box center [1247, 194] width 29 height 25
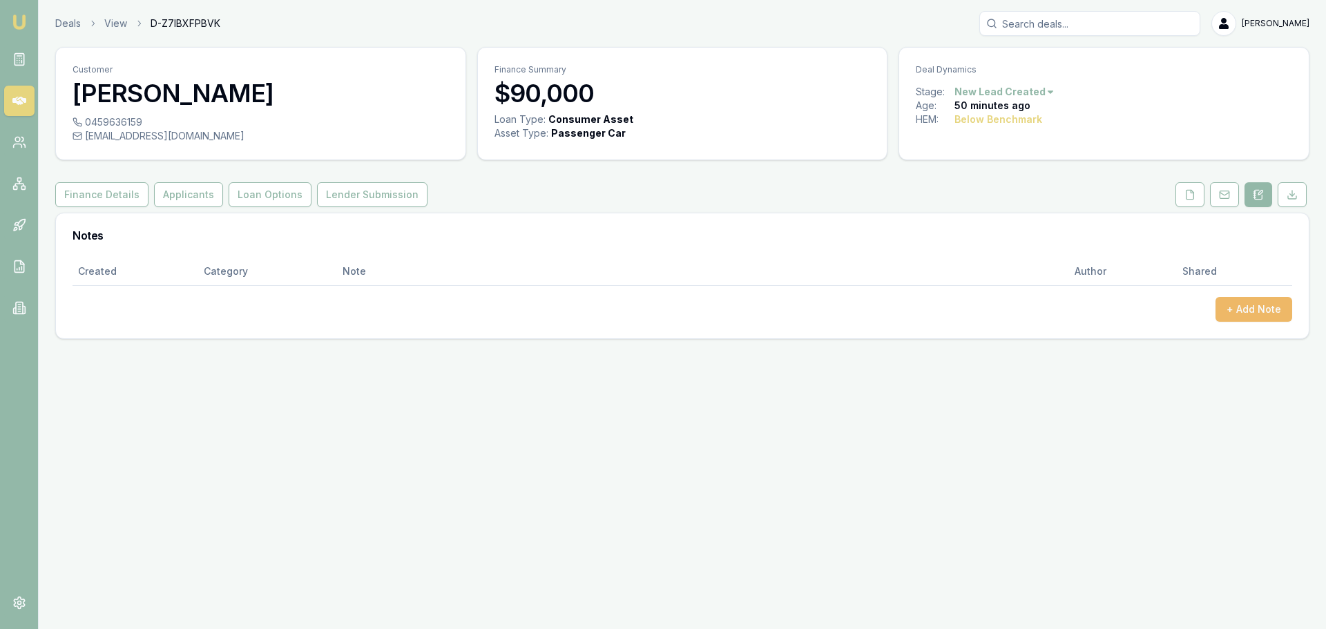
click at [1250, 304] on button "+ Add Note" at bounding box center [1254, 309] width 77 height 25
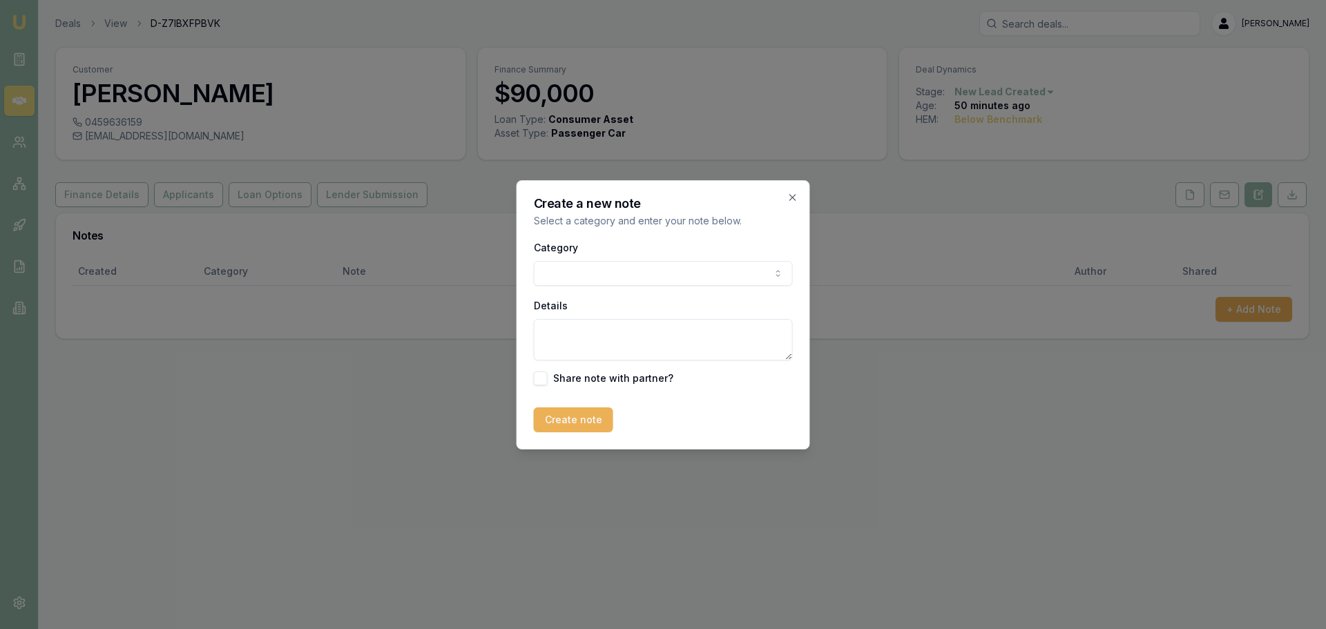
click at [664, 260] on div "Category General notes Attempted contact Follow up reminder Initial discussion …" at bounding box center [663, 262] width 259 height 47
click at [661, 273] on body "Emu Broker Deals View D-Z7IBXFPBVK [PERSON_NAME] Toggle Menu Customer [PERSON_N…" at bounding box center [663, 314] width 1326 height 629
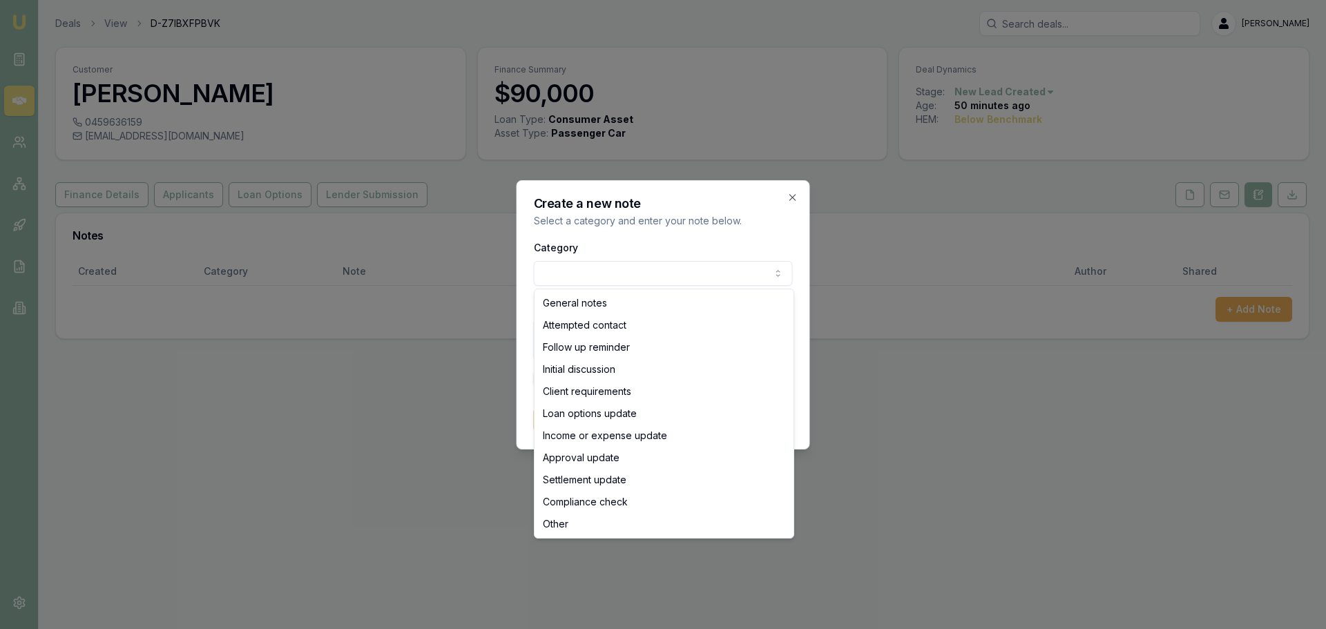
select select "ATTEMPTED_CONTACT"
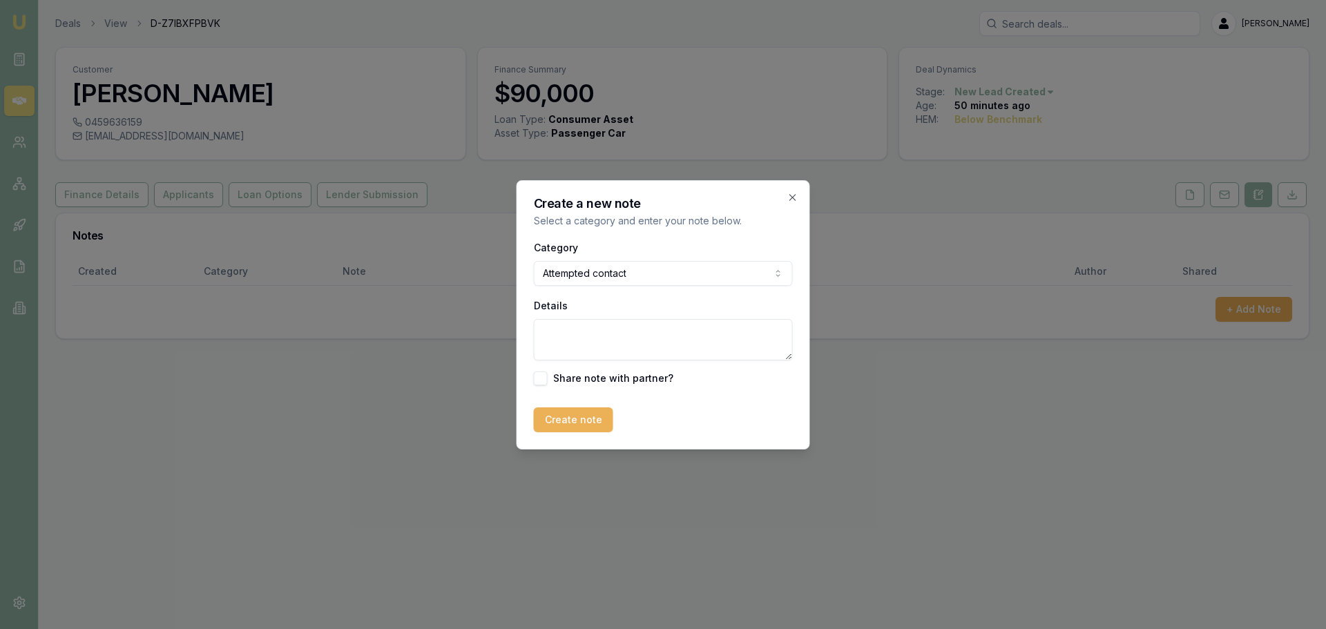
click at [612, 341] on textarea "Details" at bounding box center [663, 339] width 259 height 41
type textarea "Initial Text Sent"
click at [579, 424] on button "Create note" at bounding box center [573, 420] width 79 height 25
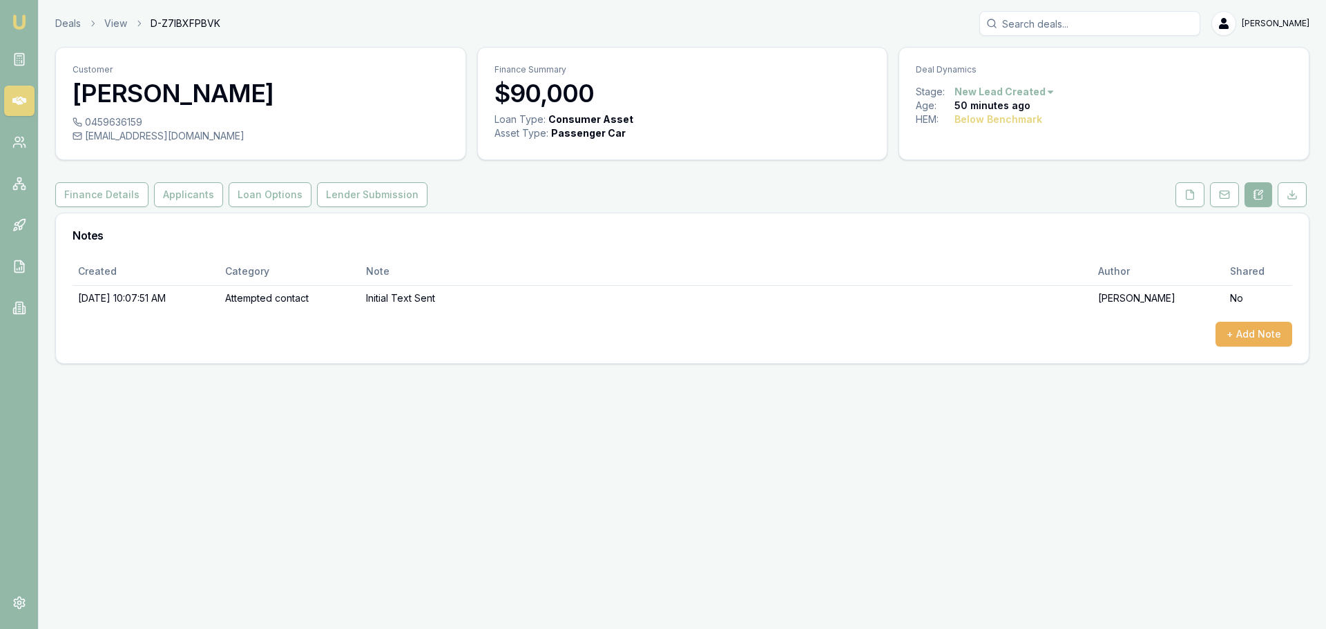
click at [993, 431] on div "Emu Broker Deals View D-Z7IBXFPBVK [PERSON_NAME] Toggle Menu Customer [PERSON_N…" at bounding box center [663, 314] width 1326 height 629
click at [1230, 333] on button "+ Add Note" at bounding box center [1254, 334] width 77 height 25
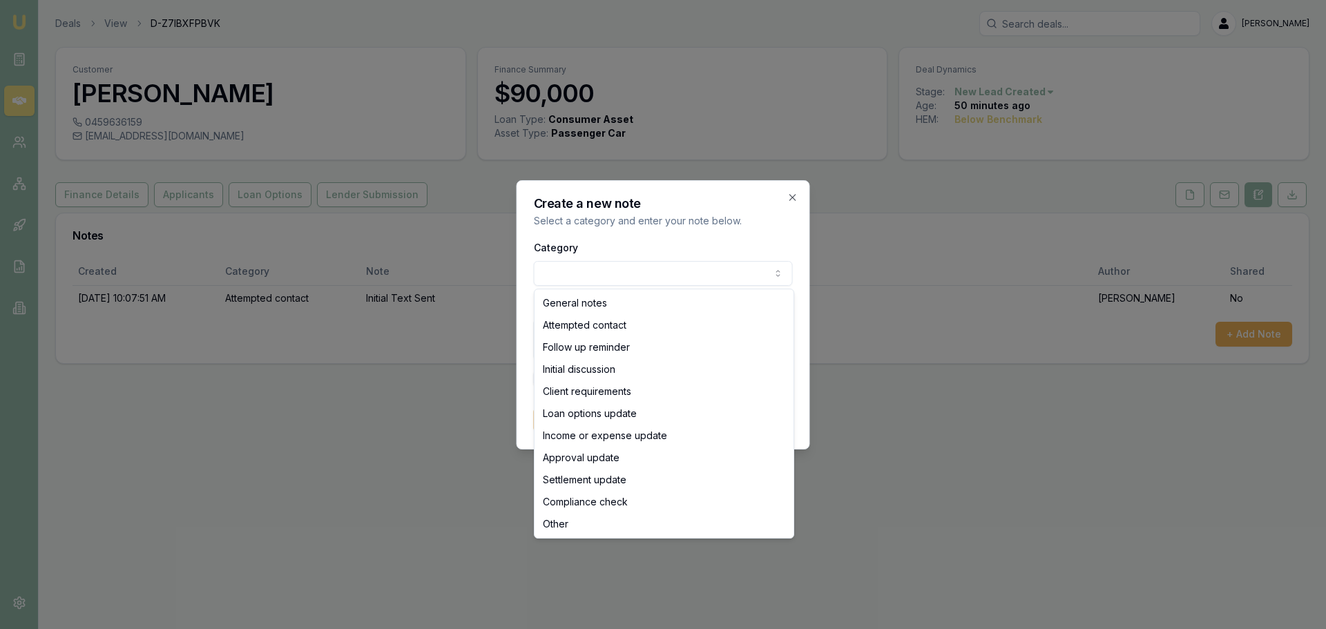
click at [669, 263] on body "Emu Broker Deals View D-Z7IBXFPBVK [PERSON_NAME] Toggle Menu Customer [PERSON_N…" at bounding box center [663, 314] width 1326 height 629
select select "INITIAL_DISCUSSION"
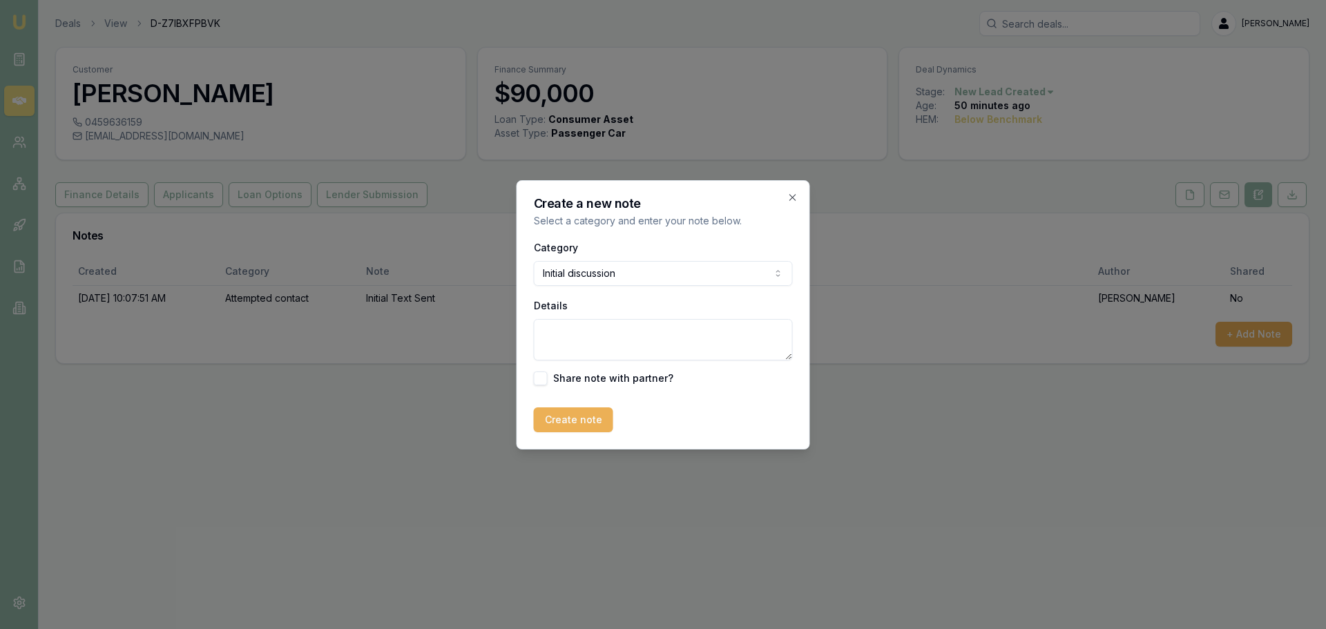
click at [598, 328] on textarea "Details" at bounding box center [663, 339] width 259 height 41
click at [713, 334] on textarea "Called [PERSON_NAME] - Interested in purchasing a Private Sale 2023 Toyota Land…" at bounding box center [663, 339] width 259 height 41
click at [765, 346] on textarea "Called [PERSON_NAME] - Interested in purchasing a Private Sale 2023 Toyota Land…" at bounding box center [663, 339] width 259 height 41
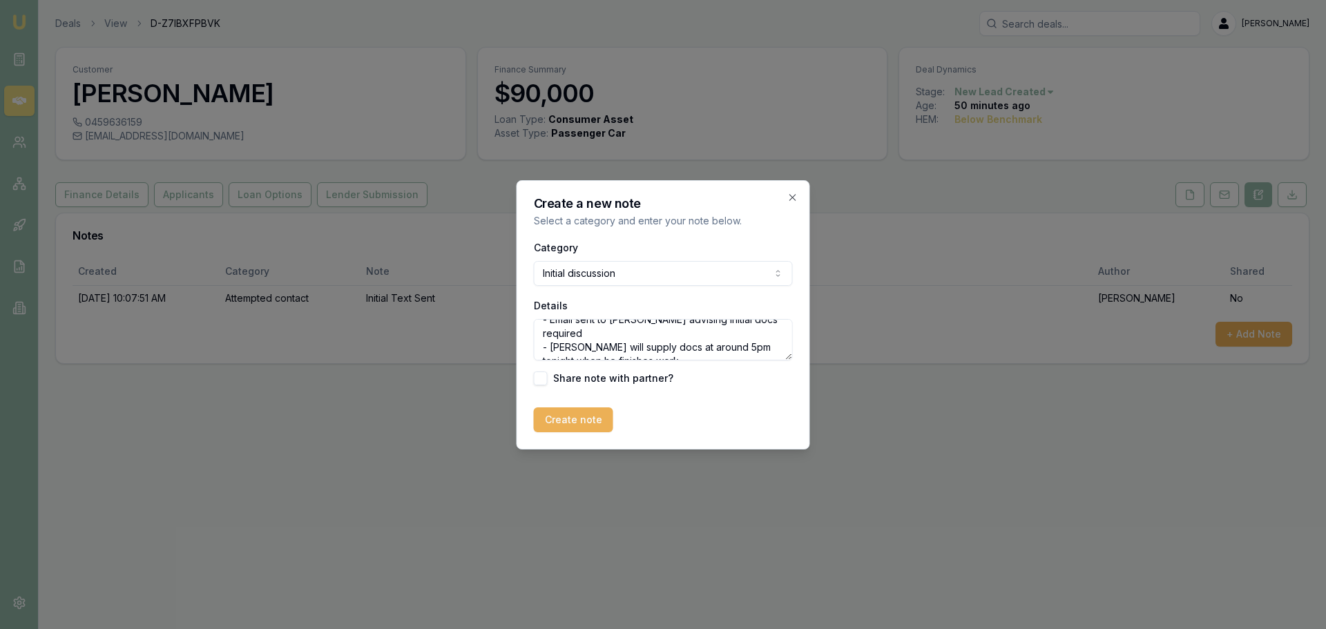
scroll to position [186, 0]
type textarea "Called [PERSON_NAME] - Interested in purchasing a Private Sale 2023 Toyota Land…"
click at [571, 420] on button "Create note" at bounding box center [573, 420] width 79 height 25
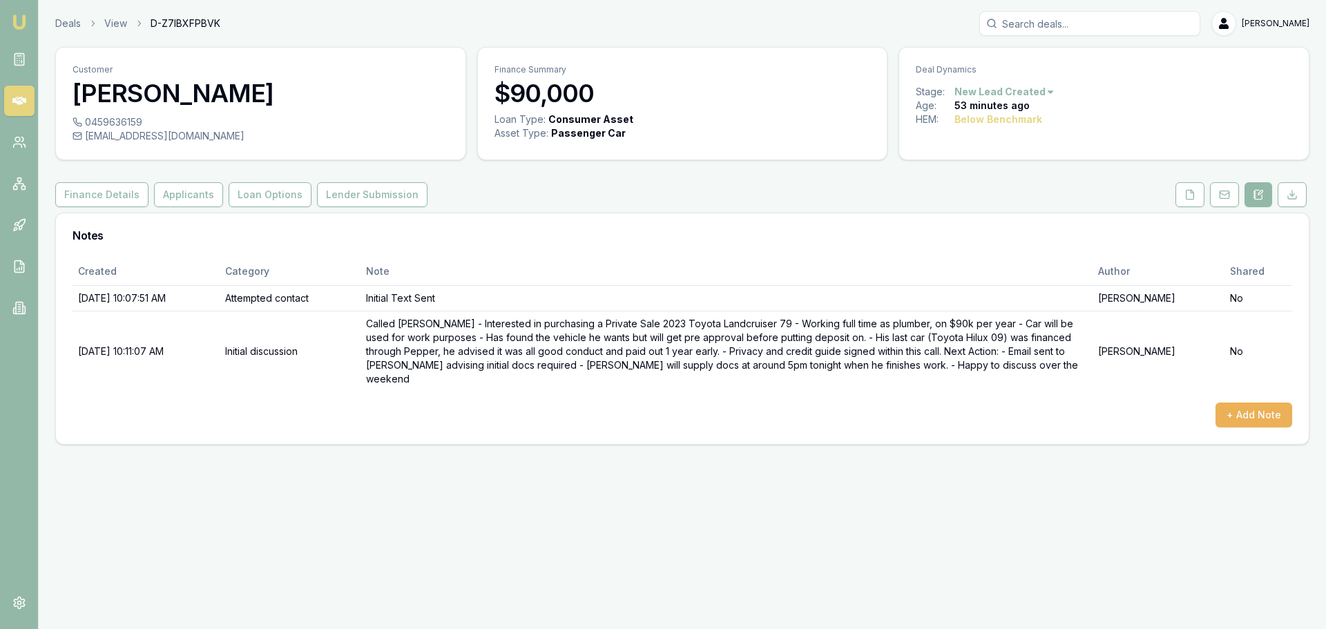
click at [957, 504] on div "Emu Broker Deals View D-Z7IBXFPBVK [PERSON_NAME] Toggle Menu Customer [PERSON_N…" at bounding box center [663, 314] width 1326 height 629
click at [1240, 403] on button "+ Add Note" at bounding box center [1254, 415] width 77 height 25
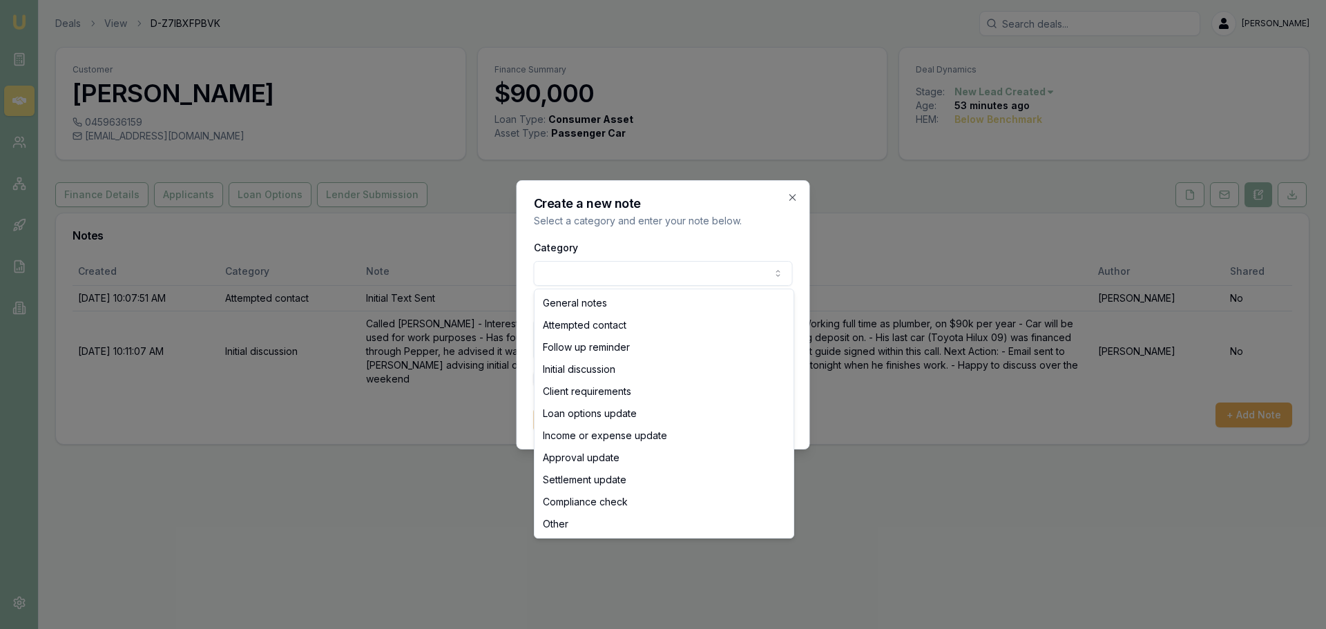
click at [564, 270] on body "Emu Broker Deals View D-Z7IBXFPBVK [PERSON_NAME] Toggle Menu Customer [PERSON_N…" at bounding box center [663, 314] width 1326 height 629
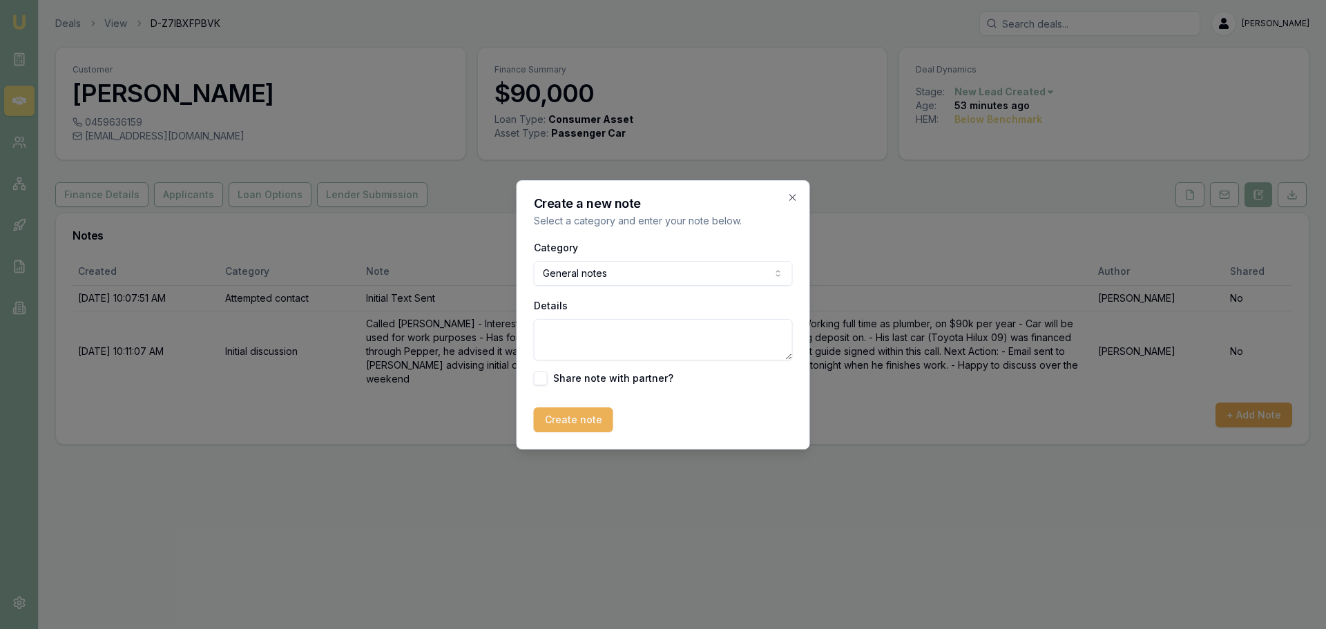
click at [569, 344] on textarea "Details" at bounding box center [663, 339] width 259 height 41
click at [681, 338] on textarea "FOLLOW UP EMAIL SENT :" at bounding box center [663, 339] width 259 height 41
paste textarea "Hi [PERSON_NAME], Thanks for your time on the phone this morning, I am looking …"
type textarea "FOLLOW UP EMAIL SENT : Hi [PERSON_NAME], Thanks for your time on the phone this…"
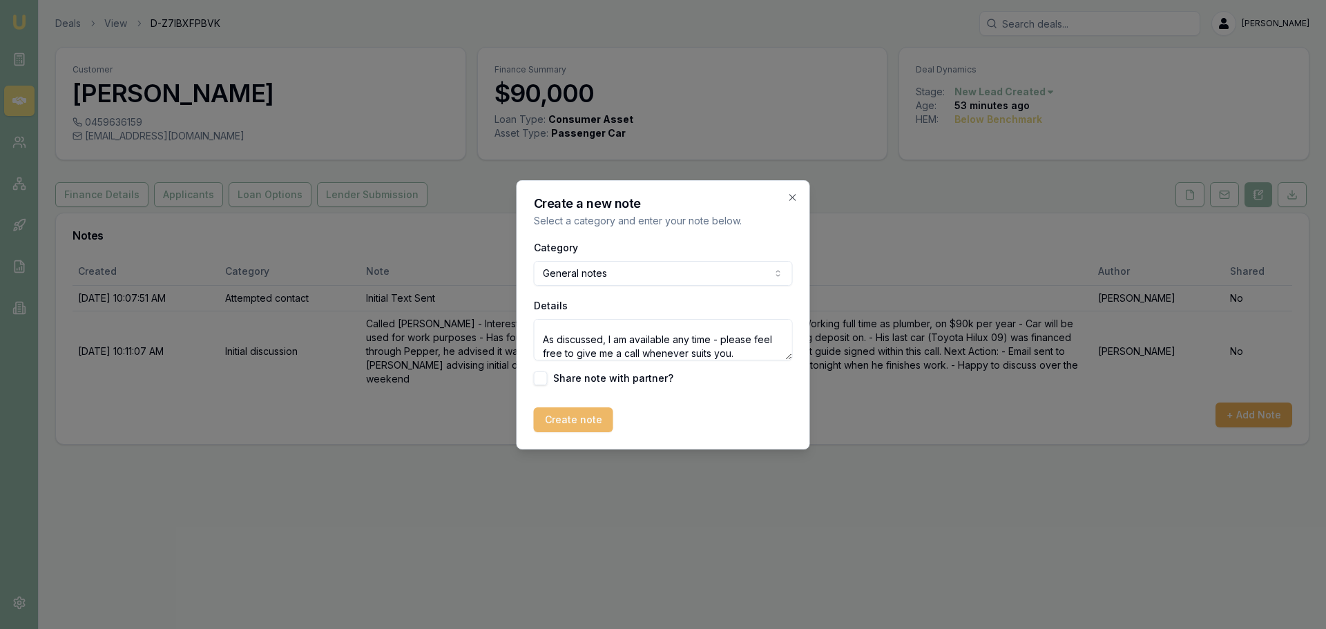
click at [568, 414] on button "Create note" at bounding box center [573, 420] width 79 height 25
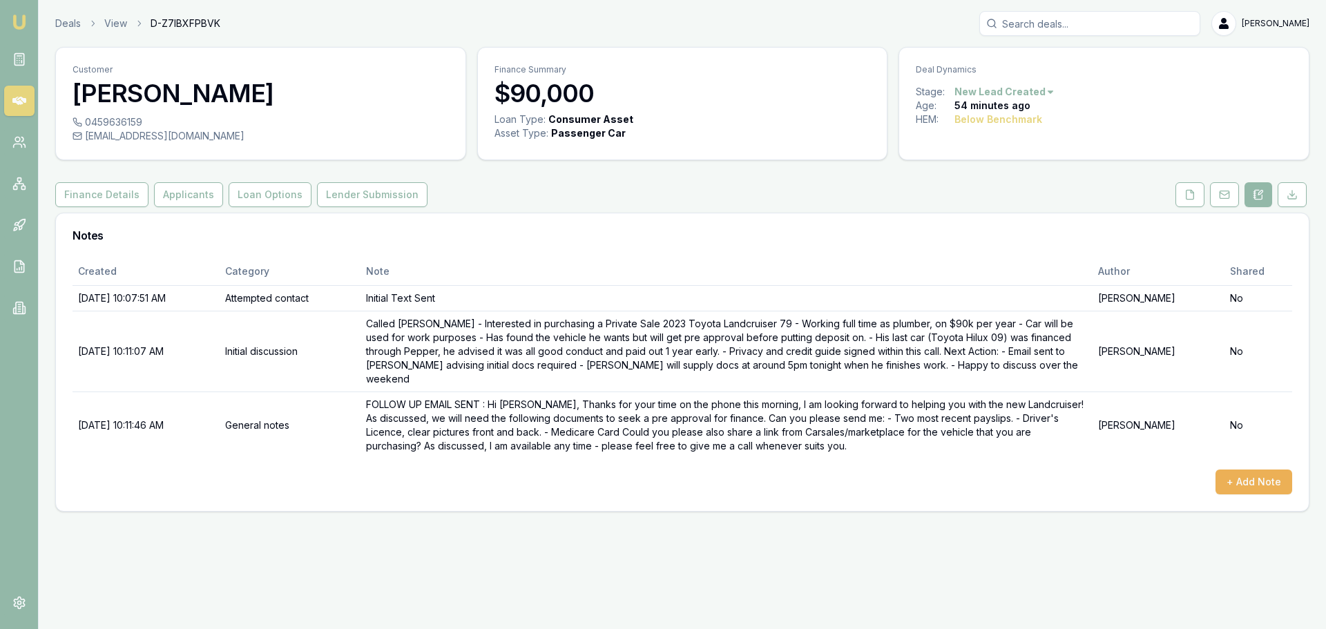
click at [760, 492] on div "Created Category Note Author Shared [DATE] 10:07:51 AM Attempted contact Initia…" at bounding box center [682, 385] width 1253 height 254
click at [826, 283] on th "Note" at bounding box center [727, 272] width 732 height 28
click at [674, 242] on div "Notes" at bounding box center [682, 235] width 1253 height 44
click at [1014, 91] on html "Emu Broker Deals View D-Z7IBXFPBVK [PERSON_NAME] Toggle Menu Customer [PERSON_N…" at bounding box center [663, 314] width 1326 height 629
click at [802, 236] on html "Emu Broker Deals View D-Z7IBXFPBVK [PERSON_NAME] Toggle Menu Customer [PERSON_N…" at bounding box center [663, 314] width 1326 height 629
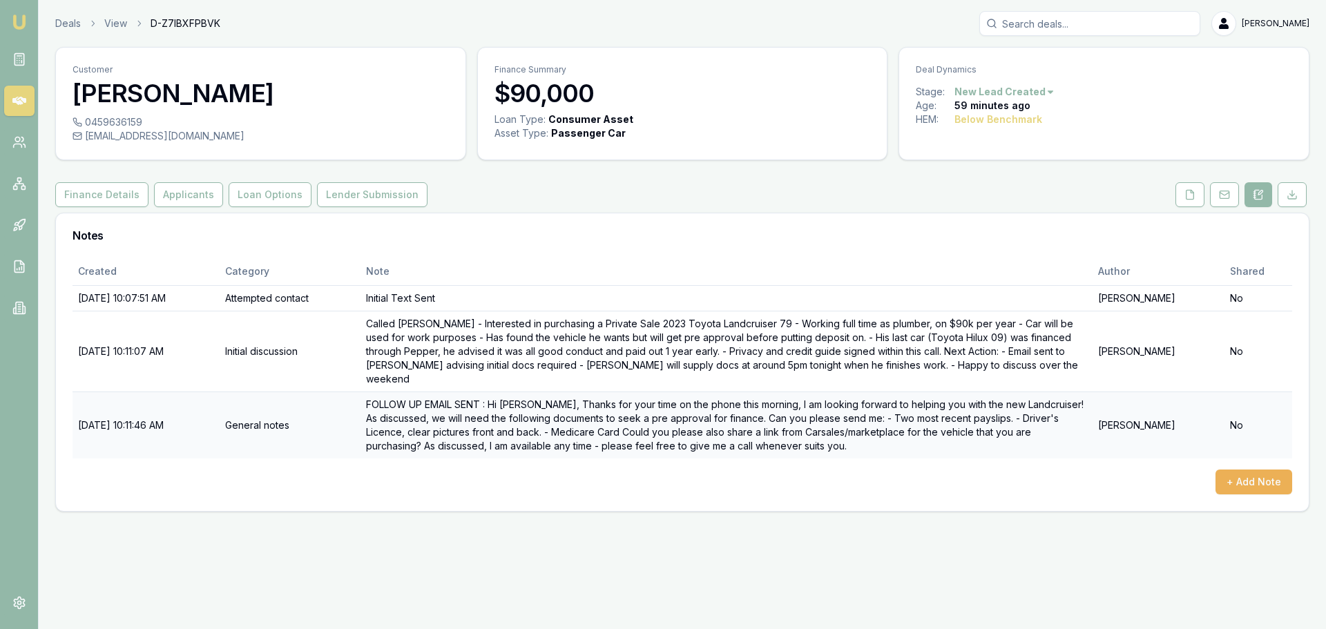
click at [553, 443] on td "FOLLOW UP EMAIL SENT : Hi [PERSON_NAME], Thanks for your time on the phone this…" at bounding box center [727, 425] width 732 height 67
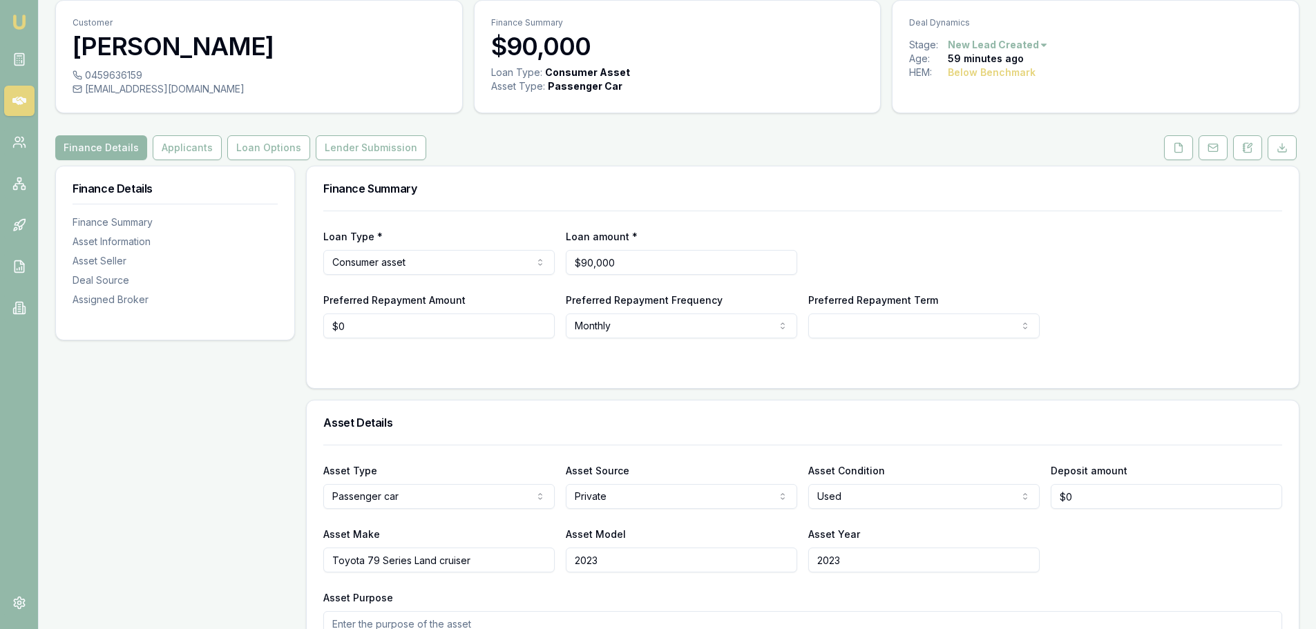
scroll to position [69, 0]
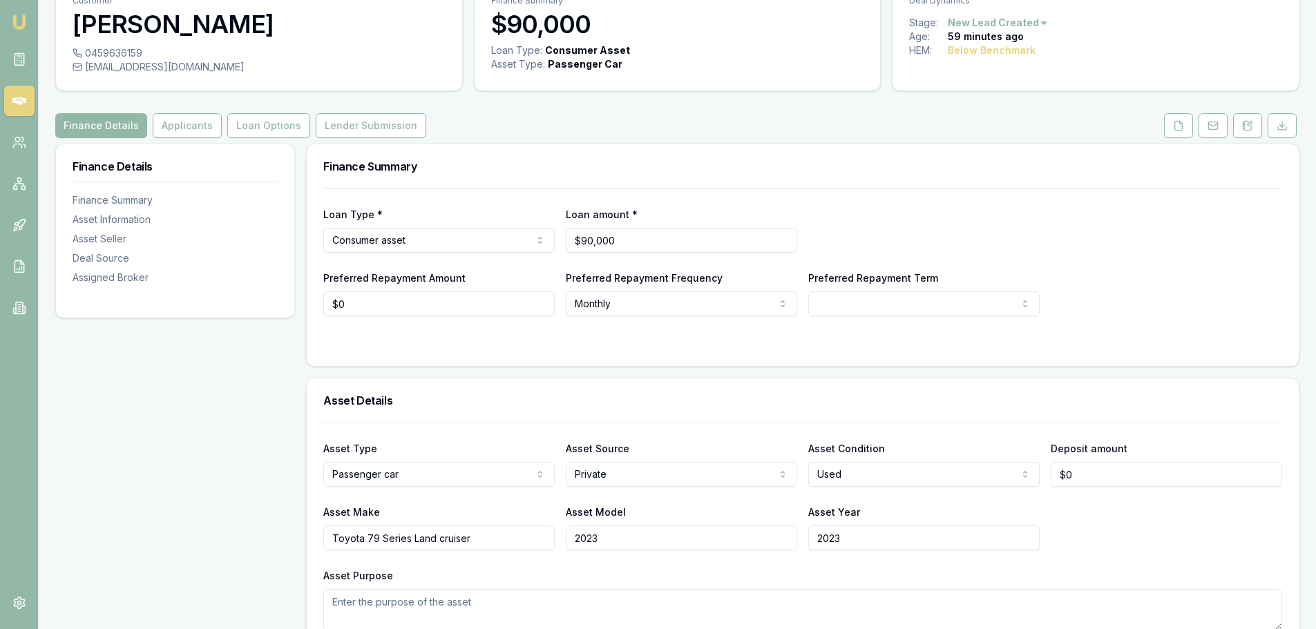
click at [859, 292] on html "Emu Broker Deals View D-Z7IBXFPBVK [PERSON_NAME] Toggle Menu Customer [PERSON_N…" at bounding box center [658, 245] width 1316 height 629
select select "84"
drag, startPoint x: 884, startPoint y: 225, endPoint x: 863, endPoint y: 235, distance: 23.8
click at [885, 225] on div "Loan Type * Consumer asset Consumer loan Consumer asset Commercial loan Commerc…" at bounding box center [802, 229] width 959 height 47
click at [359, 307] on input "0" at bounding box center [438, 304] width 231 height 25
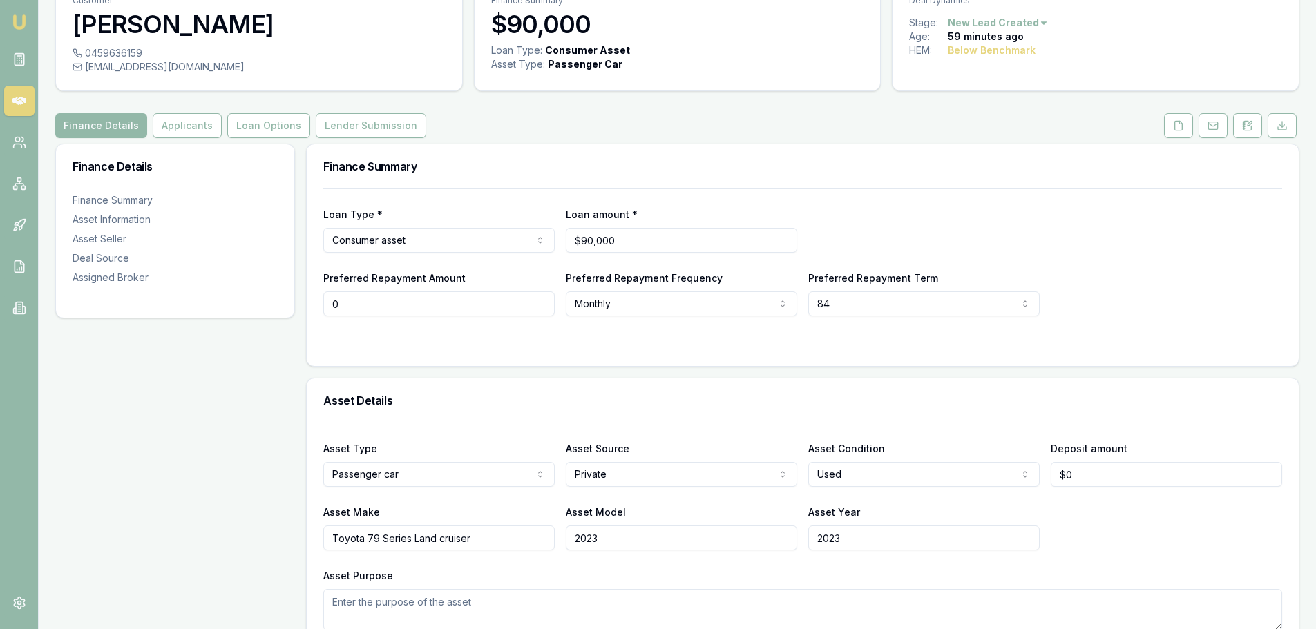
drag, startPoint x: 479, startPoint y: 303, endPoint x: 166, endPoint y: 303, distance: 313.7
click at [854, 308] on html "Emu Broker Deals View D-Z7IBXFPBVK [PERSON_NAME] Toggle Menu Customer [PERSON_N…" at bounding box center [663, 245] width 1326 height 629
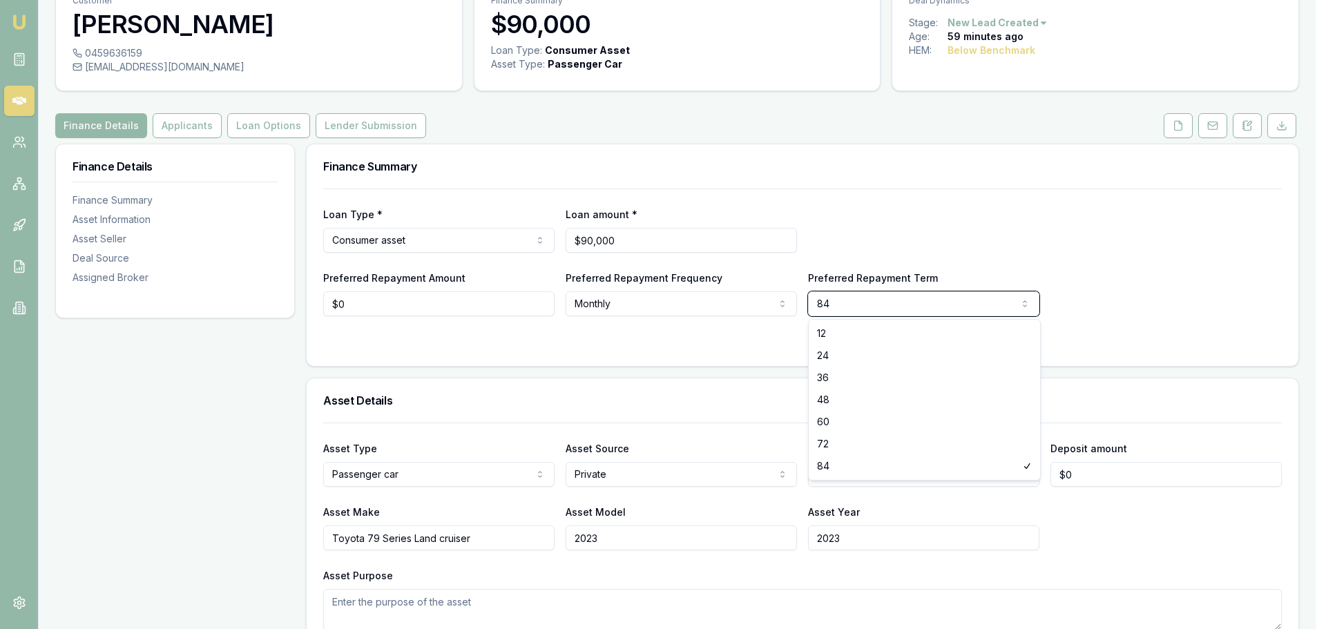
click at [872, 237] on html "Emu Broker Deals View D-Z7IBXFPBVK Jack Armstrong Toggle Menu Customer Tyson Re…" at bounding box center [663, 245] width 1326 height 629
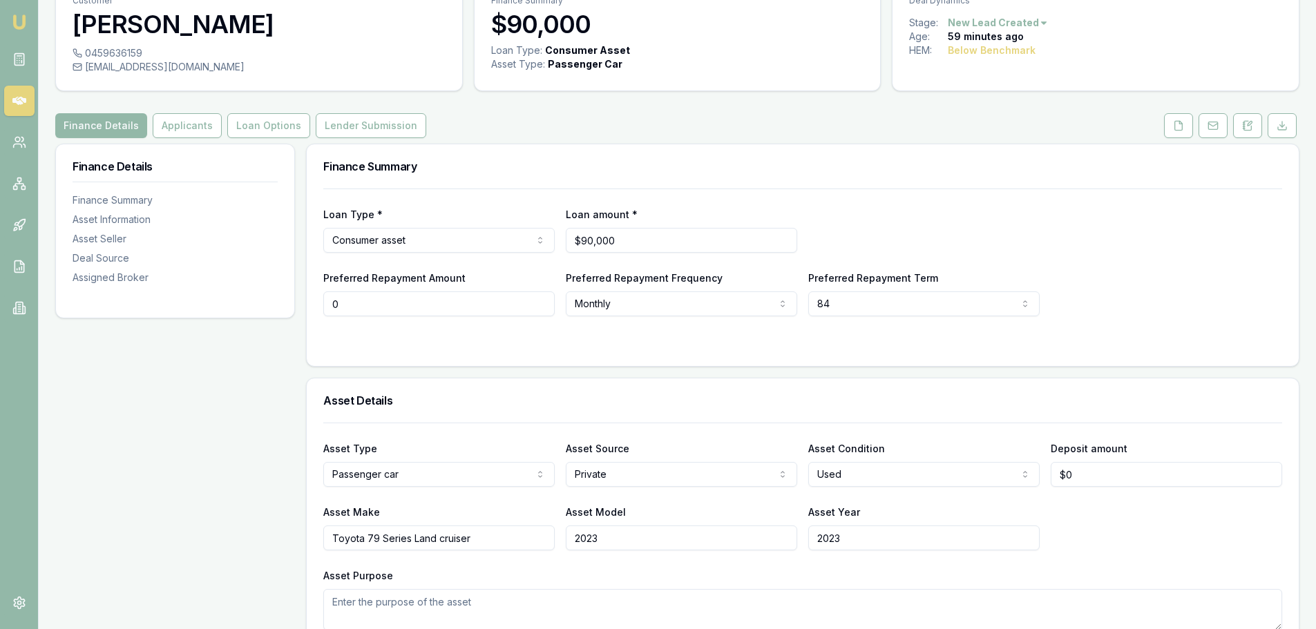
click at [376, 302] on input "0" at bounding box center [438, 304] width 231 height 25
type input "$0"
drag, startPoint x: 467, startPoint y: 342, endPoint x: 495, endPoint y: 323, distance: 34.3
click at [468, 342] on div at bounding box center [802, 344] width 959 height 11
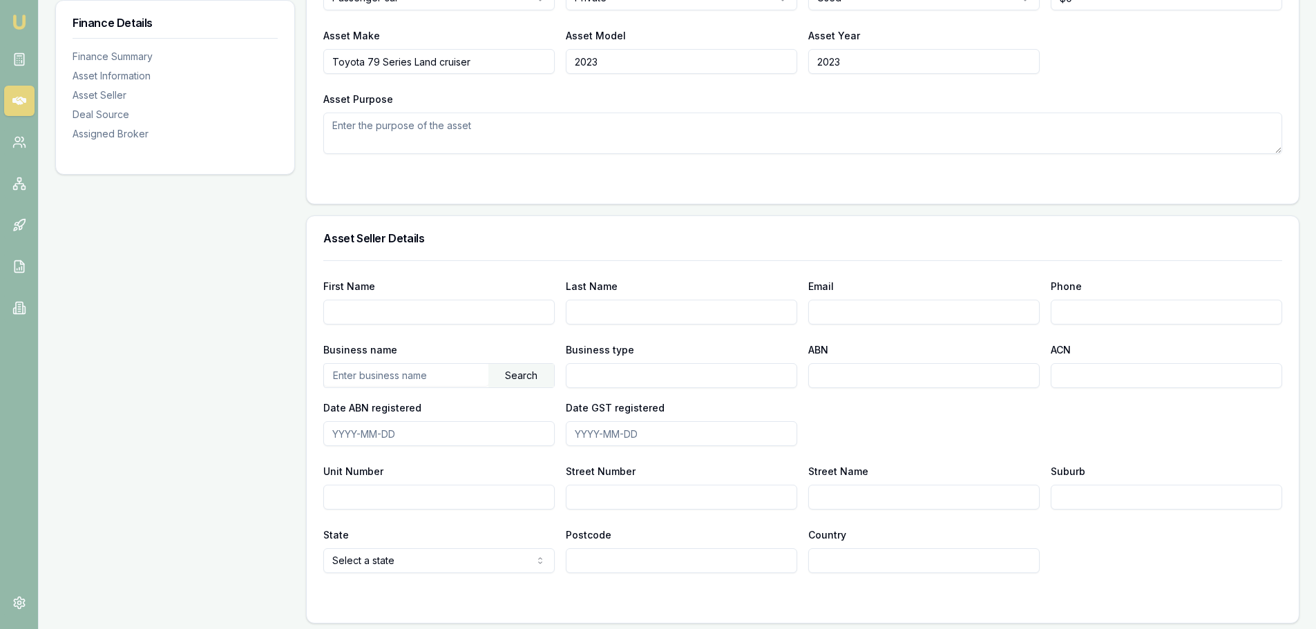
scroll to position [553, 0]
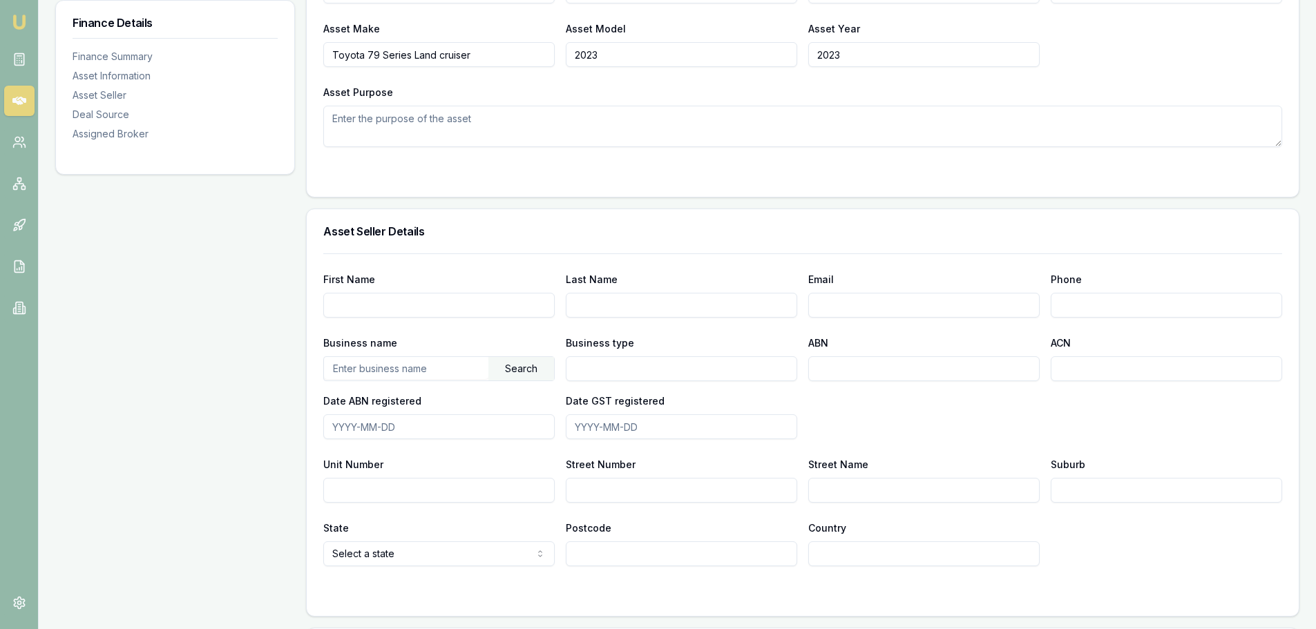
click at [432, 129] on textarea "Asset Purpose" at bounding box center [802, 126] width 959 height 41
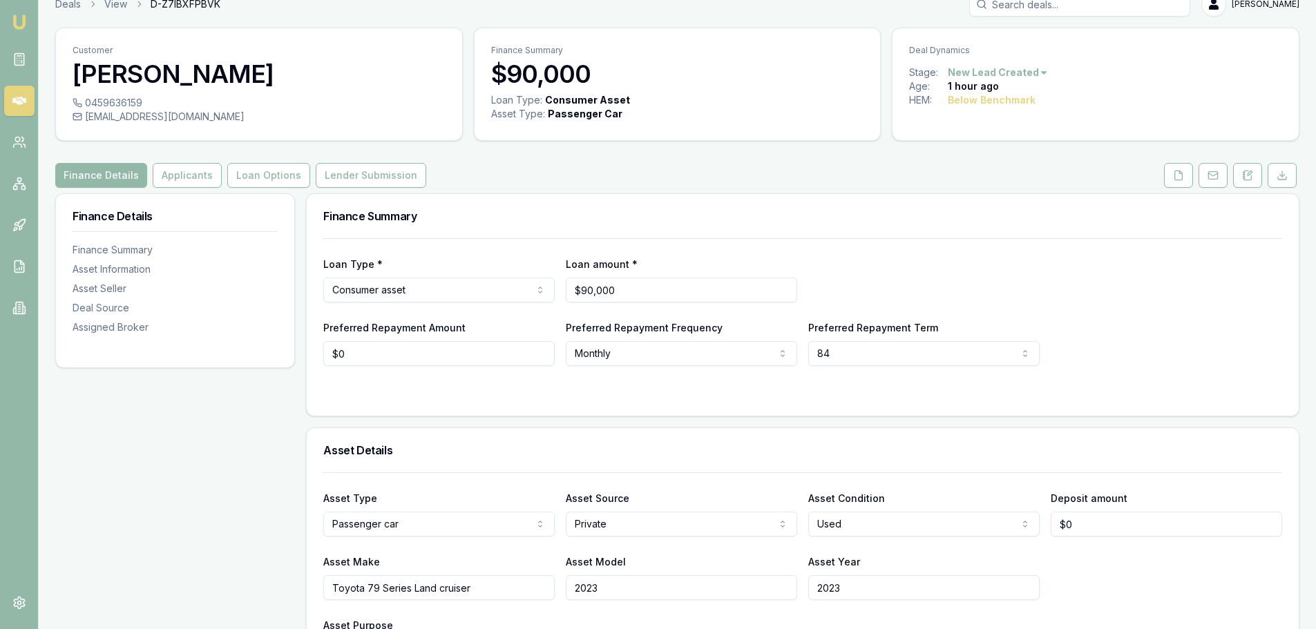
scroll to position [0, 0]
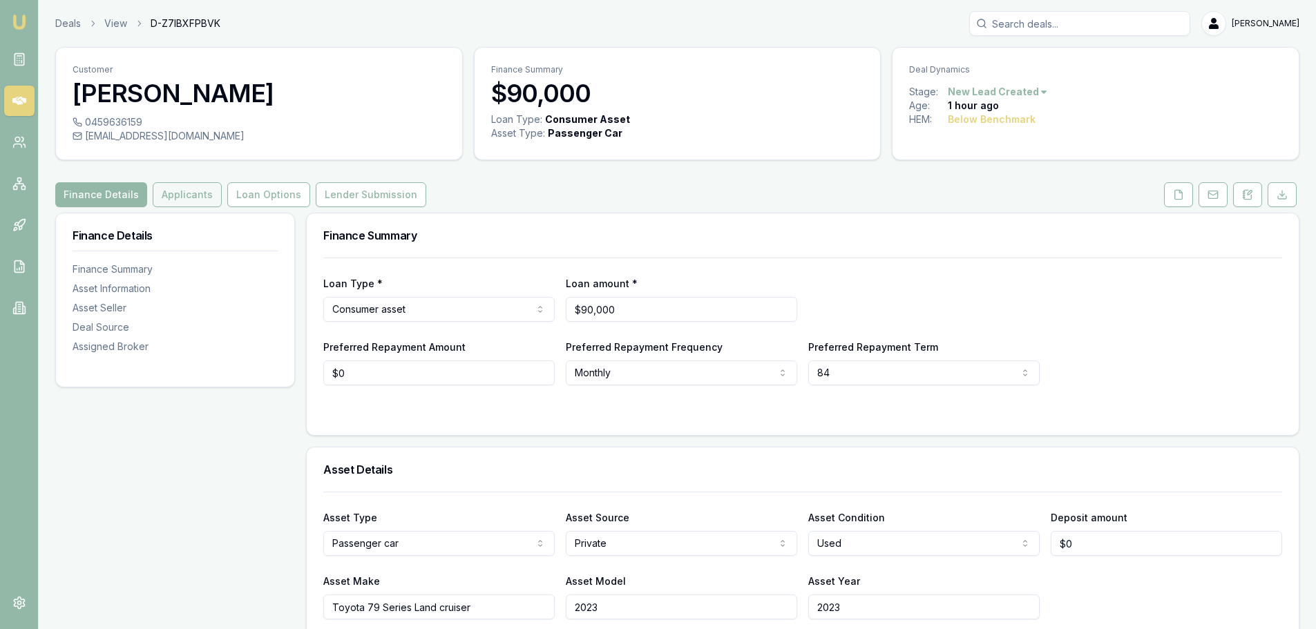
type textarea "Business Use - Plumber"
click at [155, 193] on button "Applicants" at bounding box center [187, 194] width 69 height 25
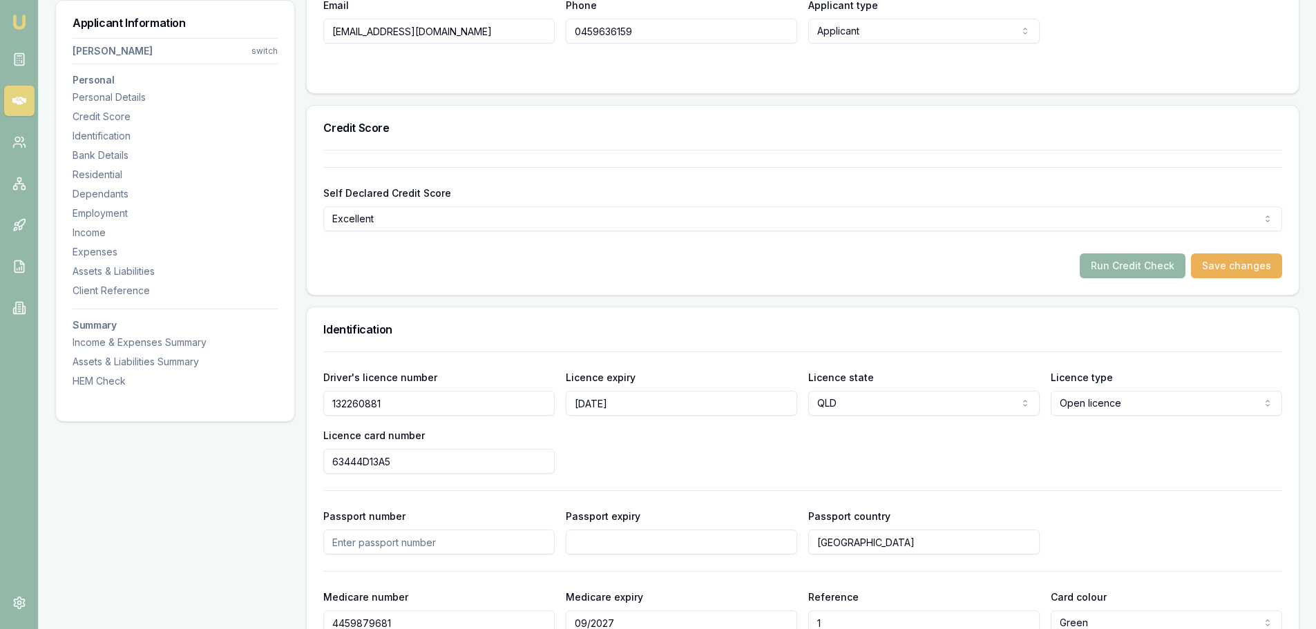
scroll to position [415, 0]
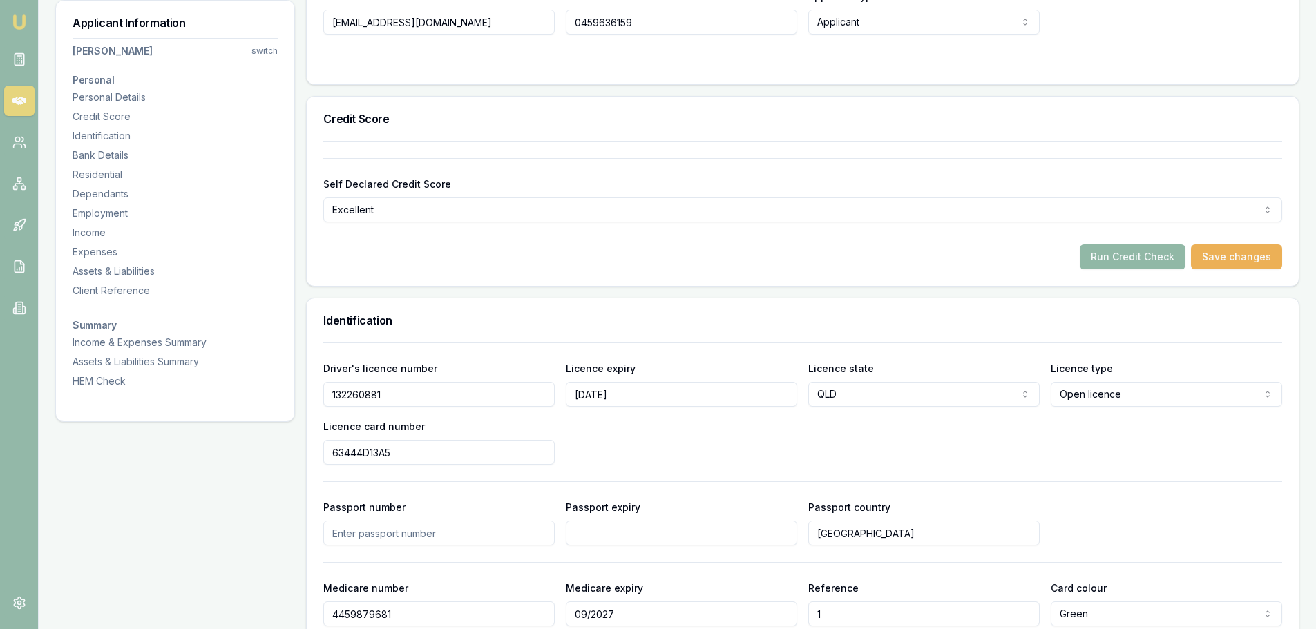
click at [1112, 249] on button "Run Credit Check" at bounding box center [1133, 257] width 106 height 25
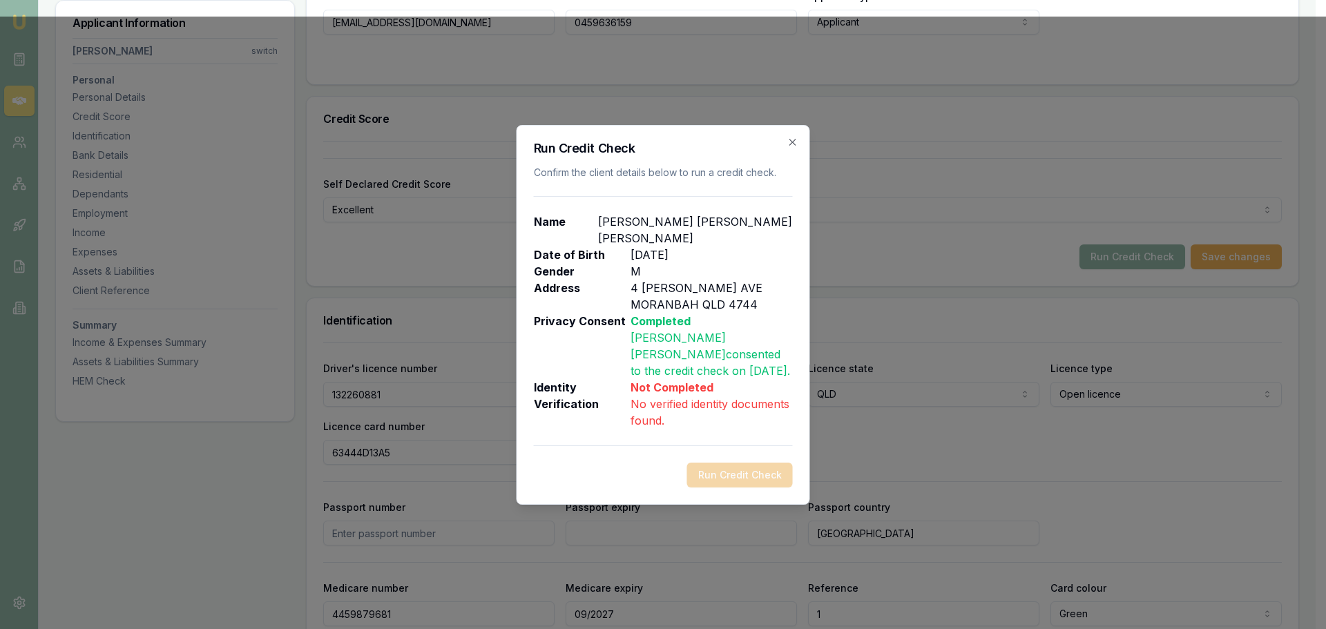
click at [792, 148] on icon "button" at bounding box center [793, 142] width 11 height 11
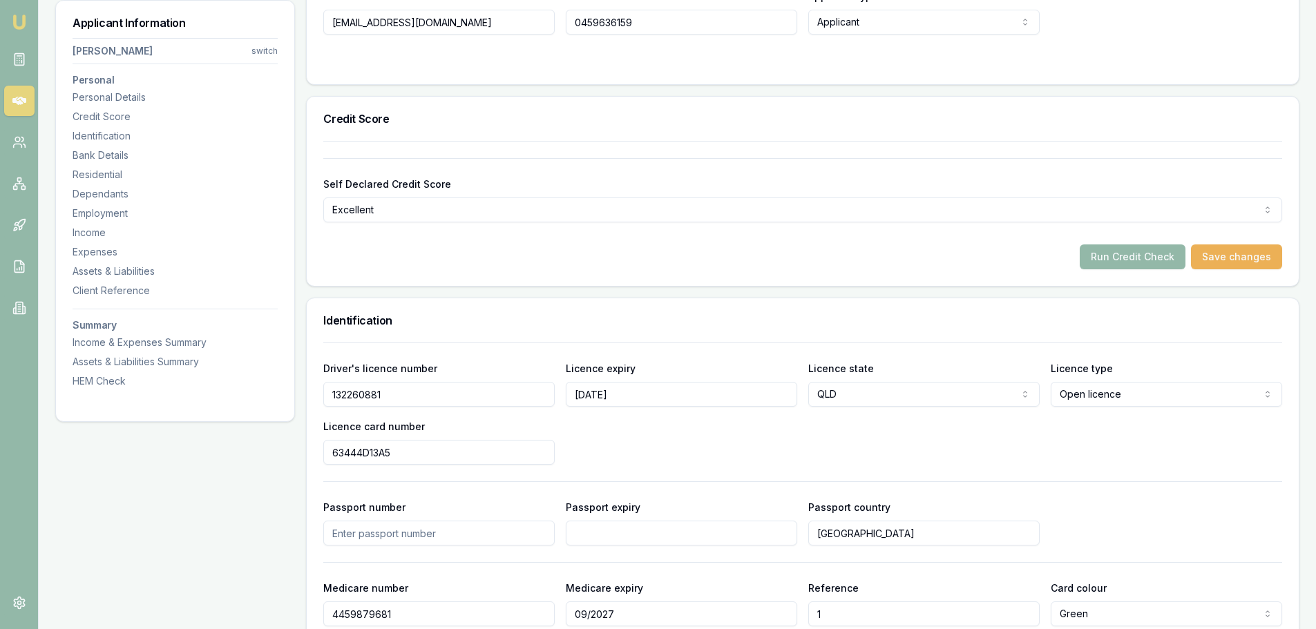
click at [799, 248] on div "Run Credit Check Save changes" at bounding box center [802, 257] width 959 height 25
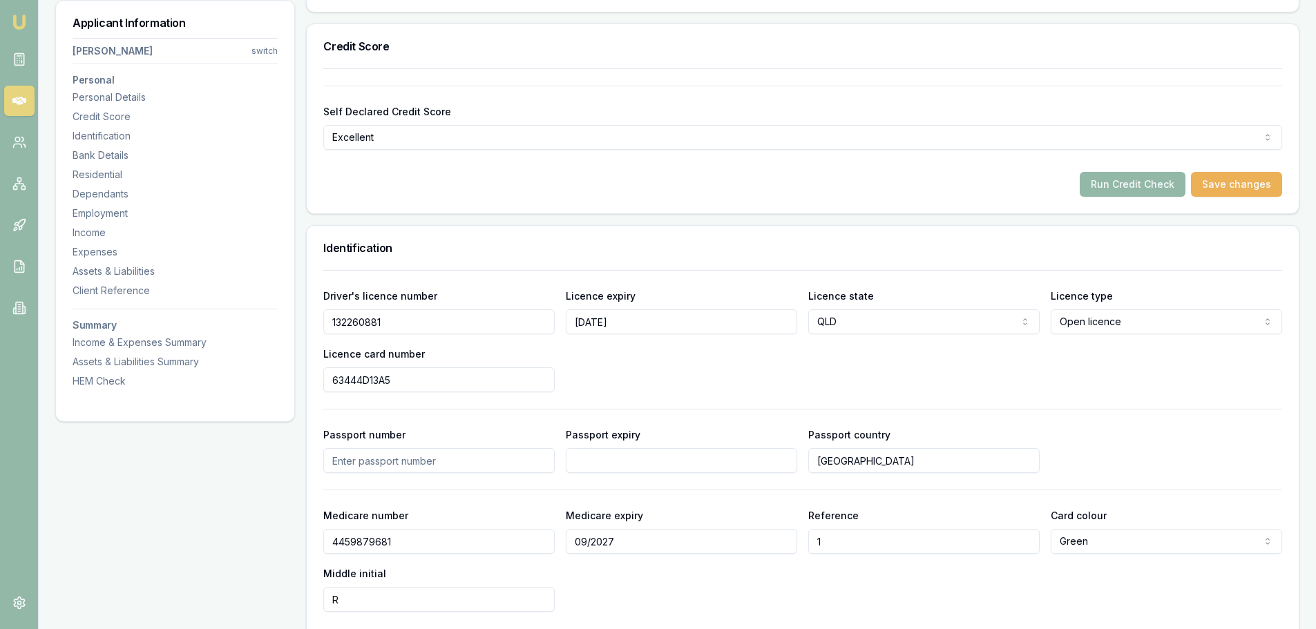
scroll to position [553, 0]
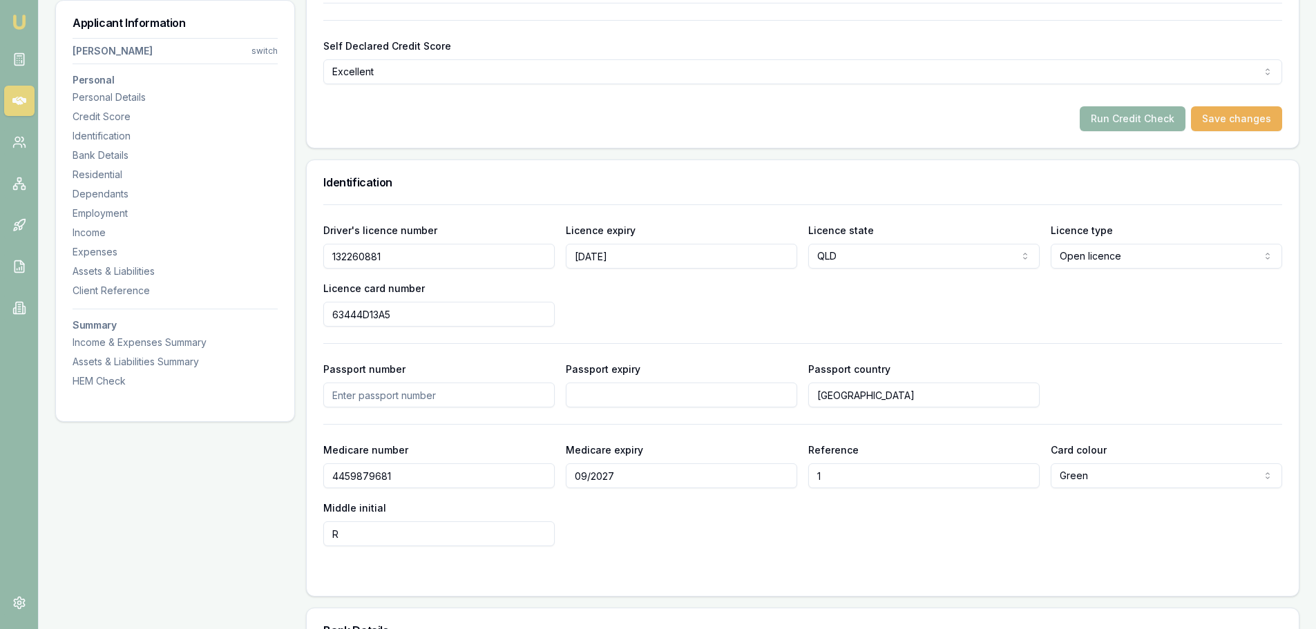
click at [623, 300] on div "Driver's licence number [DRIVERS_LICENSE_NUMBER] Licence expiry [DATE] Licence …" at bounding box center [802, 274] width 959 height 105
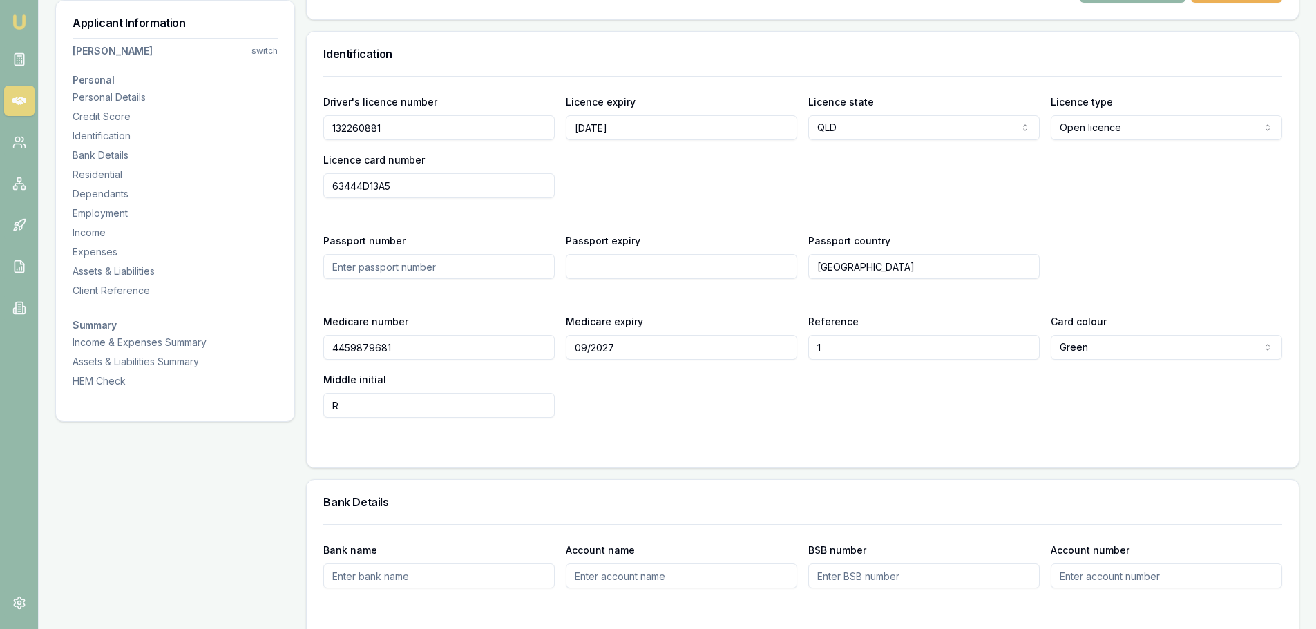
scroll to position [691, 0]
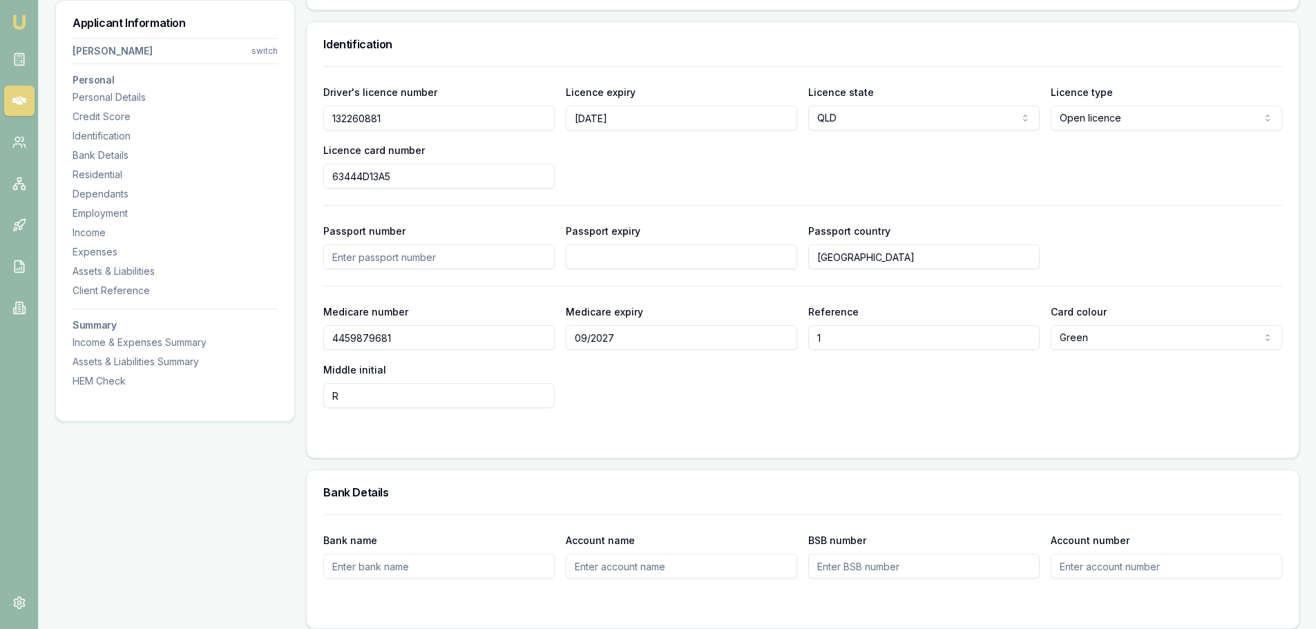
click at [446, 260] on input "Passport number" at bounding box center [438, 257] width 231 height 25
drag, startPoint x: 945, startPoint y: 264, endPoint x: 971, endPoint y: 264, distance: 25.6
click at [947, 264] on input "[GEOGRAPHIC_DATA]" at bounding box center [923, 257] width 231 height 25
click at [1148, 238] on div "Passport number Passport expiry Passport country Australia" at bounding box center [802, 245] width 959 height 47
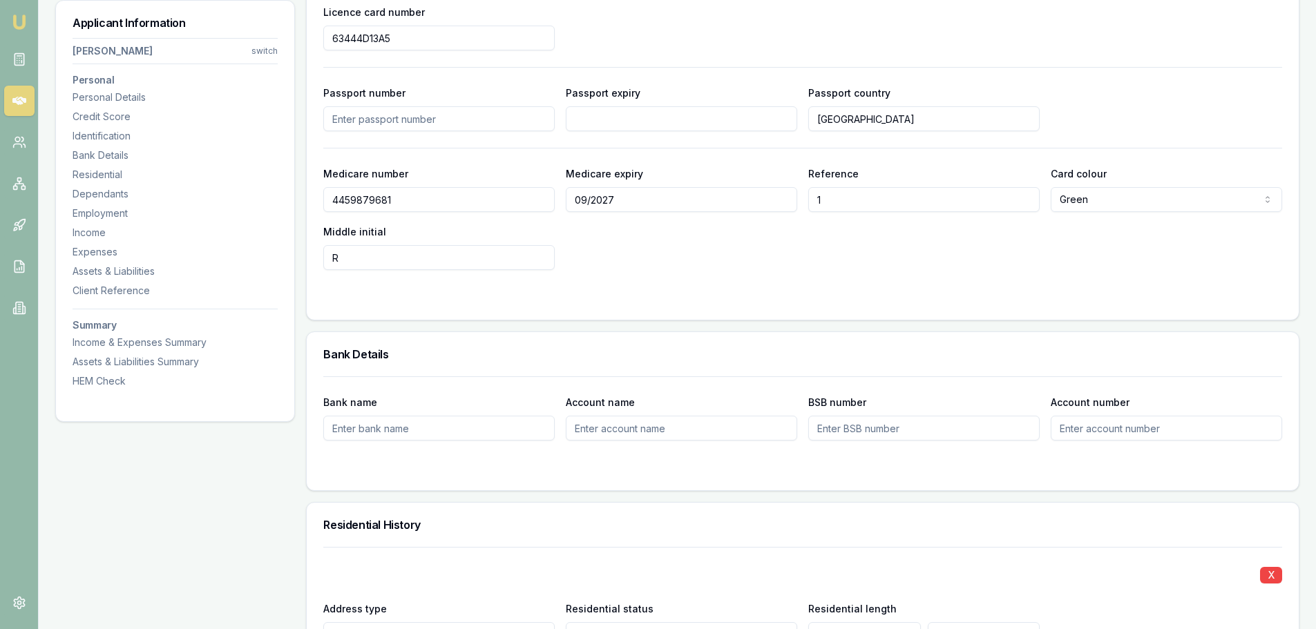
click at [922, 261] on div "Medicare number 4459879681 Medicare expiry 09/2027 Reference 1 Card colour Gree…" at bounding box center [802, 217] width 959 height 105
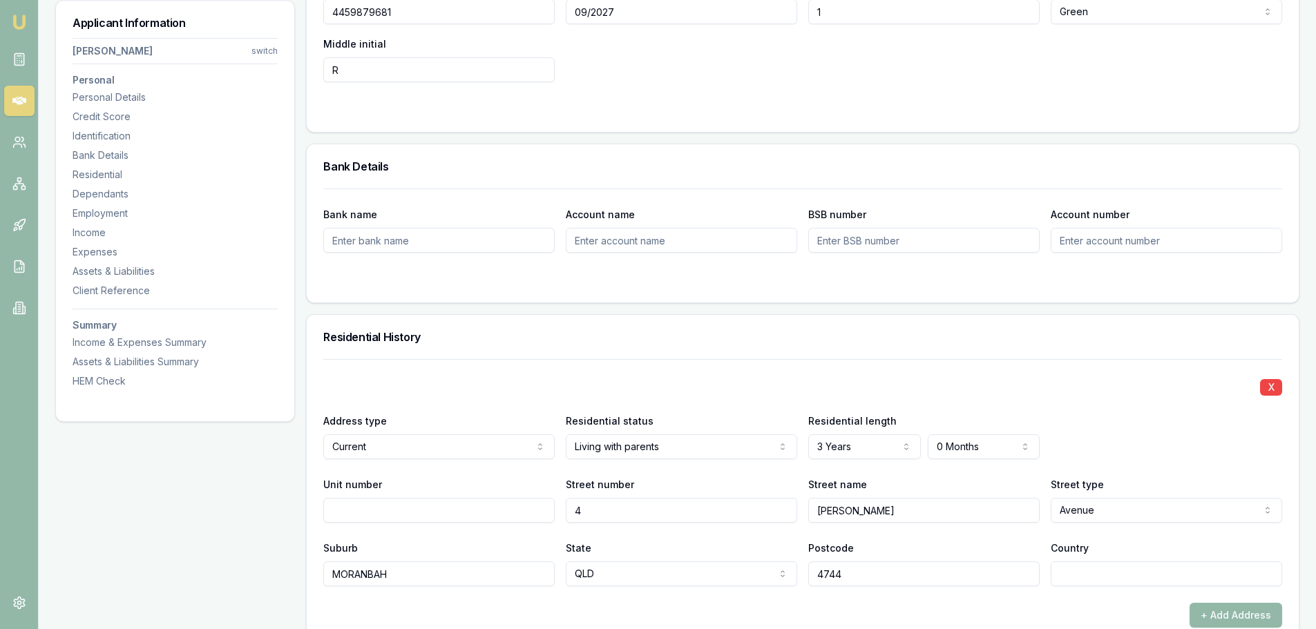
scroll to position [1036, 0]
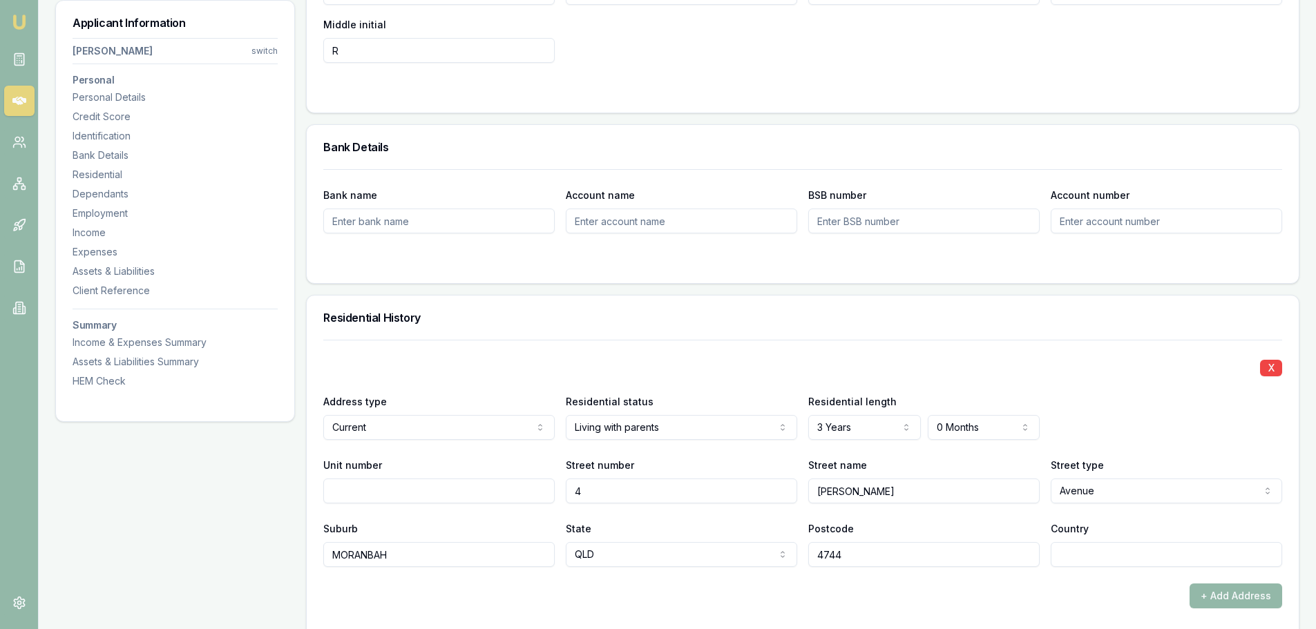
click at [428, 165] on div "Bank Details" at bounding box center [803, 147] width 992 height 44
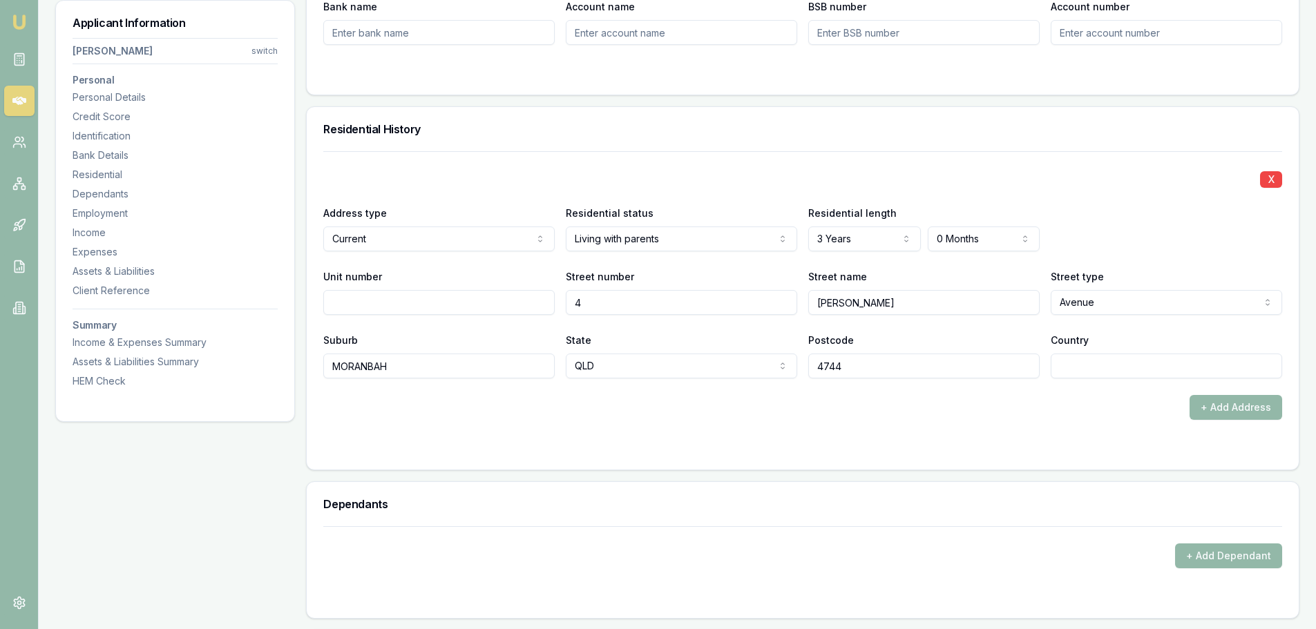
scroll to position [1244, 0]
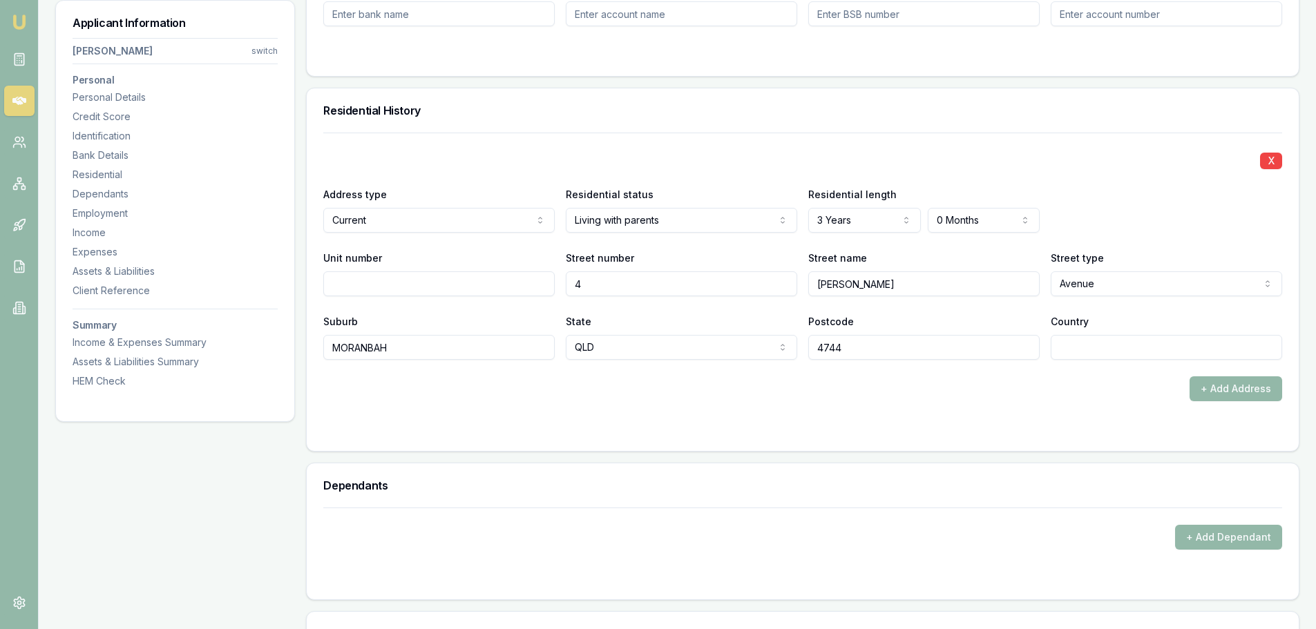
click at [419, 165] on div "X" at bounding box center [802, 159] width 959 height 19
drag, startPoint x: 387, startPoint y: 290, endPoint x: 361, endPoint y: 304, distance: 29.7
click at [388, 290] on input "Unit number" at bounding box center [438, 284] width 231 height 25
click at [417, 369] on div "X Address type Current Current Previous Residential status Living with parents …" at bounding box center [802, 267] width 959 height 269
click at [1077, 348] on input "Country" at bounding box center [1166, 347] width 231 height 25
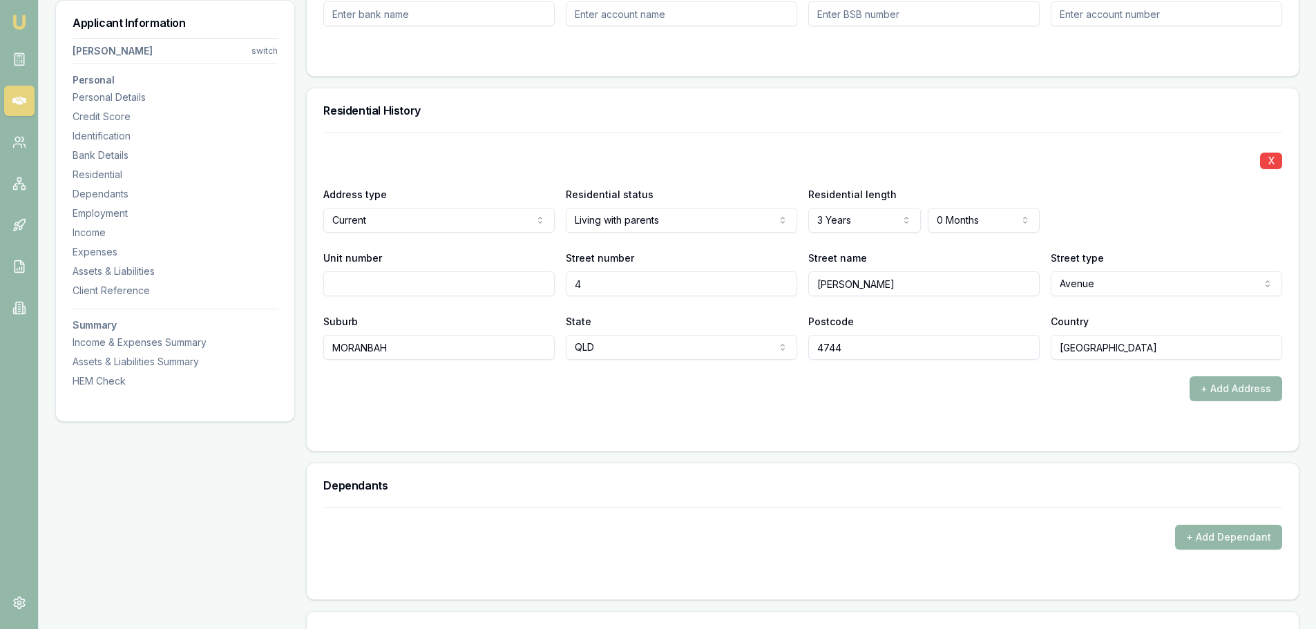
type input "[GEOGRAPHIC_DATA]"
click at [1043, 420] on form "X Address type Current Current Previous Residential status Living with parents …" at bounding box center [802, 284] width 959 height 302
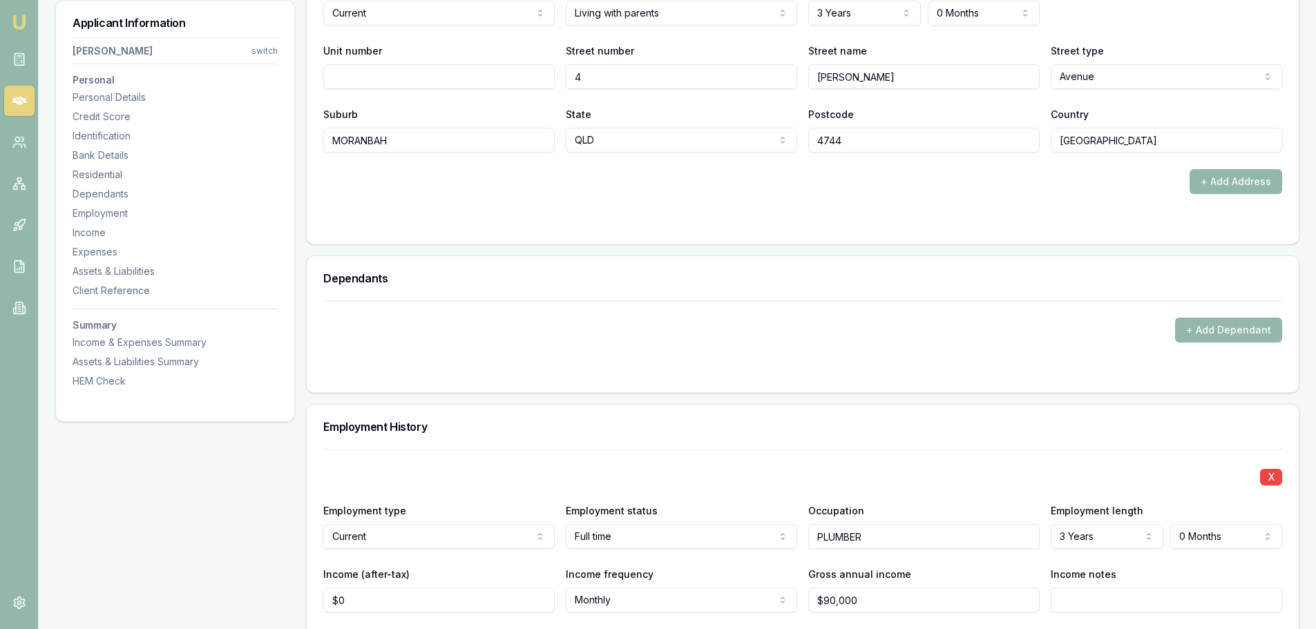
click at [497, 296] on div "Dependants" at bounding box center [803, 278] width 992 height 44
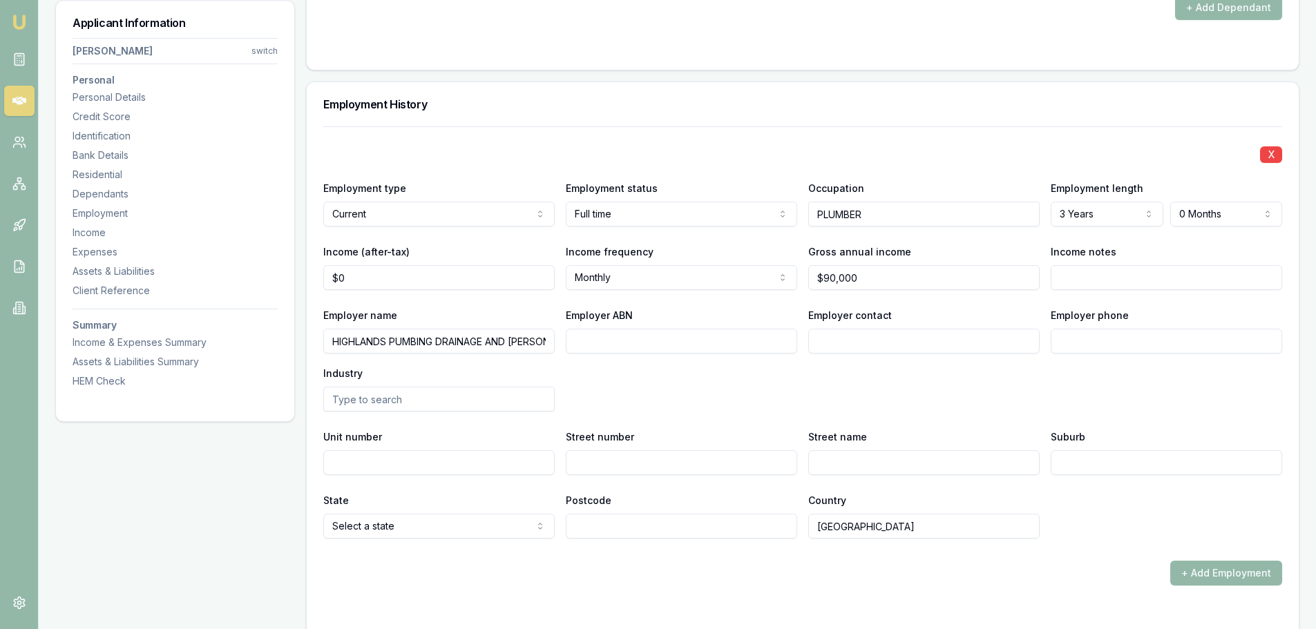
scroll to position [1796, 0]
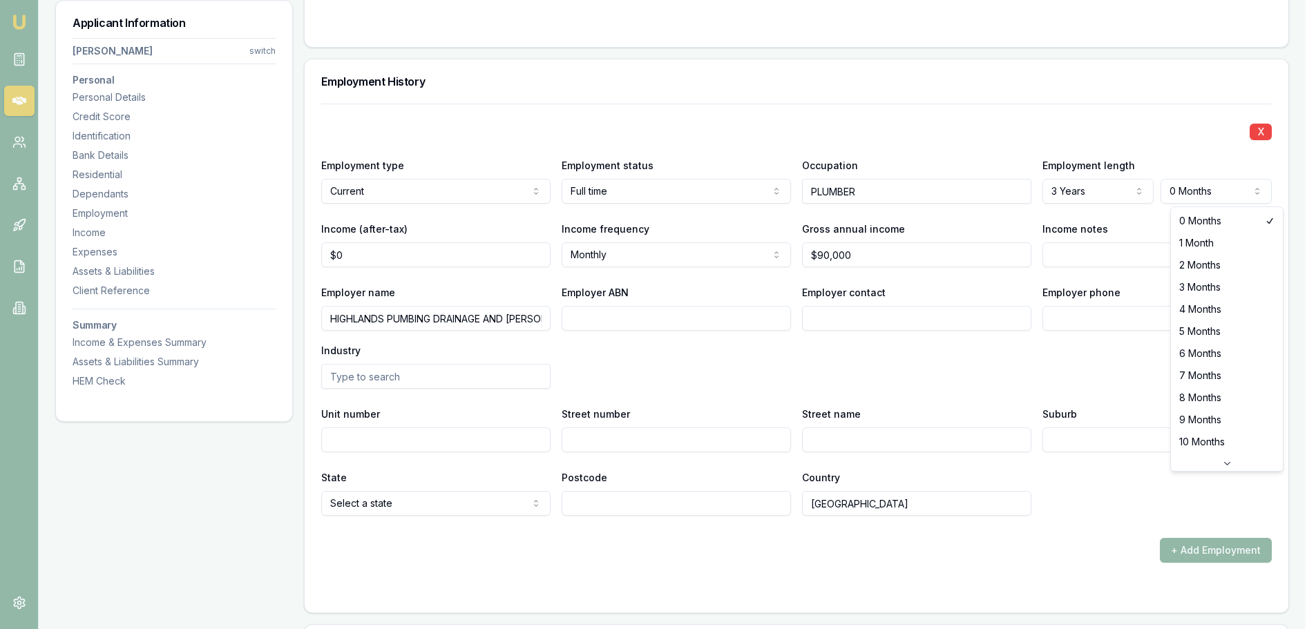
select select "2"
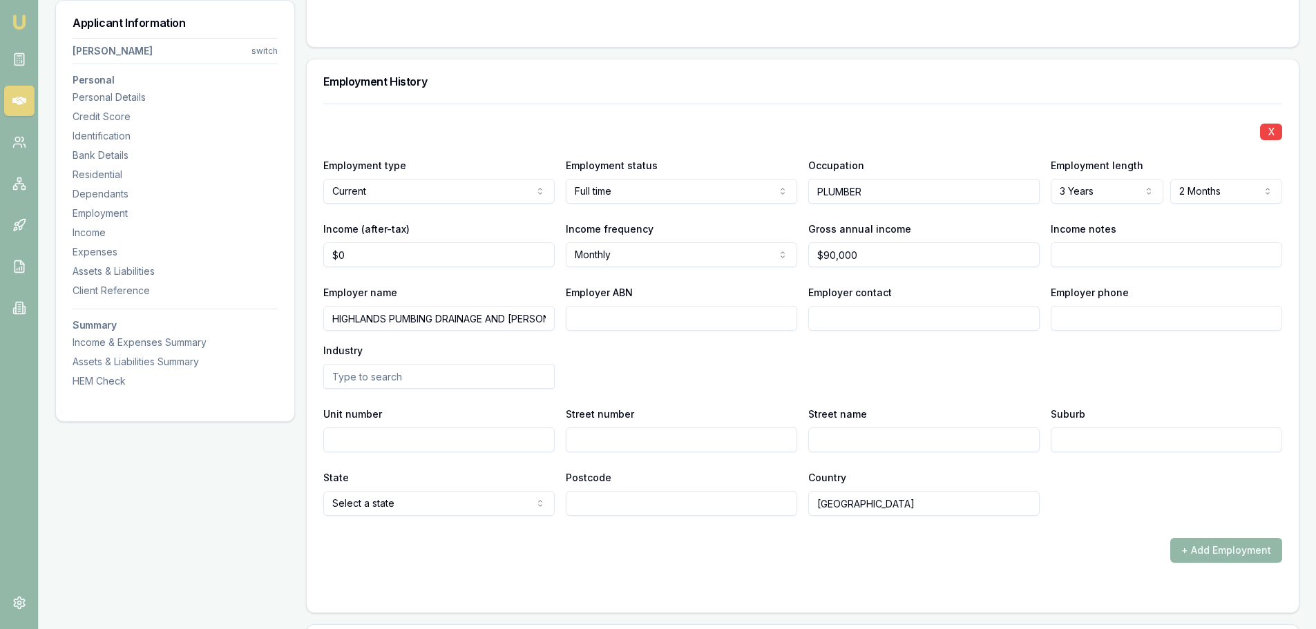
click at [1020, 147] on div "X Employment type Current Current Previous Employment status Full time Full tim…" at bounding box center [802, 310] width 959 height 412
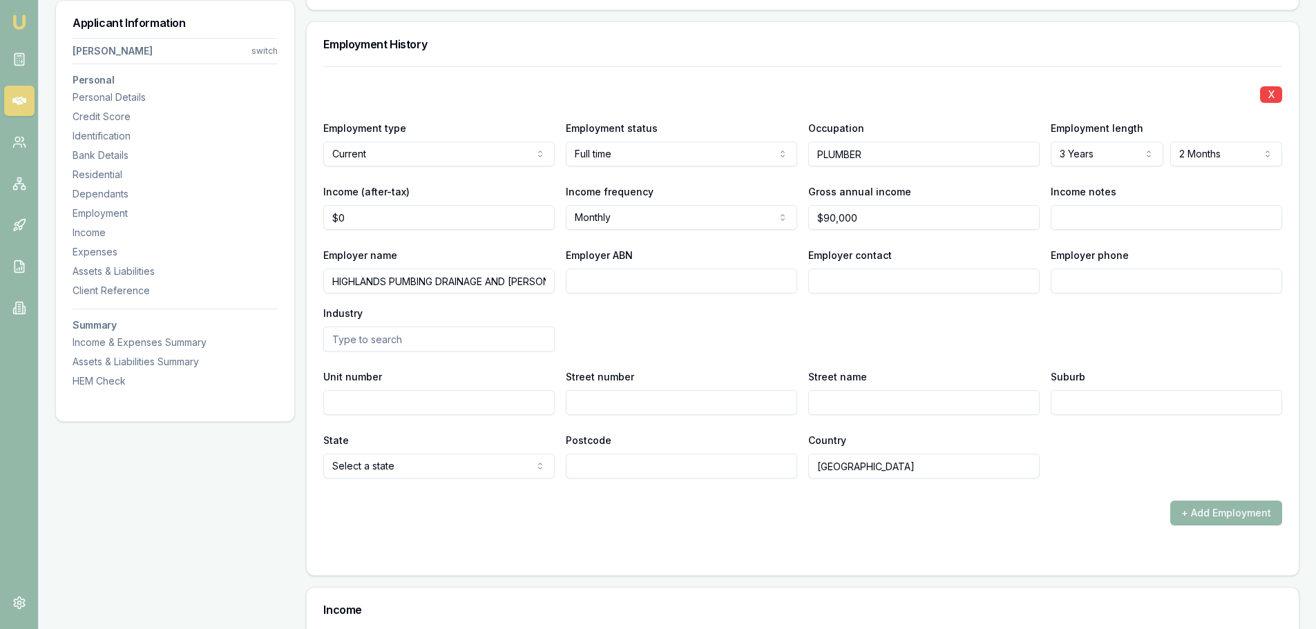
scroll to position [1865, 0]
